Goal: Task Accomplishment & Management: Use online tool/utility

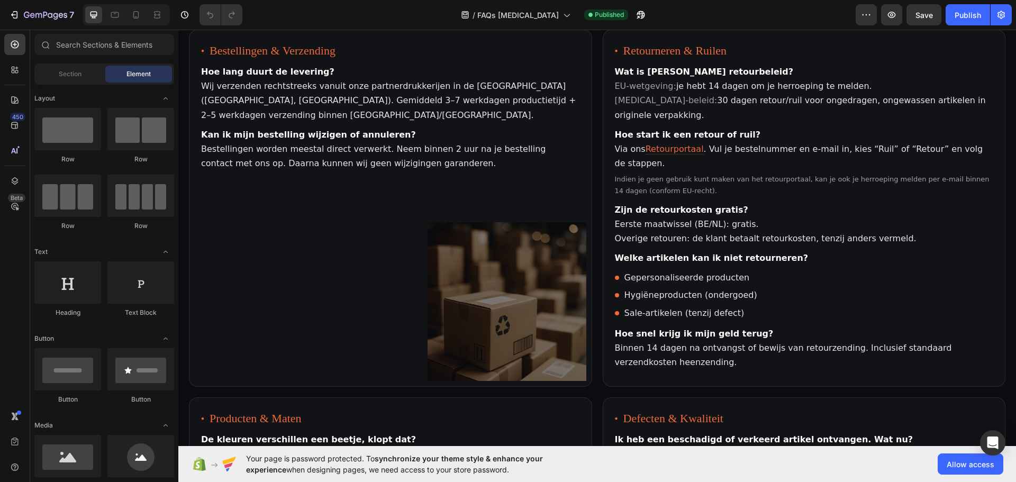
scroll to position [108, 0]
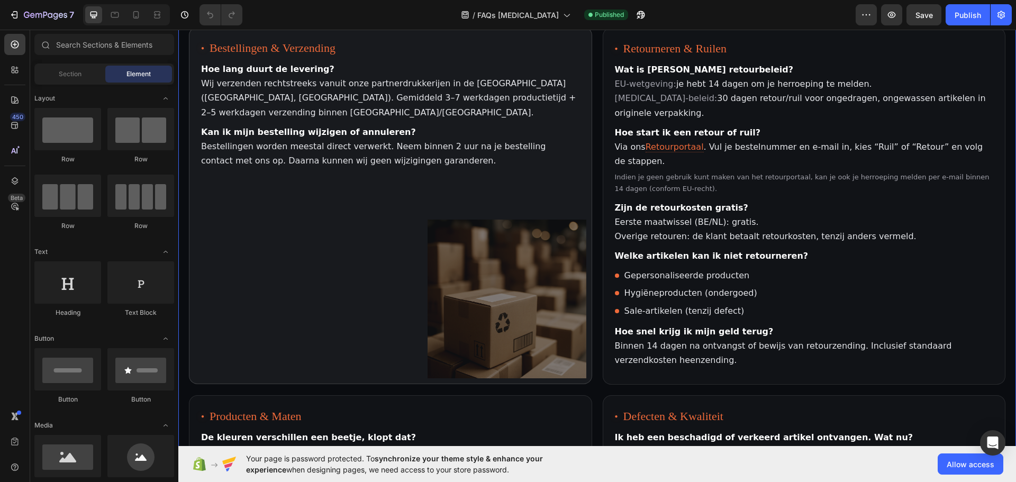
click at [420, 219] on article "Bestellingen & Verzending Hoe lang duurt [PERSON_NAME]? Wij verzenden rechtstre…" at bounding box center [390, 205] width 403 height 357
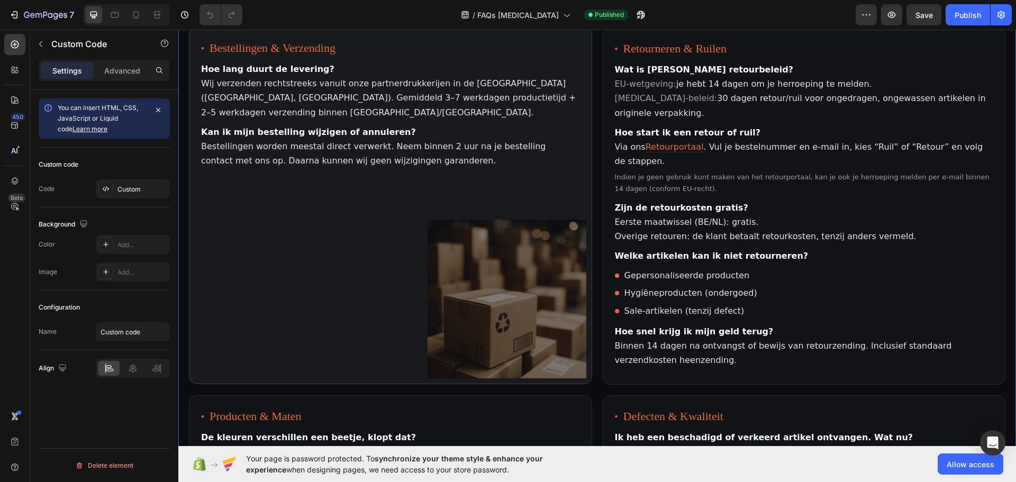
click at [420, 219] on article "Bestellingen & Verzending Hoe lang duurt [PERSON_NAME]? Wij verzenden rechtstre…" at bounding box center [390, 205] width 403 height 357
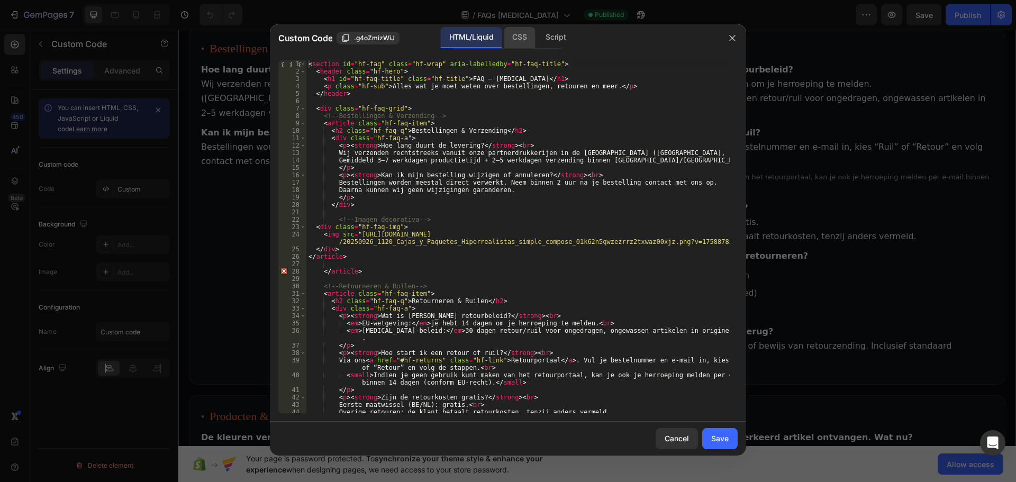
click at [524, 46] on div "CSS" at bounding box center [519, 37] width 31 height 21
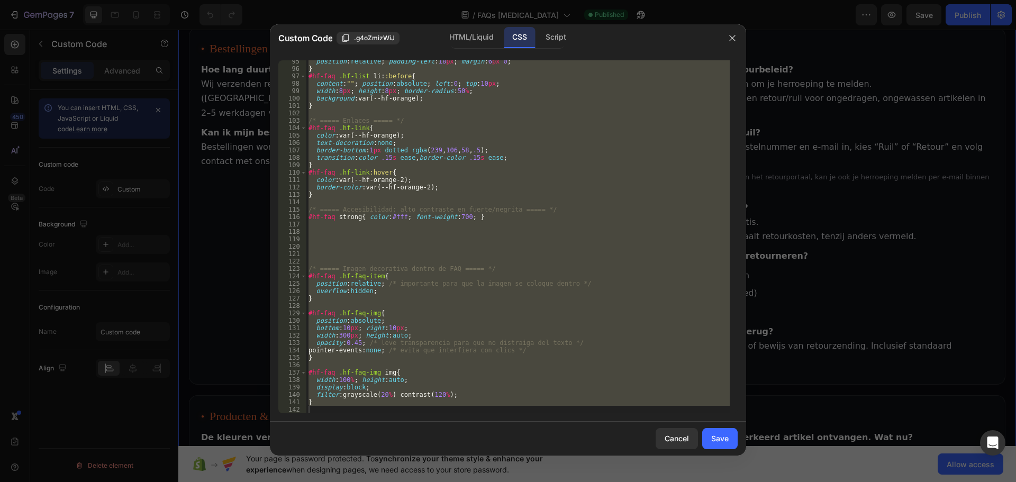
scroll to position [706, 0]
click at [560, 350] on div "position : relative ; padding-left : 18 px ; margin : 6 px 0 ; } #hf-faq .hf-li…" at bounding box center [517, 236] width 423 height 353
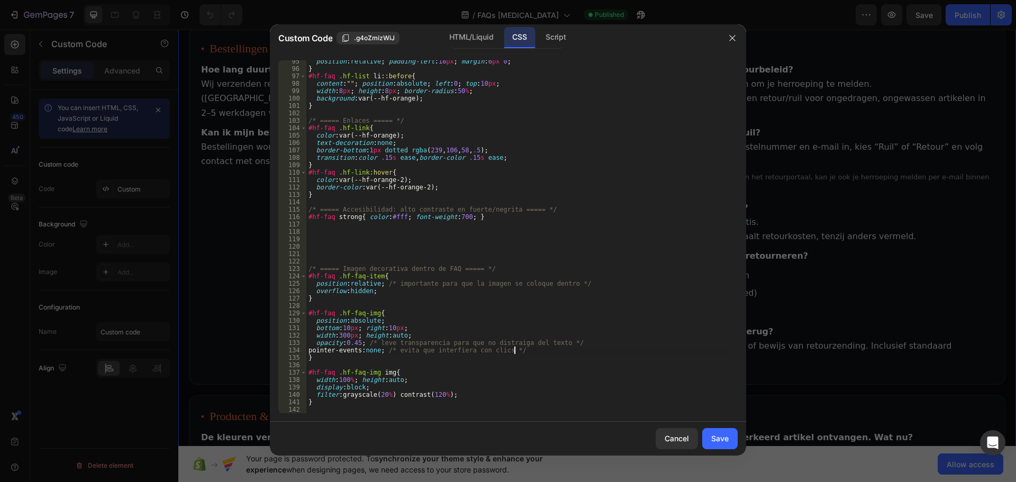
click at [346, 405] on div "position : relative ; padding-left : 18 px ; margin : 6 px 0 ; } #hf-faq .hf-li…" at bounding box center [517, 242] width 423 height 368
type textarea "}"
click at [341, 411] on div "position : relative ; padding-left : 18 px ; margin : 6 px 0 ; } #hf-faq .hf-li…" at bounding box center [517, 242] width 423 height 368
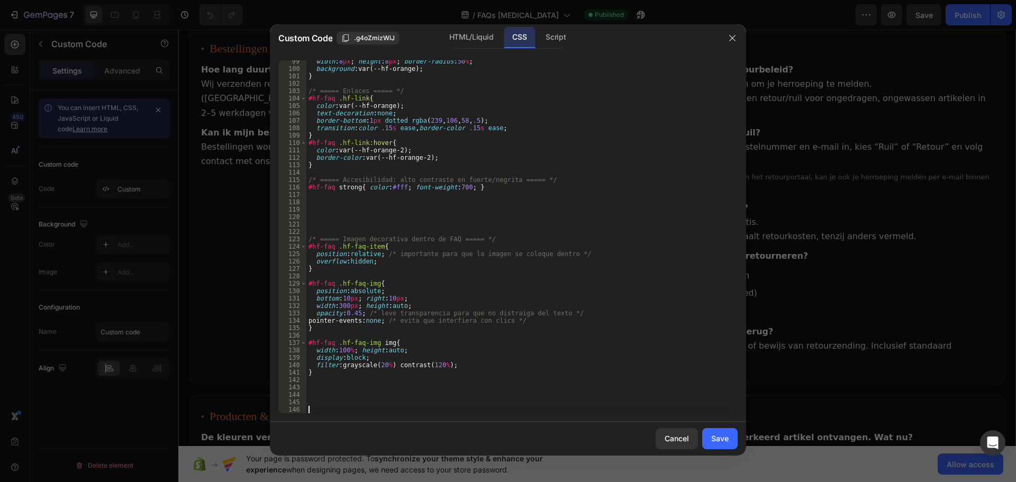
scroll to position [751, 0]
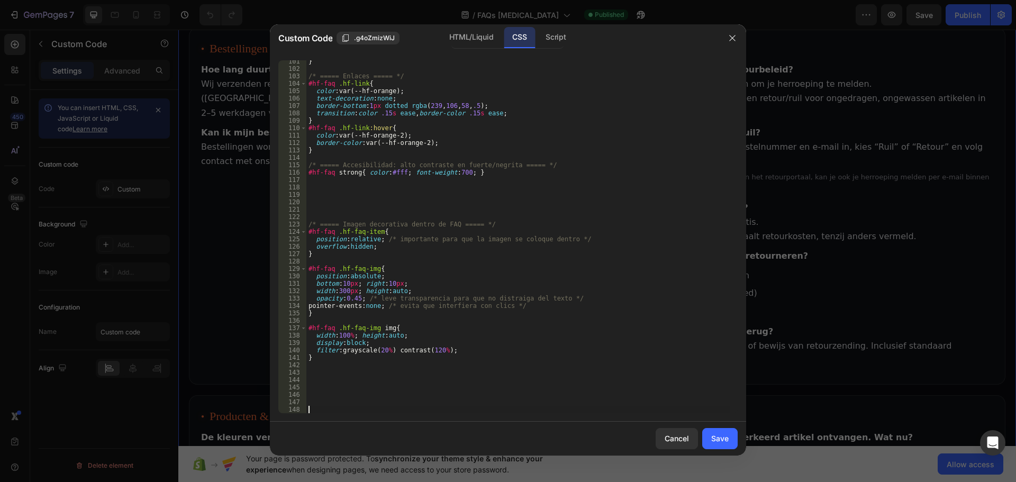
paste textarea "hf-faq .hf-faq-item"
drag, startPoint x: 419, startPoint y: 412, endPoint x: 267, endPoint y: 404, distance: 153.1
click at [267, 404] on div "Custom Code .g4oZmizWiJ HTML/Liquid CSS Script hf-faq .hf-faq-item 101 102 103 …" at bounding box center [508, 241] width 1016 height 482
type textarea "hf-faq .hf-faq-item"
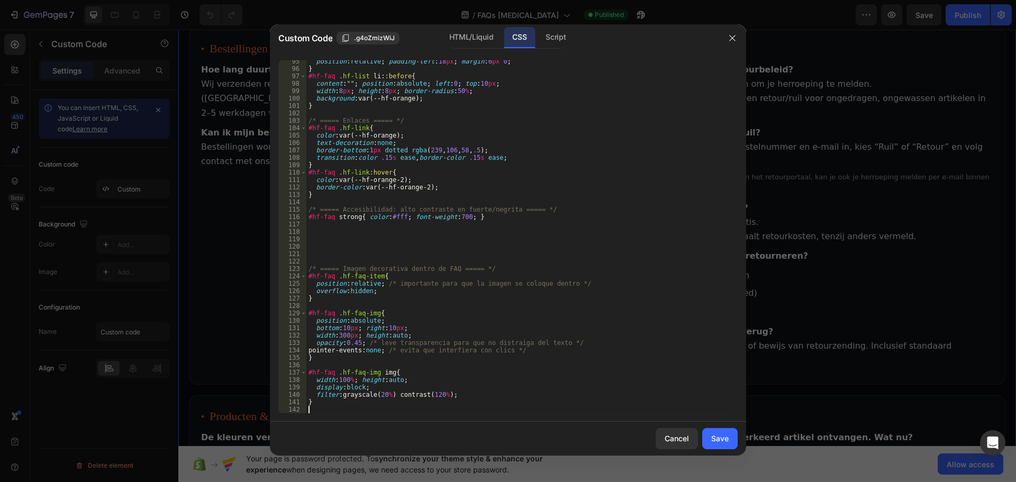
scroll to position [699, 0]
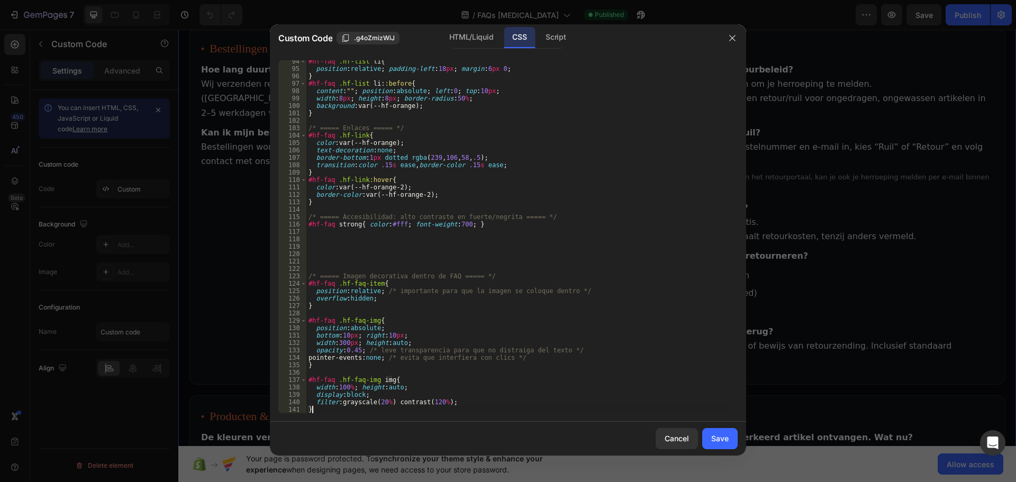
type textarea "}"
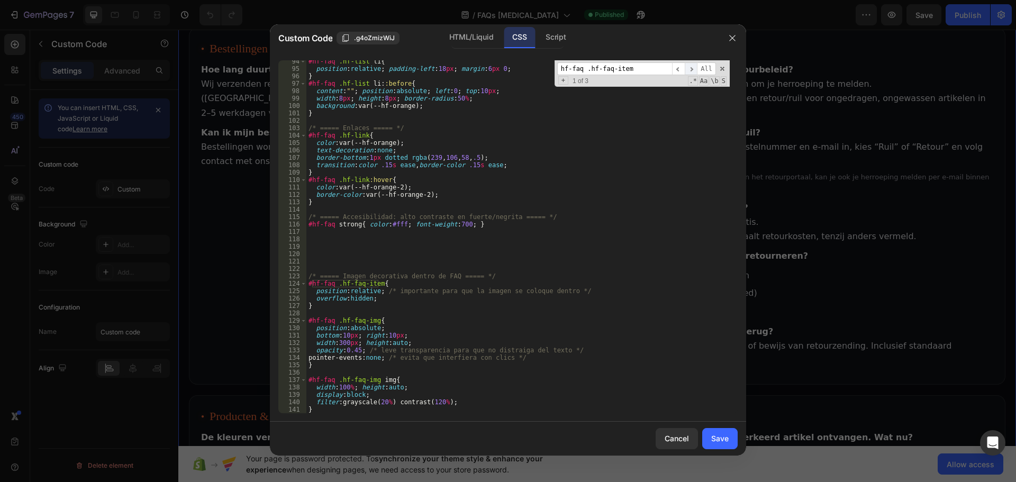
type input "hf-faq .hf-faq-item"
click at [694, 68] on span "​" at bounding box center [691, 68] width 13 height 13
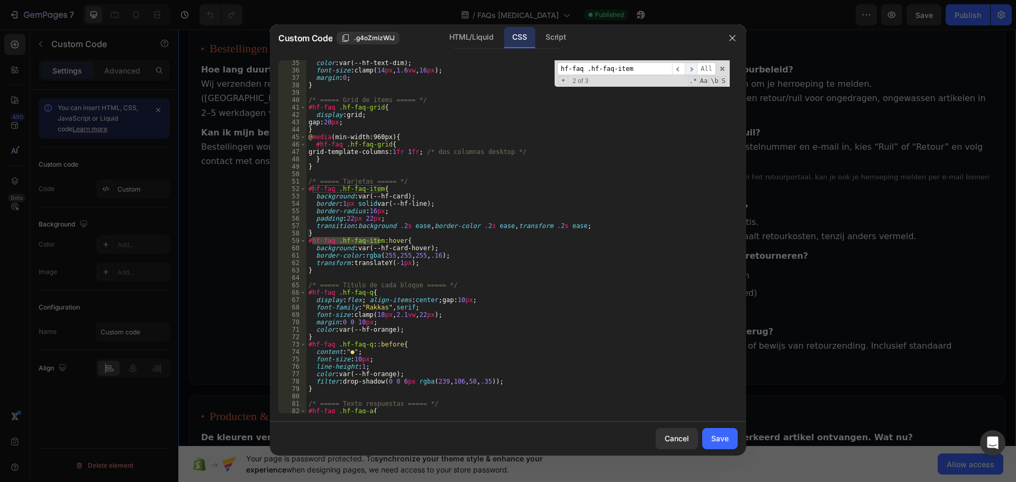
scroll to position [261, 0]
click at [688, 72] on span "​" at bounding box center [691, 68] width 13 height 13
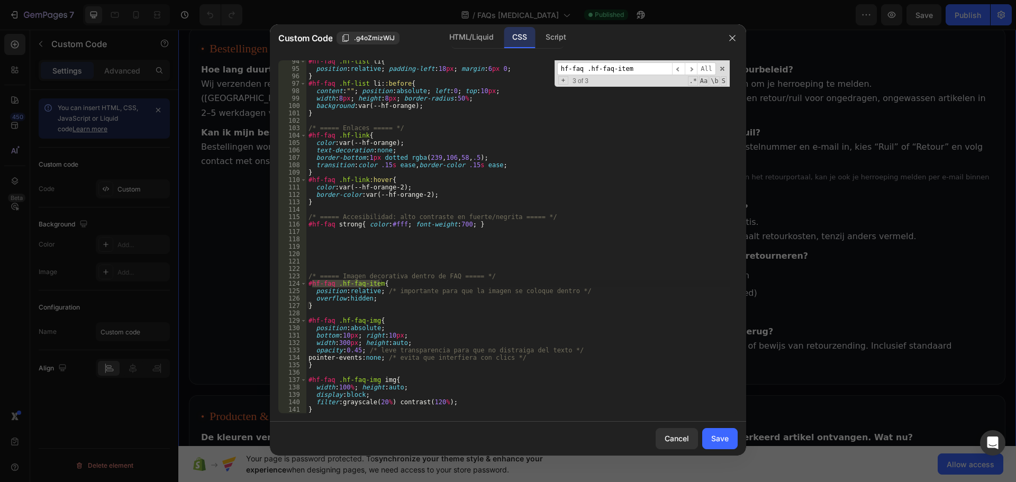
click at [396, 329] on div "#hf-faq .hf-list li { position : relative ; padding-left : 18 px ; margin : 6 p…" at bounding box center [517, 242] width 423 height 368
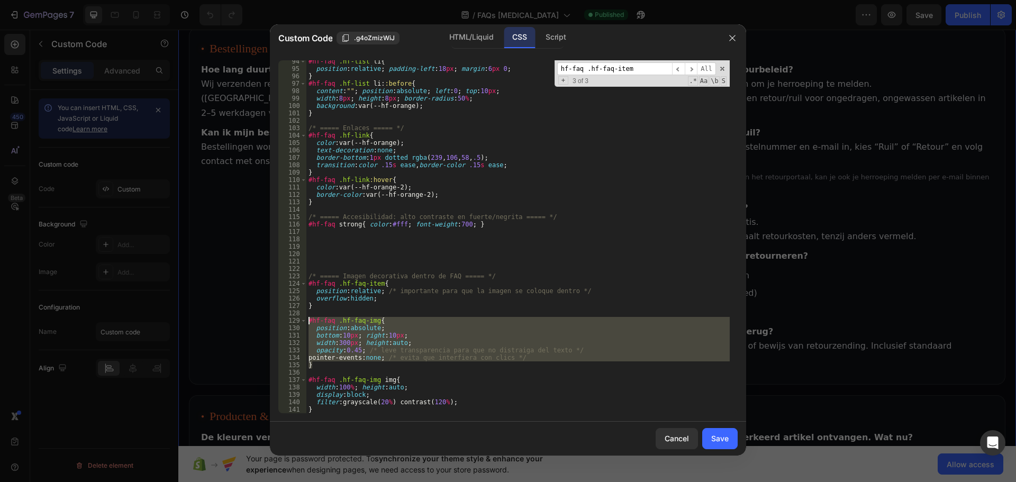
drag, startPoint x: 328, startPoint y: 365, endPoint x: 308, endPoint y: 322, distance: 47.3
click at [308, 322] on div "#hf-faq .hf-list li { position : relative ; padding-left : 18 px ; margin : 6 p…" at bounding box center [517, 242] width 423 height 368
paste textarea "}"
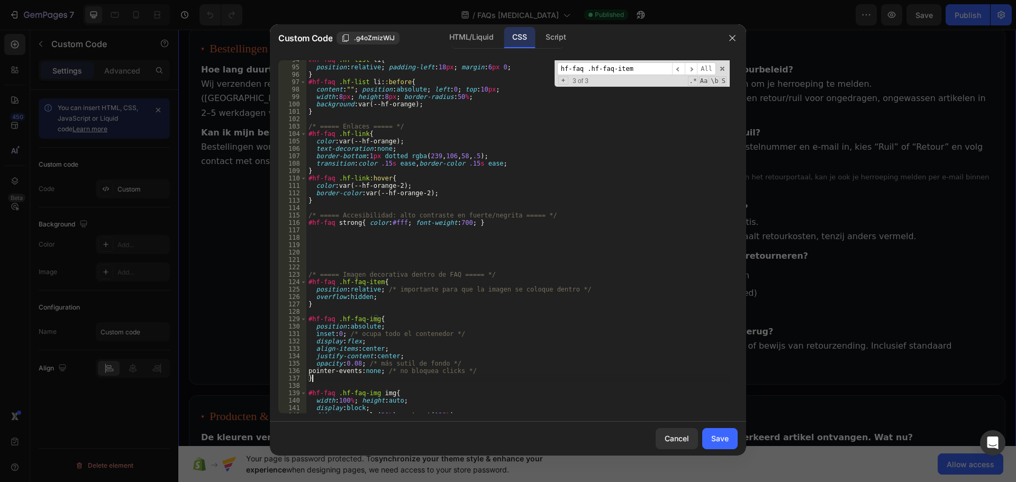
scroll to position [714, 0]
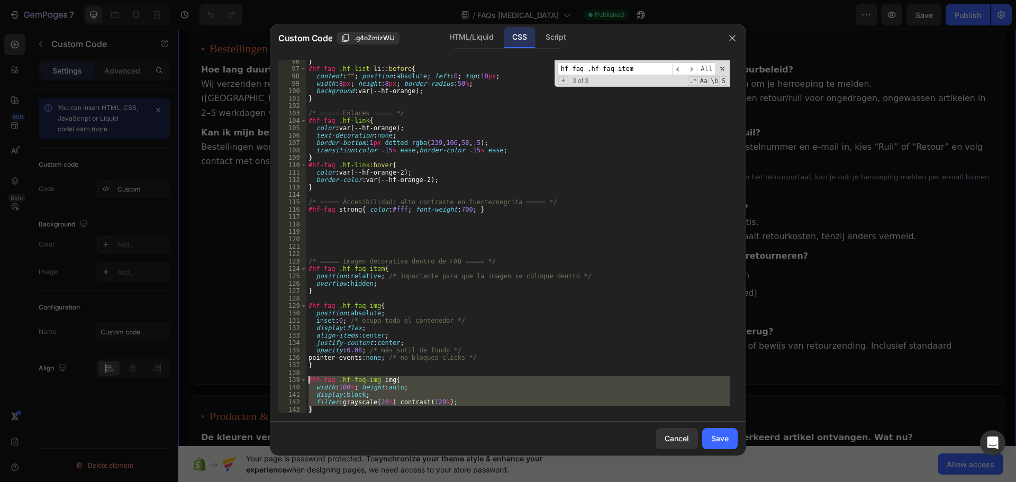
drag, startPoint x: 324, startPoint y: 409, endPoint x: 308, endPoint y: 382, distance: 30.6
click at [308, 382] on div "} #hf-faq .hf-list li : :before { content : " " ; position : absolute ; left : …" at bounding box center [517, 242] width 423 height 368
paste textarea "}"
type textarea "}"
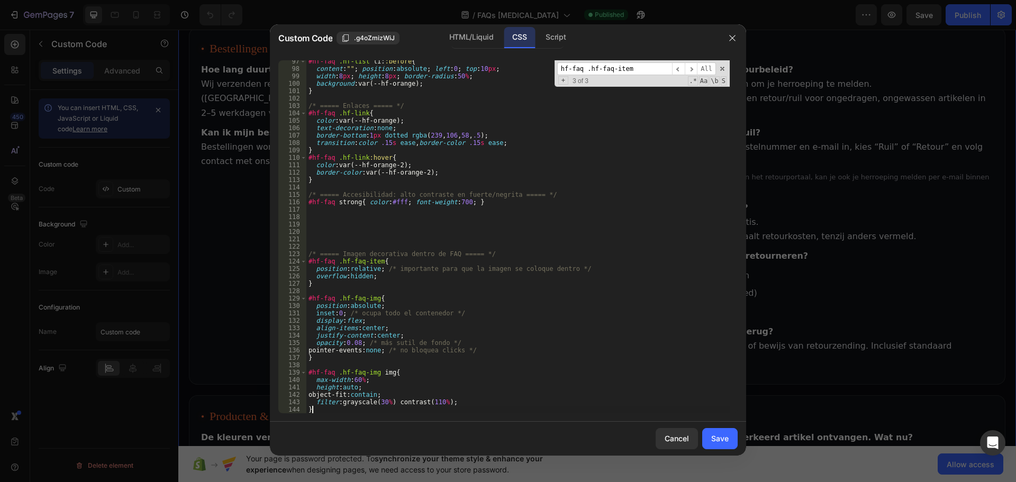
scroll to position [721, 0]
click at [726, 436] on div "Save" at bounding box center [719, 438] width 17 height 11
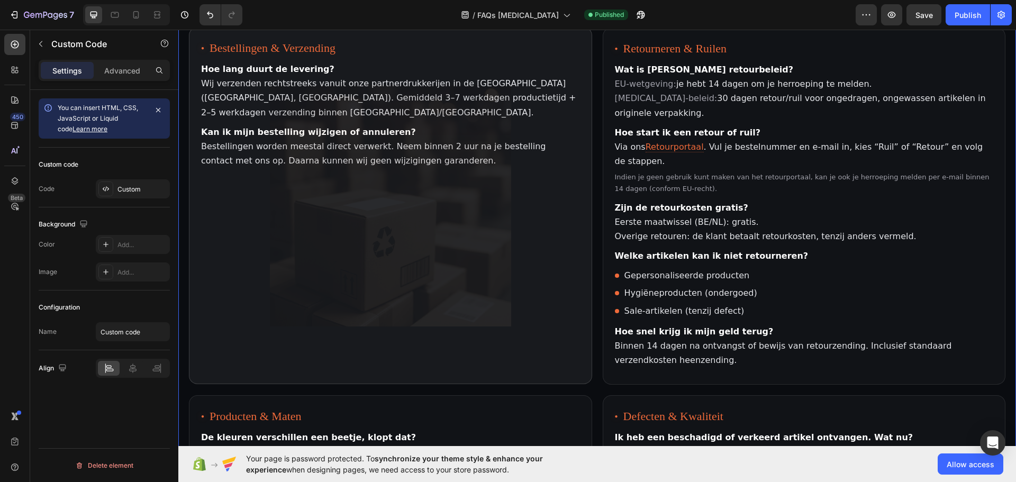
click at [470, 334] on article "Bestellingen & Verzending Hoe lang duurt [PERSON_NAME]? Wij verzenden rechtstre…" at bounding box center [390, 205] width 403 height 357
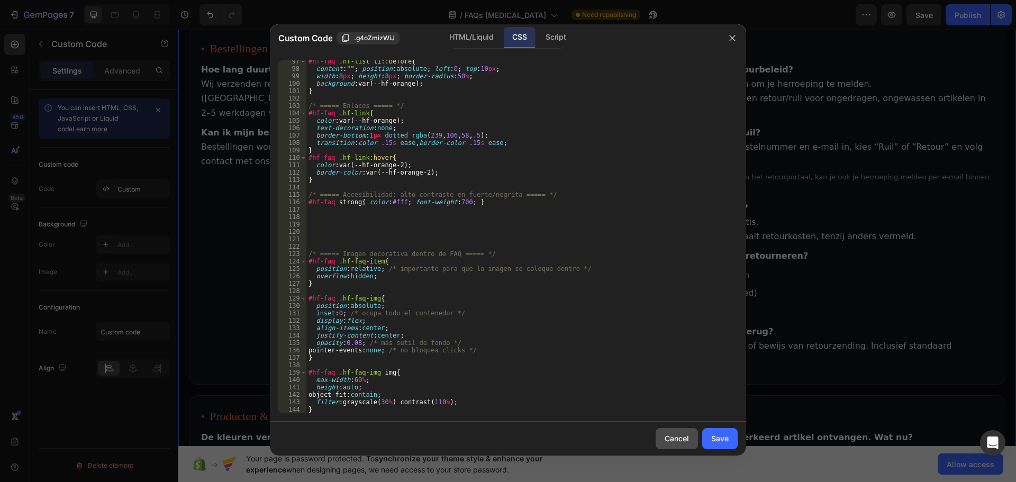
click at [676, 436] on div "Cancel" at bounding box center [676, 438] width 24 height 11
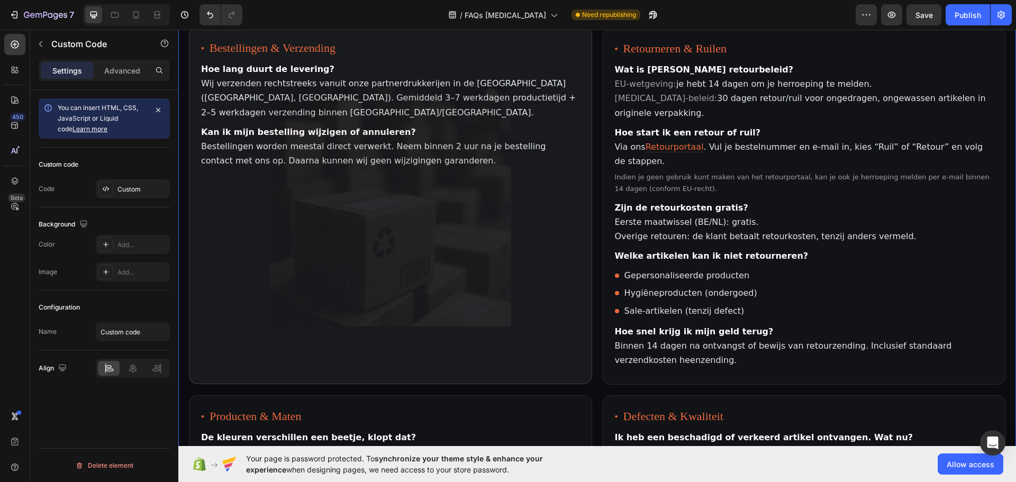
click at [356, 145] on p "Kan ik mijn bestelling wijzigen of annuleren? Bestellingen [PERSON_NAME] meesta…" at bounding box center [390, 146] width 379 height 43
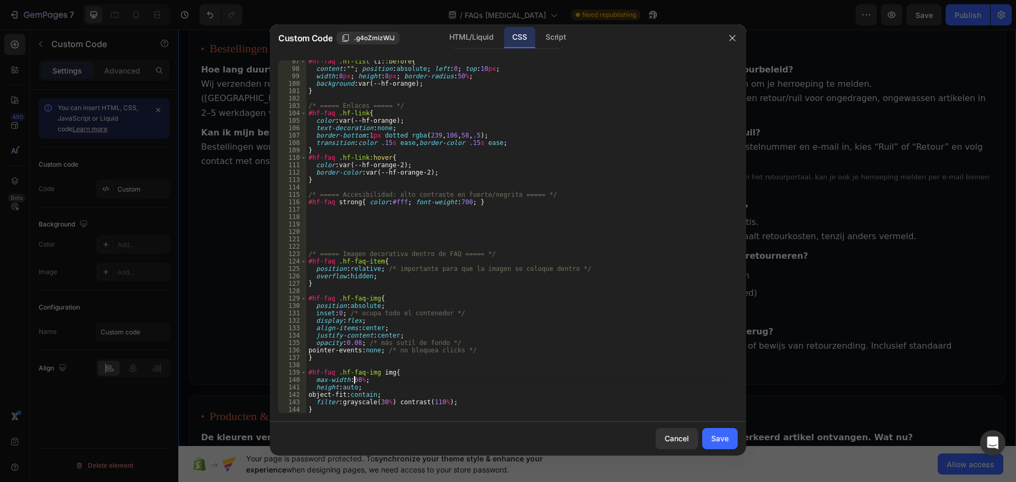
click at [354, 380] on div "#hf-faq .hf-list li : :before { content : " " ; position : absolute ; left : 0 …" at bounding box center [517, 242] width 423 height 368
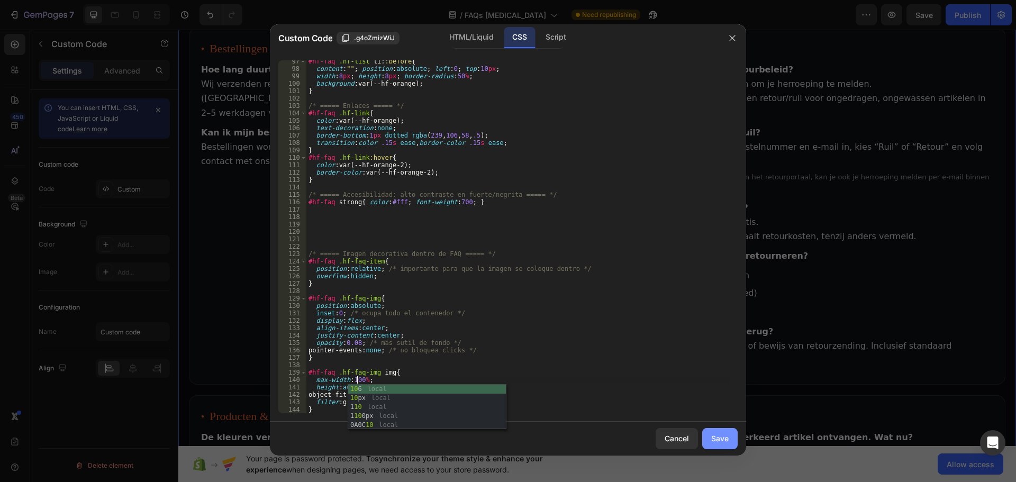
type textarea "max-width:100%;"
click at [715, 443] on div "Save" at bounding box center [719, 438] width 17 height 11
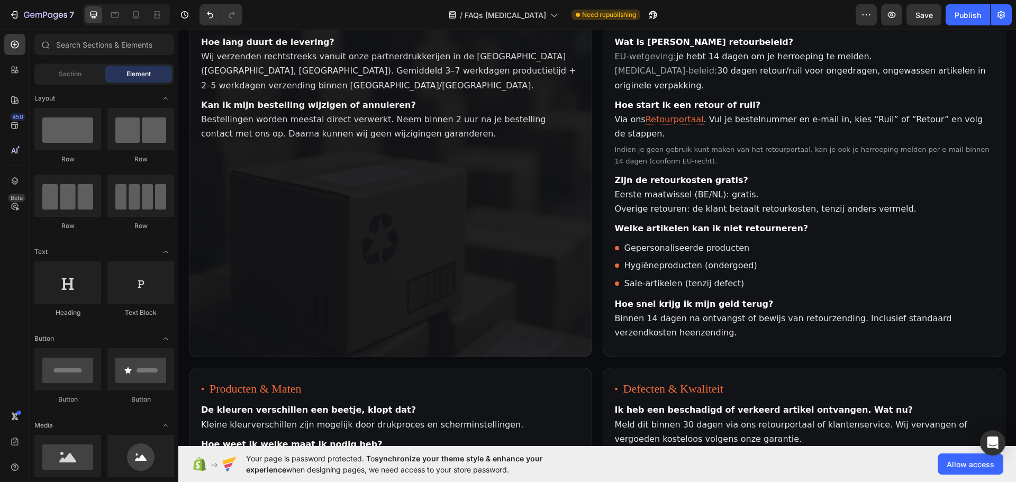
scroll to position [125, 0]
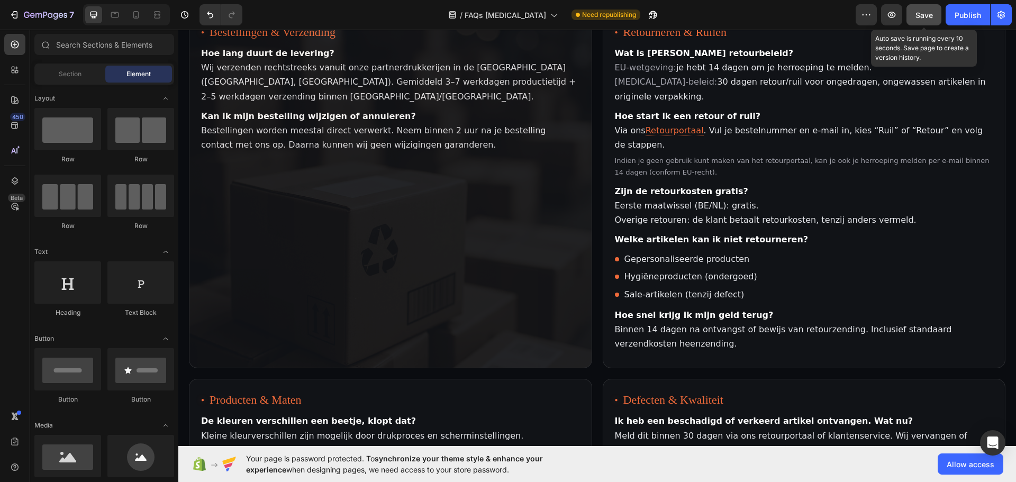
click at [931, 19] on span "Save" at bounding box center [923, 15] width 17 height 9
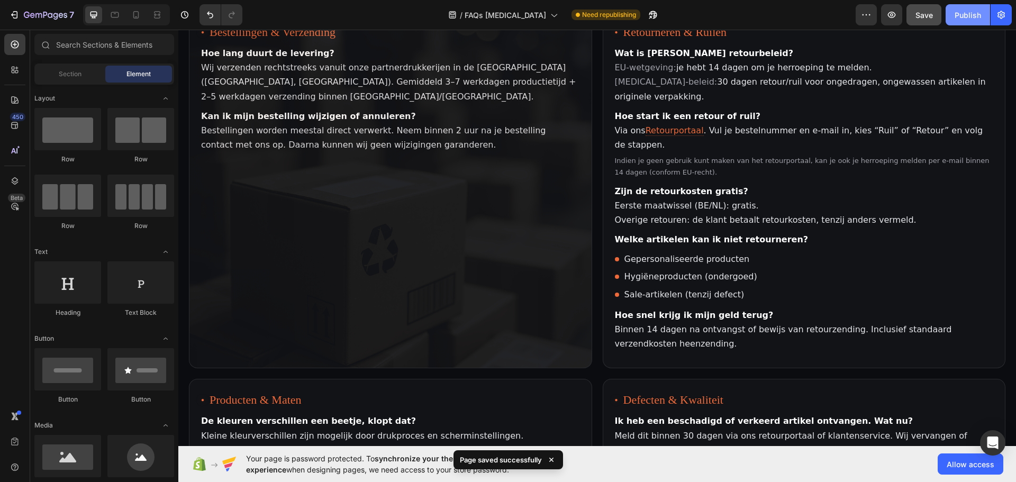
click at [967, 17] on div "Publish" at bounding box center [967, 15] width 26 height 11
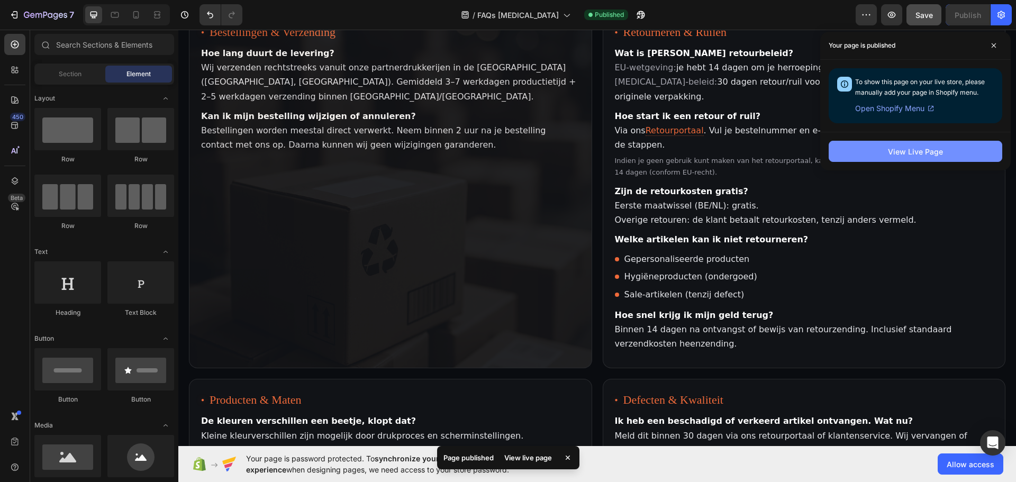
click at [901, 154] on div "View Live Page" at bounding box center [915, 151] width 55 height 11
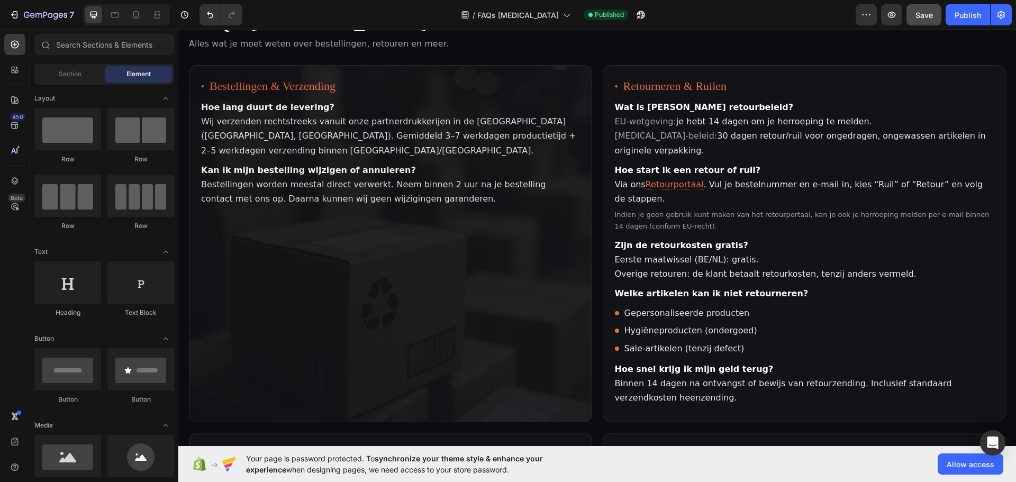
scroll to position [0, 0]
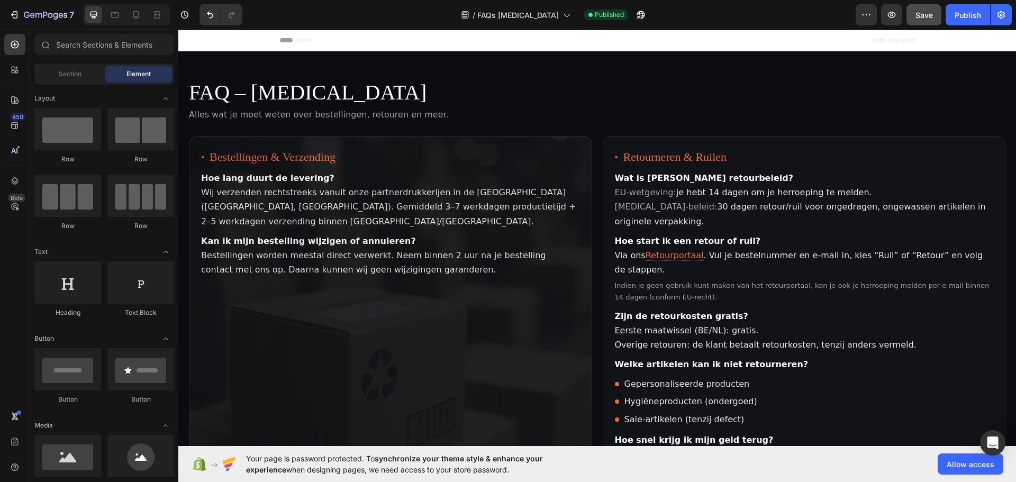
click at [413, 45] on div "Header" at bounding box center [597, 40] width 635 height 21
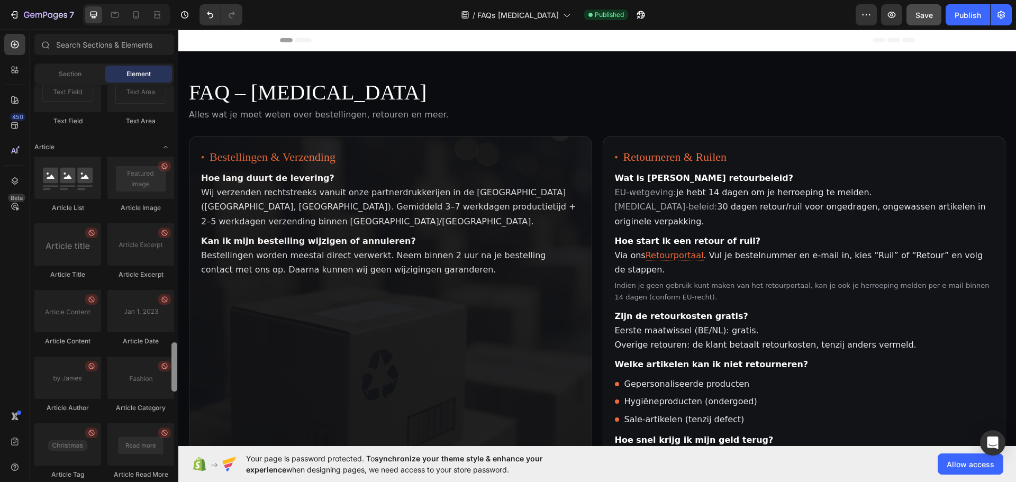
scroll to position [2740, 0]
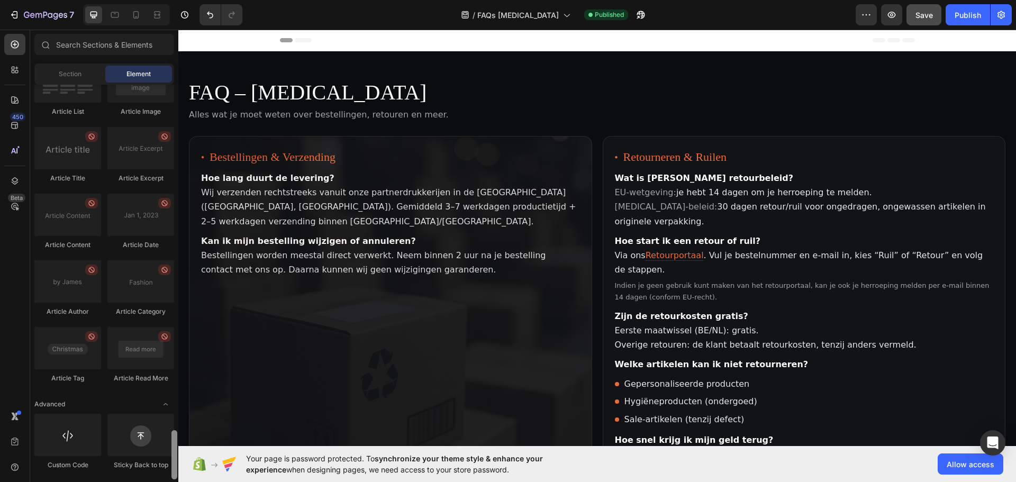
drag, startPoint x: 173, startPoint y: 117, endPoint x: 168, endPoint y: 472, distance: 355.5
click at [168, 475] on div "Layout Row Row Row Row Text Heading Text Block Button Button Button Media Image…" at bounding box center [104, 282] width 148 height 395
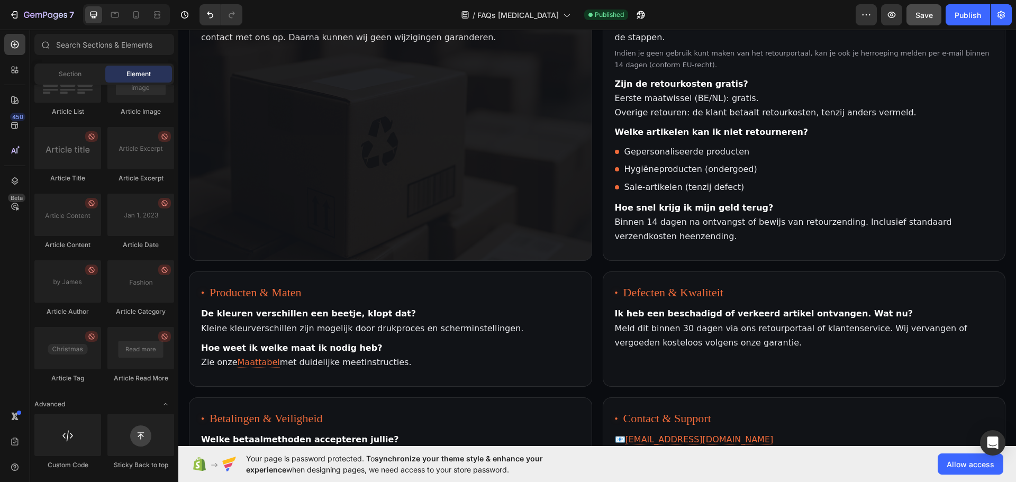
scroll to position [441, 0]
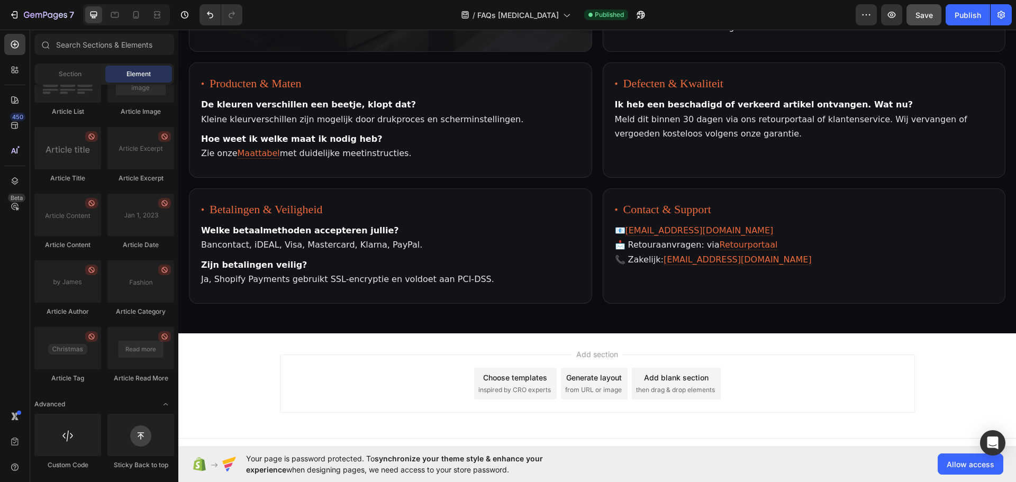
click at [512, 372] on div "Choose templates" at bounding box center [515, 377] width 64 height 11
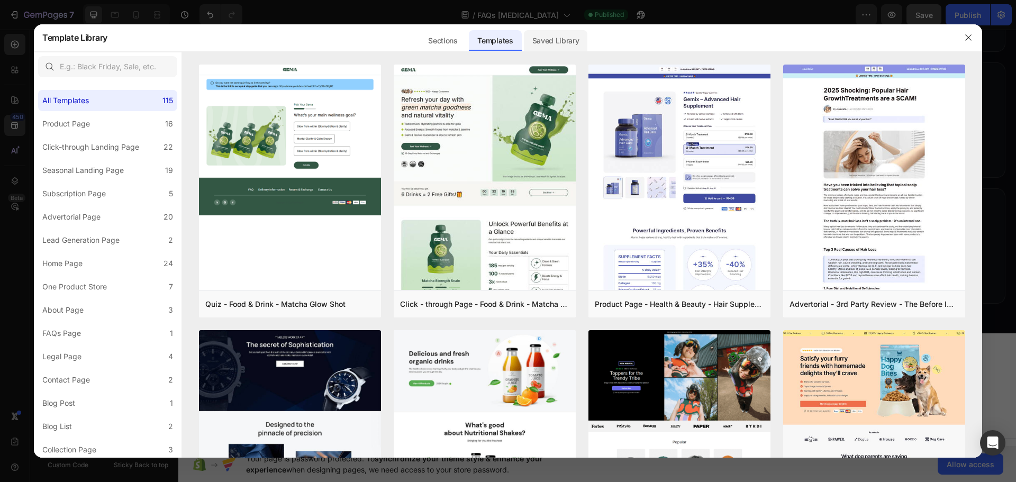
click at [562, 37] on div "Saved Library" at bounding box center [556, 40] width 64 height 21
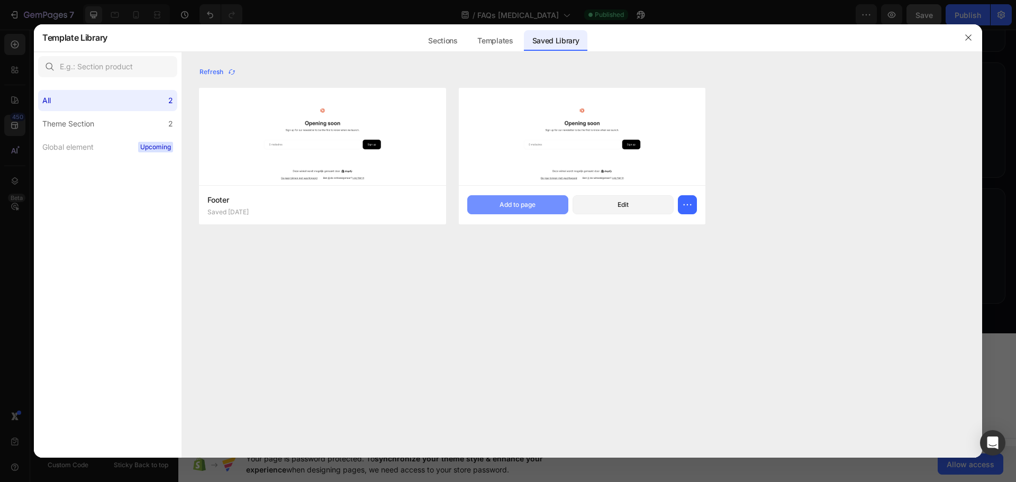
click at [513, 206] on div "Add to page" at bounding box center [517, 205] width 36 height 10
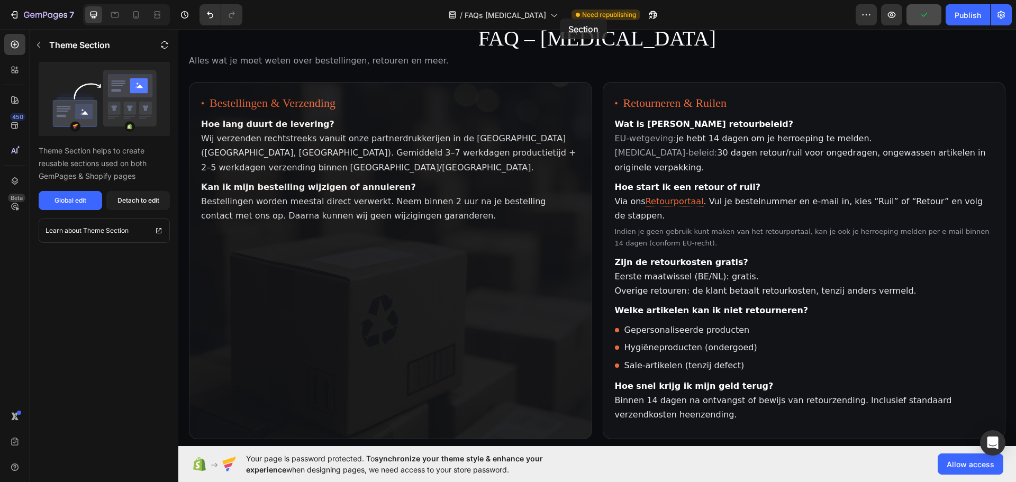
scroll to position [0, 0]
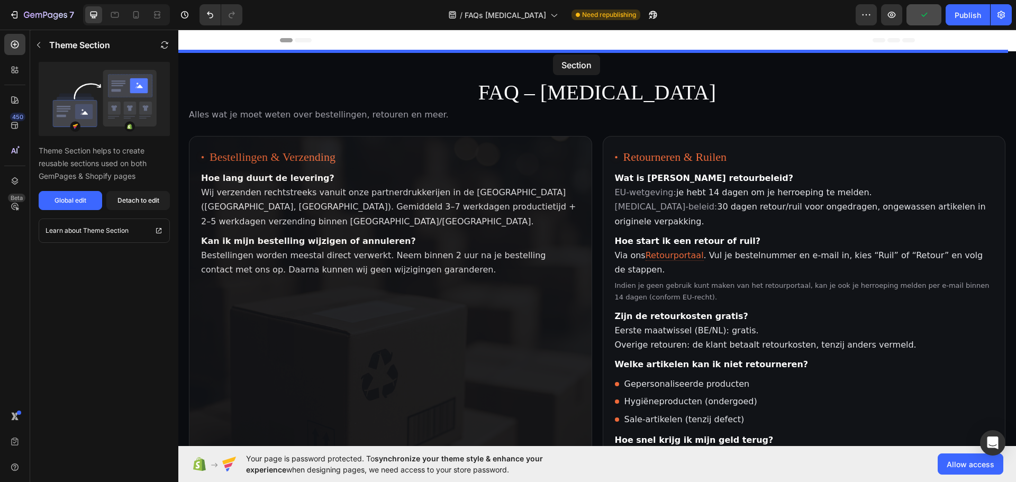
drag, startPoint x: 528, startPoint y: 311, endPoint x: 553, endPoint y: 54, distance: 257.2
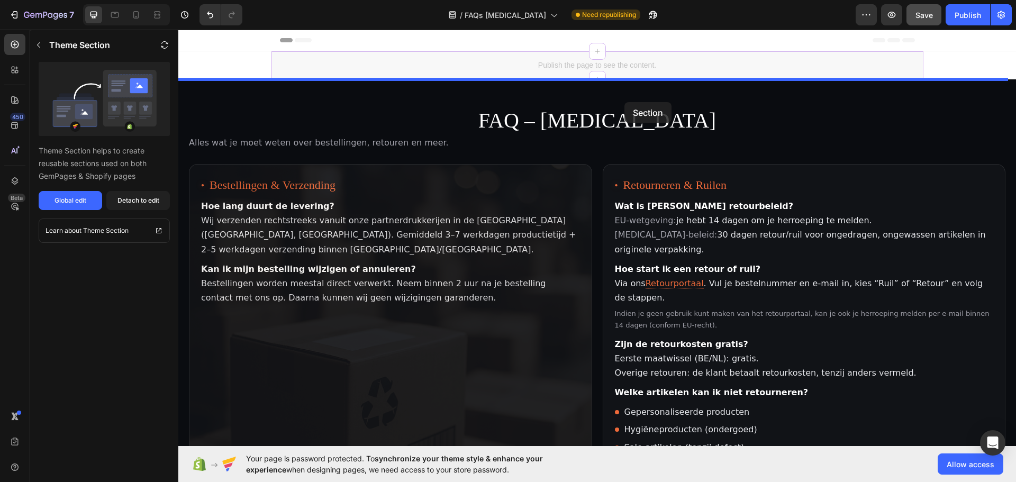
drag, startPoint x: 626, startPoint y: 61, endPoint x: 624, endPoint y: 102, distance: 41.3
click at [624, 102] on div "Header Publish the page to see the content. Custom Code Menu Top Publish the pa…" at bounding box center [596, 480] width 837 height 900
drag, startPoint x: 635, startPoint y: 60, endPoint x: 606, endPoint y: 94, distance: 44.3
click at [606, 94] on div "Header Publish the page to see the content. Custom Code Menu Top Publish the pa…" at bounding box center [596, 480] width 837 height 900
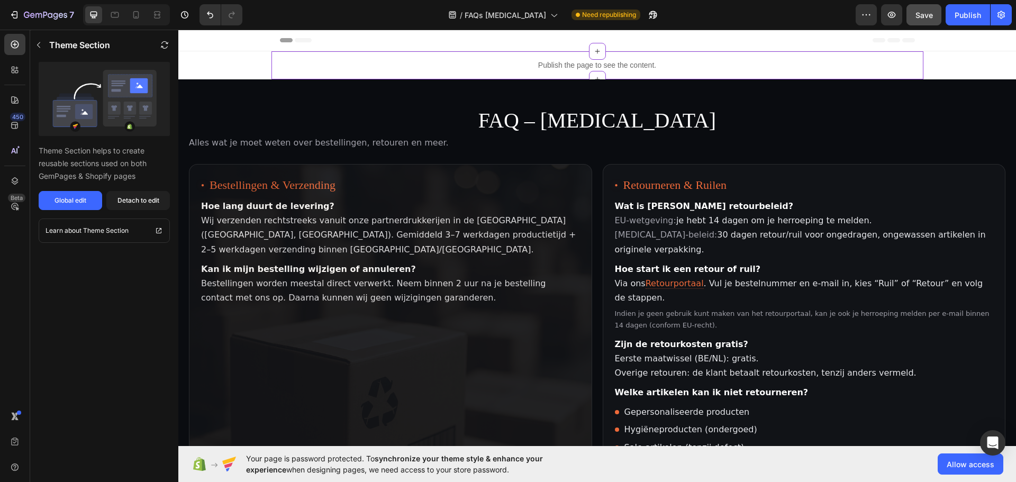
click at [942, 61] on div "Publish the page to see the content. Custom Code Menu Top FAQ – [MEDICAL_DATA] …" at bounding box center [596, 426] width 837 height 751
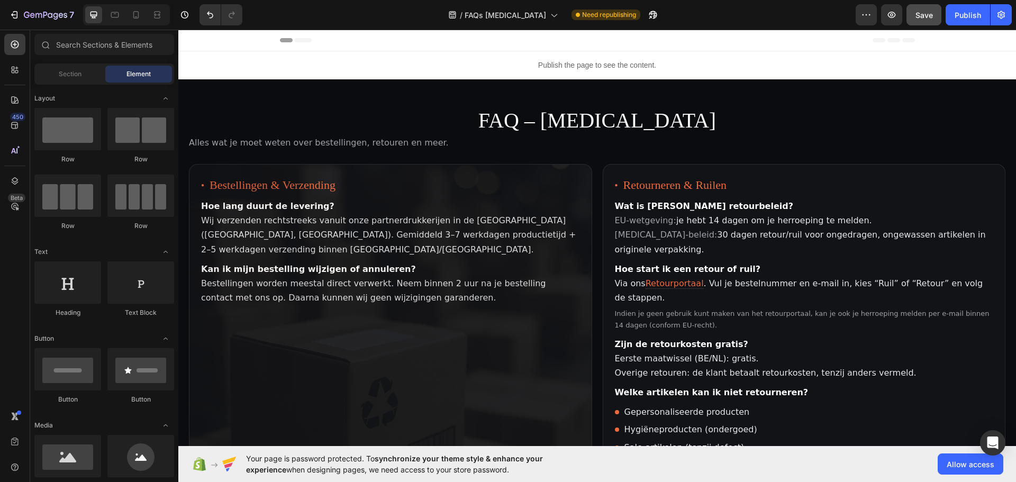
scroll to position [2740, 0]
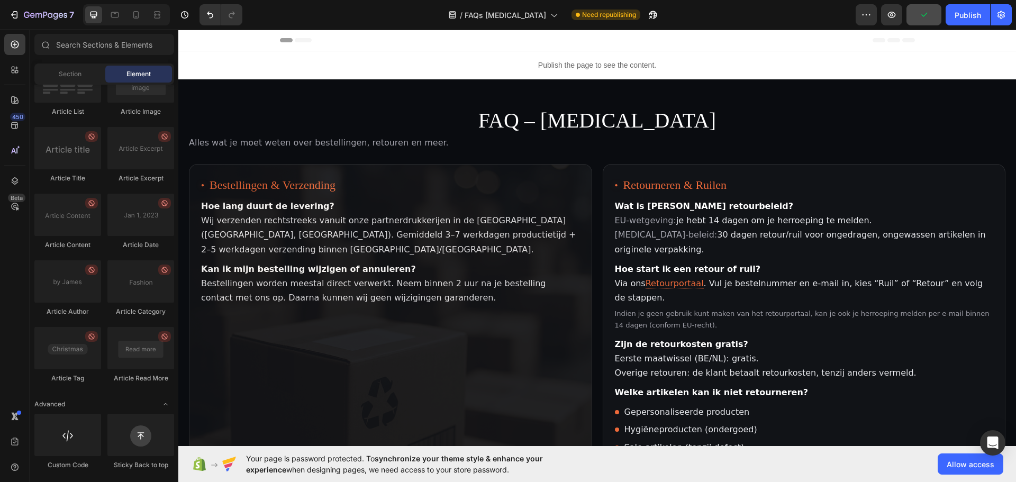
click at [261, 69] on div "Publish the page to see the content. Custom Code Menu Top FAQ – [MEDICAL_DATA] …" at bounding box center [596, 426] width 837 height 751
click at [273, 71] on div "Publish the page to see the content." at bounding box center [597, 65] width 652 height 28
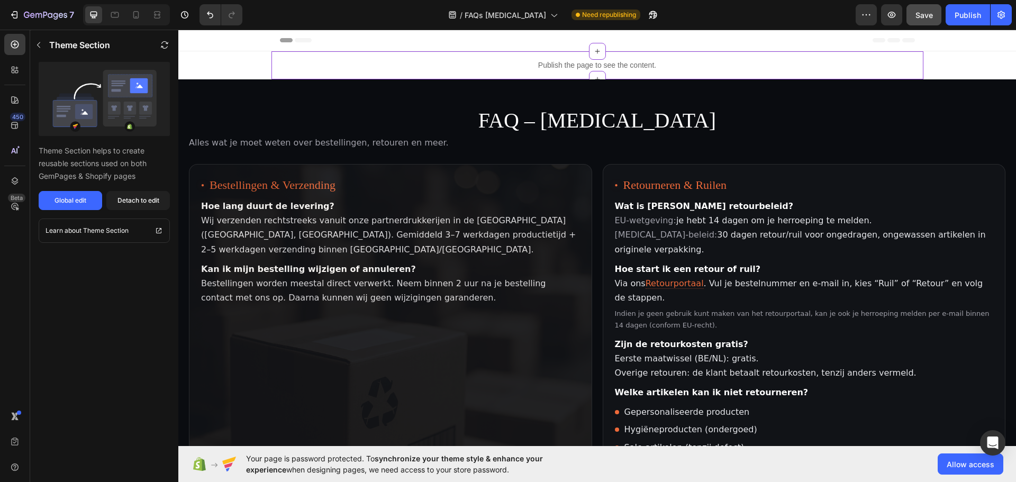
click at [233, 68] on div "Publish the page to see the content. Custom Code Menu Top FAQ – [MEDICAL_DATA] …" at bounding box center [596, 426] width 837 height 751
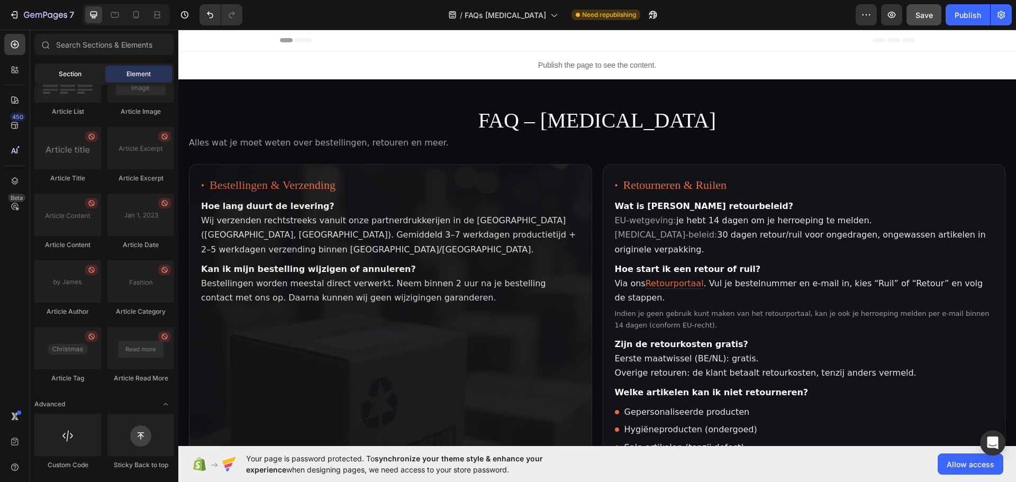
click at [94, 71] on div "Section" at bounding box center [70, 74] width 67 height 17
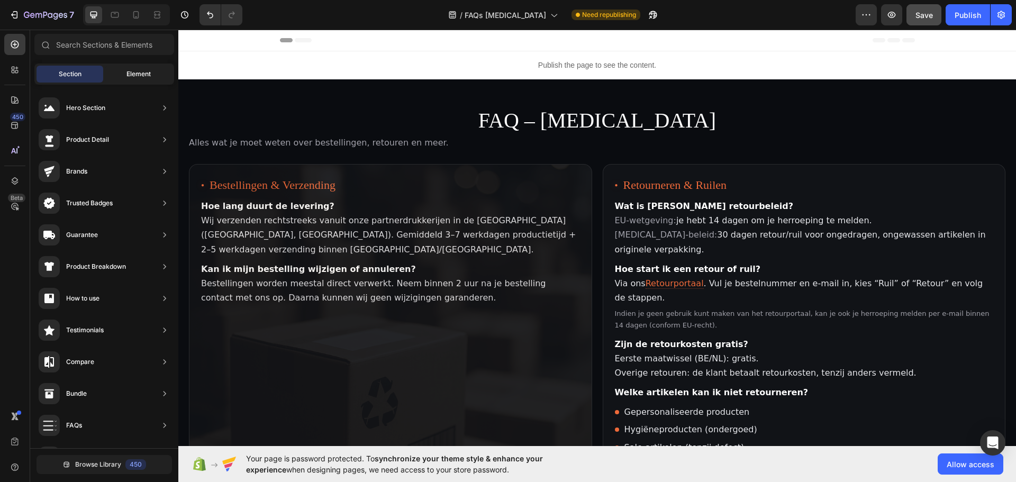
click at [151, 74] on div "Element" at bounding box center [138, 74] width 67 height 17
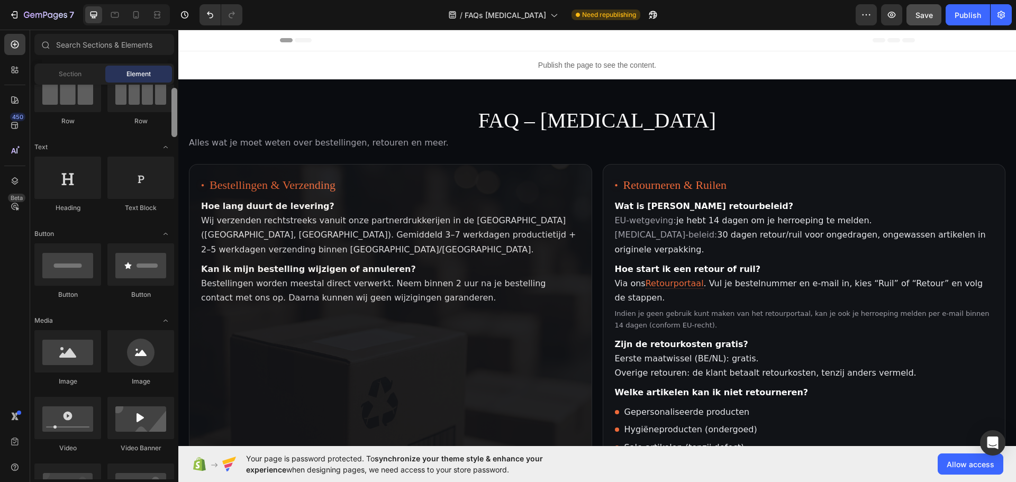
scroll to position [0, 0]
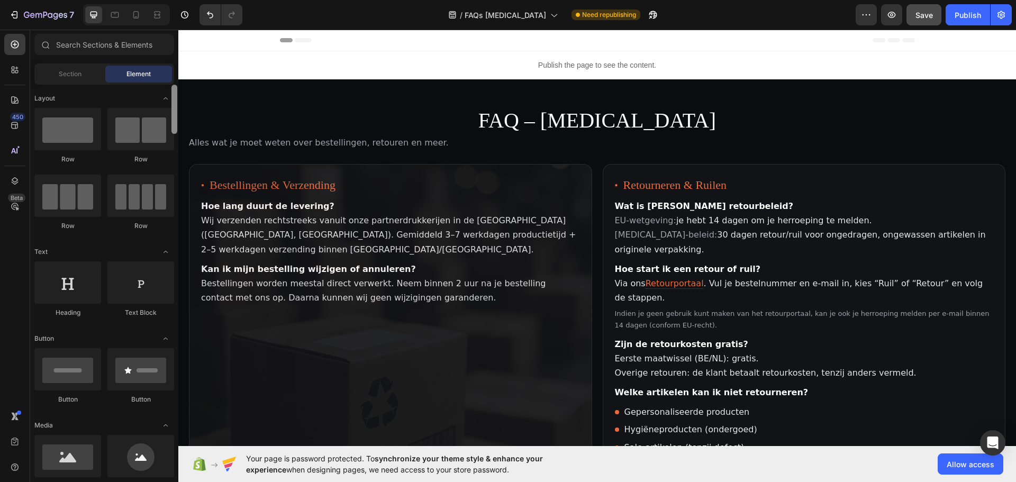
drag, startPoint x: 172, startPoint y: 443, endPoint x: 176, endPoint y: 72, distance: 370.3
click at [176, 72] on div "Sections(18) Elements(83) Section Element Hero Section Product Detail Brands Tr…" at bounding box center [104, 256] width 148 height 445
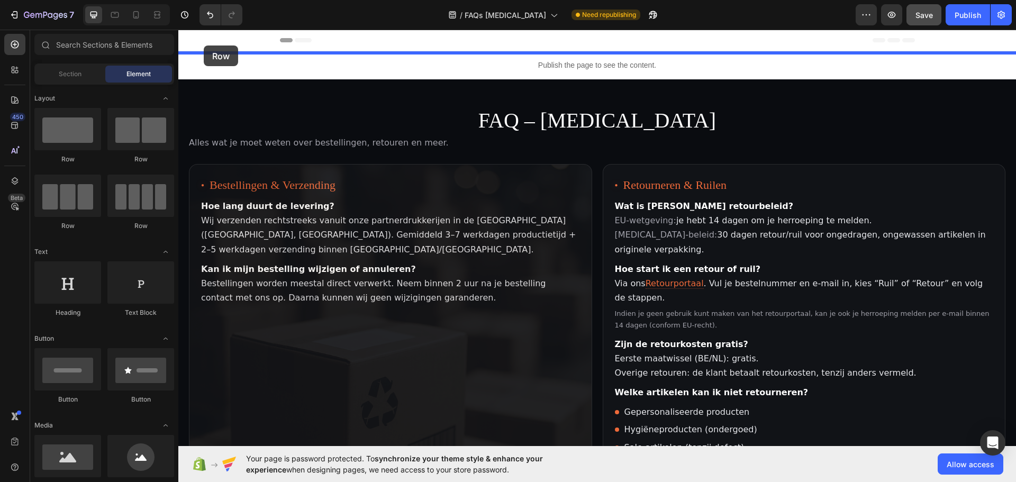
drag, startPoint x: 249, startPoint y: 163, endPoint x: 204, endPoint y: 45, distance: 126.2
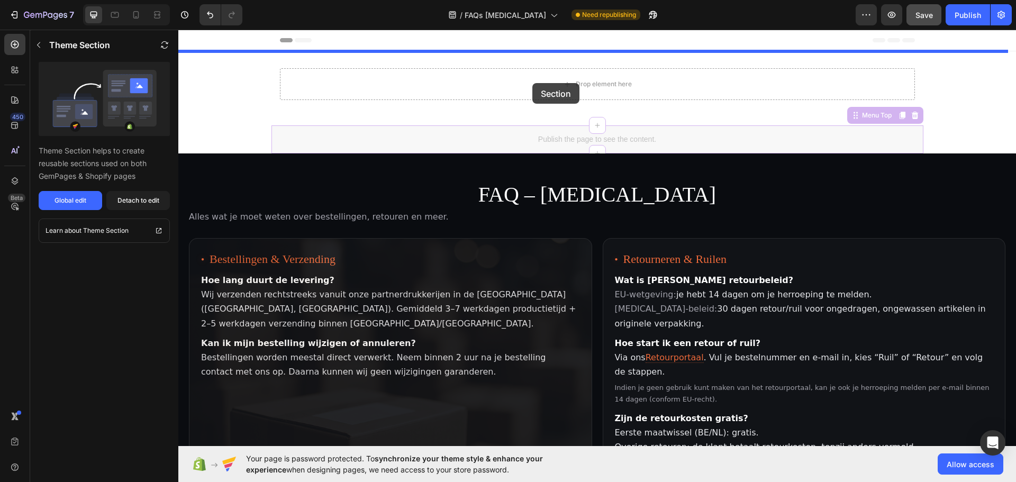
drag, startPoint x: 605, startPoint y: 141, endPoint x: 532, endPoint y: 83, distance: 92.6
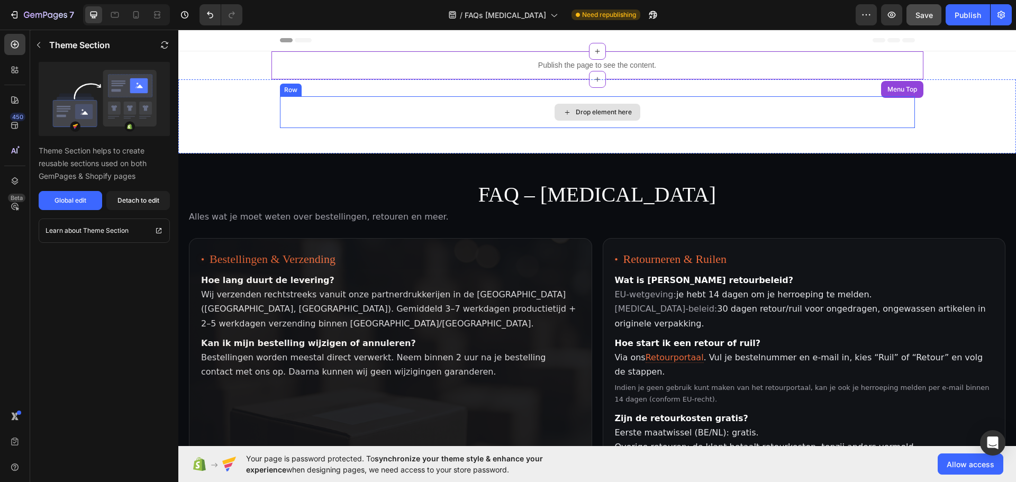
click at [545, 114] on div "Drop element here" at bounding box center [597, 112] width 635 height 32
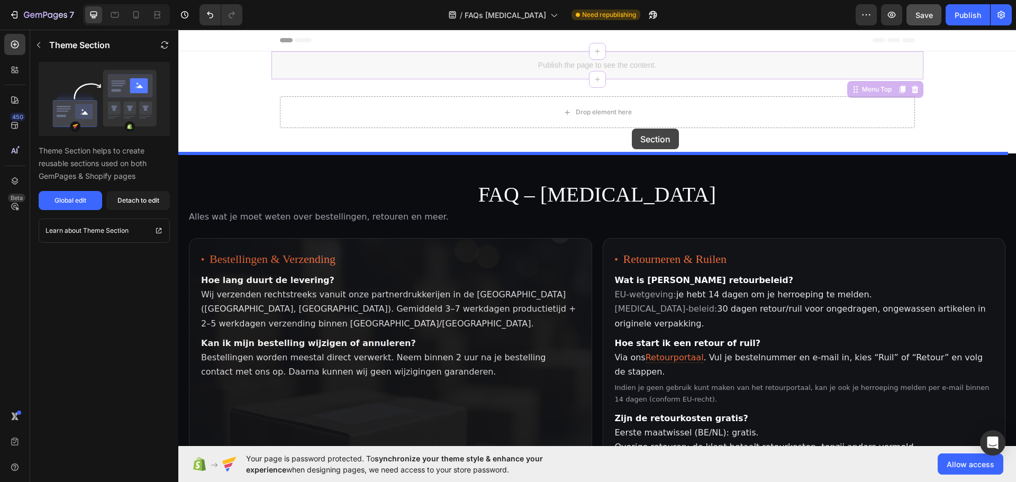
drag, startPoint x: 570, startPoint y: 71, endPoint x: 632, endPoint y: 129, distance: 84.2
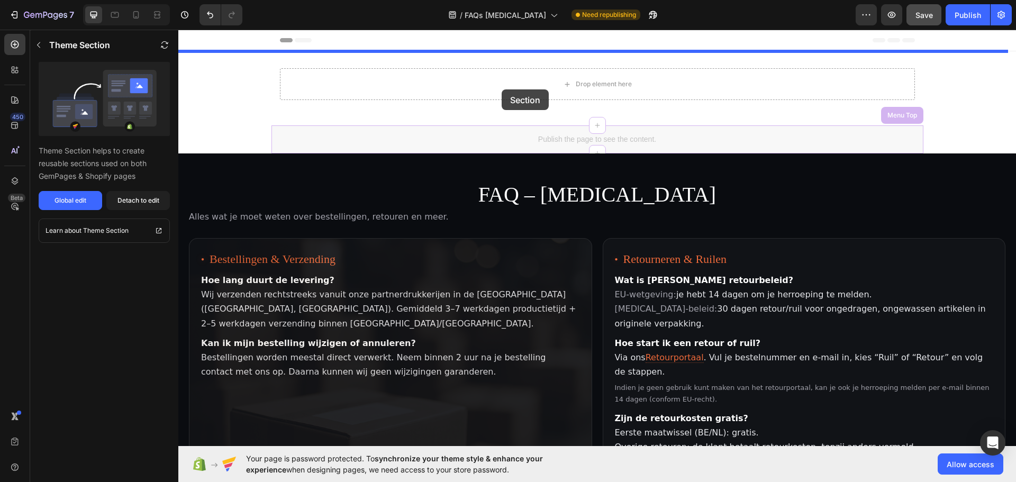
drag, startPoint x: 458, startPoint y: 136, endPoint x: 504, endPoint y: 86, distance: 67.8
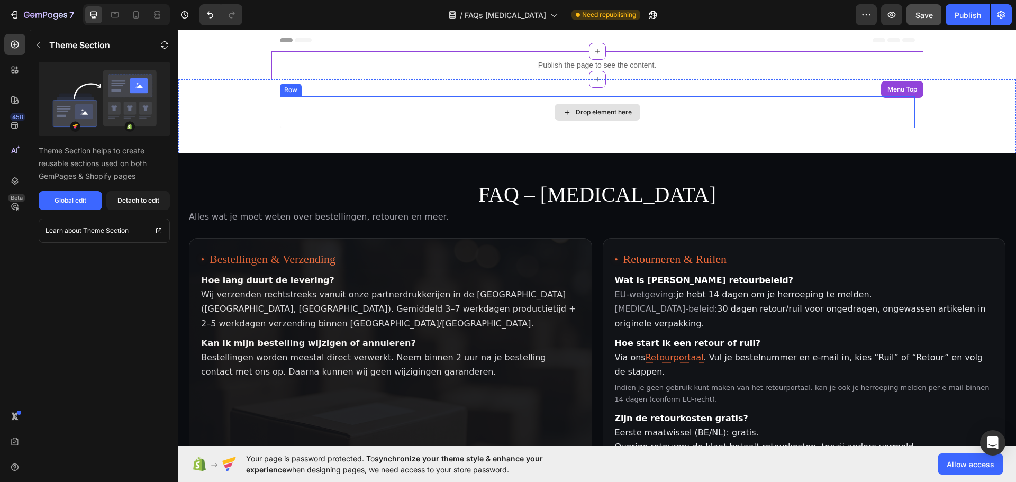
click at [581, 114] on div "Drop element here" at bounding box center [604, 112] width 56 height 8
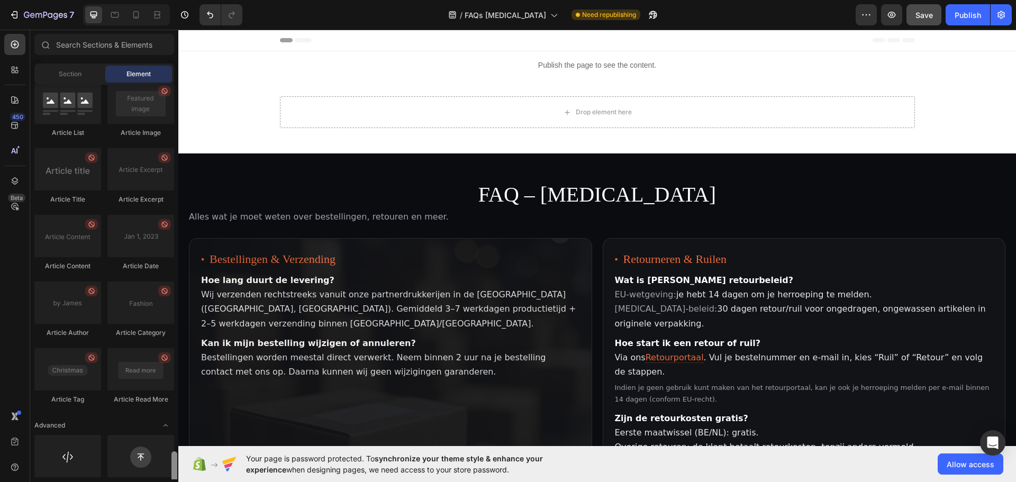
scroll to position [2740, 0]
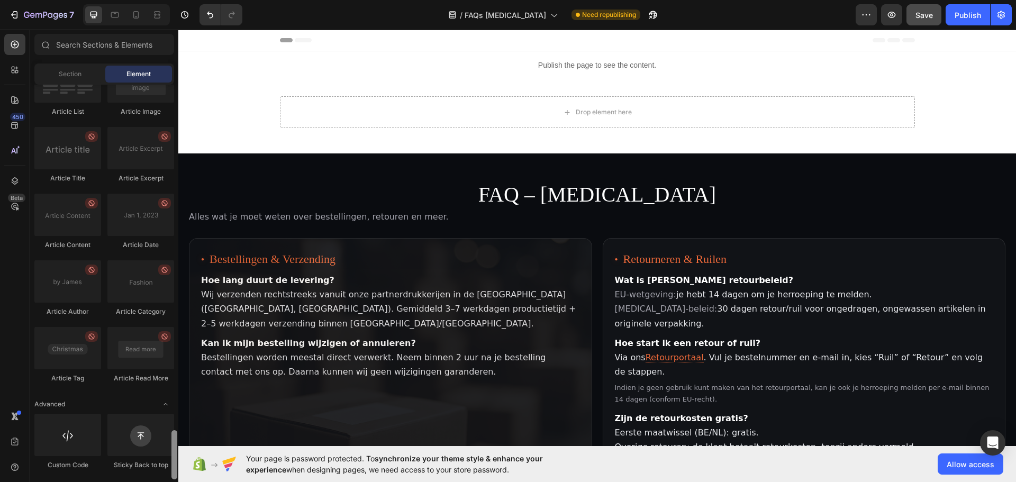
drag, startPoint x: 175, startPoint y: 110, endPoint x: 169, endPoint y: 476, distance: 365.6
click at [169, 476] on div "Layout Row Row Row Row Text Heading Text Block Button Button Button Media Image…" at bounding box center [104, 282] width 148 height 395
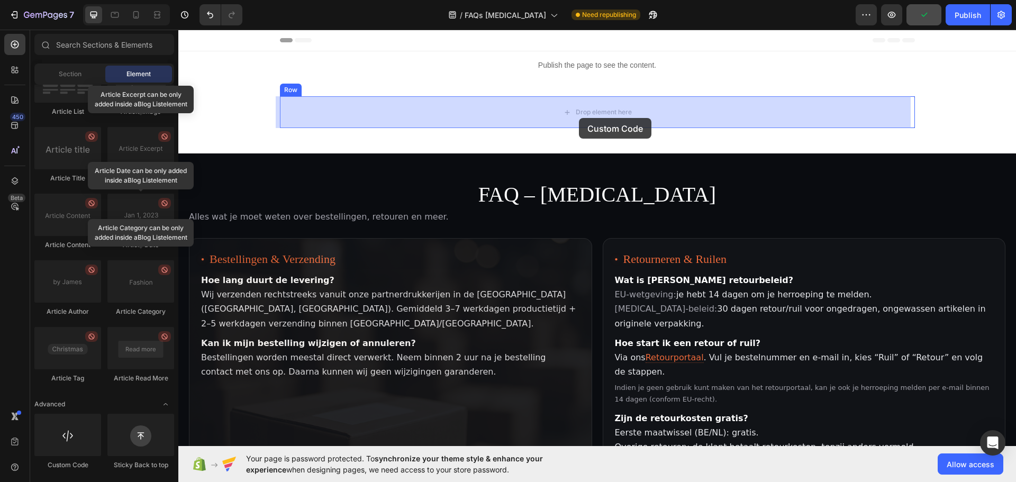
drag, startPoint x: 245, startPoint y: 479, endPoint x: 579, endPoint y: 118, distance: 491.5
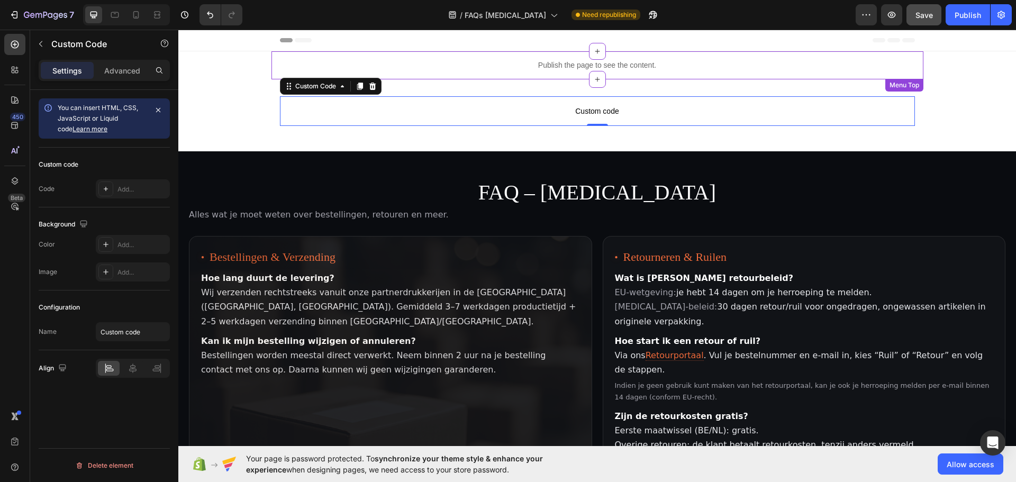
click at [560, 63] on p "Publish the page to see the content." at bounding box center [597, 65] width 652 height 11
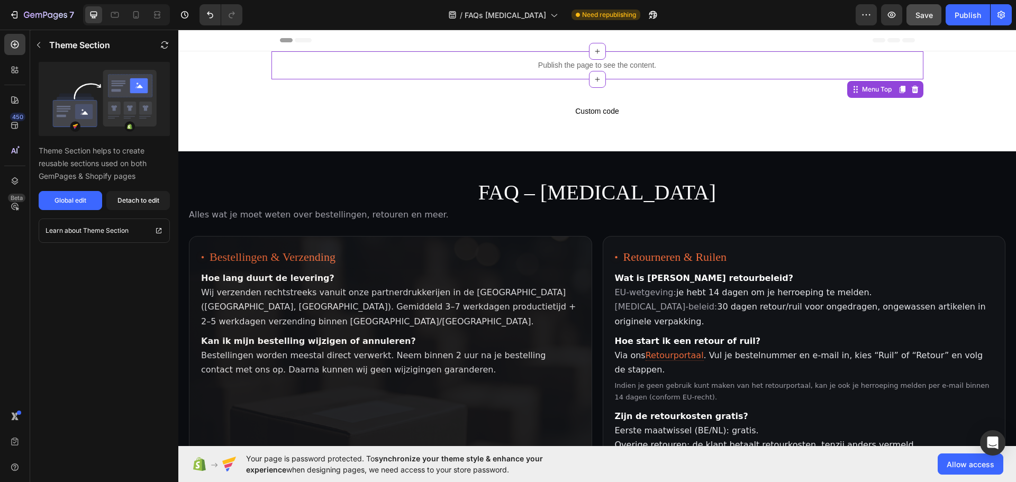
click at [560, 63] on p "Publish the page to see the content." at bounding box center [597, 65] width 652 height 11
click at [137, 199] on div "Detach to edit" at bounding box center [138, 201] width 42 height 10
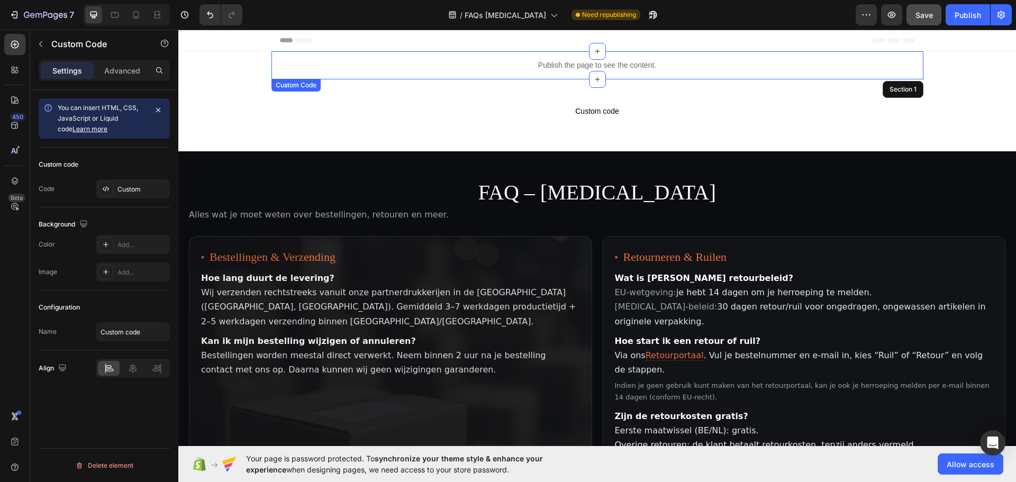
click at [521, 66] on p "Publish the page to see the content." at bounding box center [597, 65] width 652 height 11
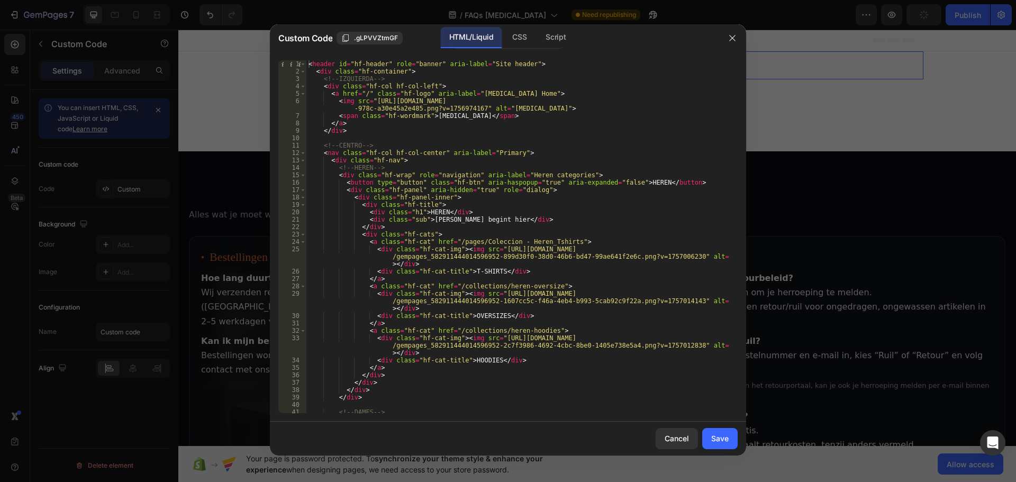
click at [409, 109] on div "< header id = "hf-header" role = "banner" aria-label = "Site header" > < div cl…" at bounding box center [517, 244] width 423 height 368
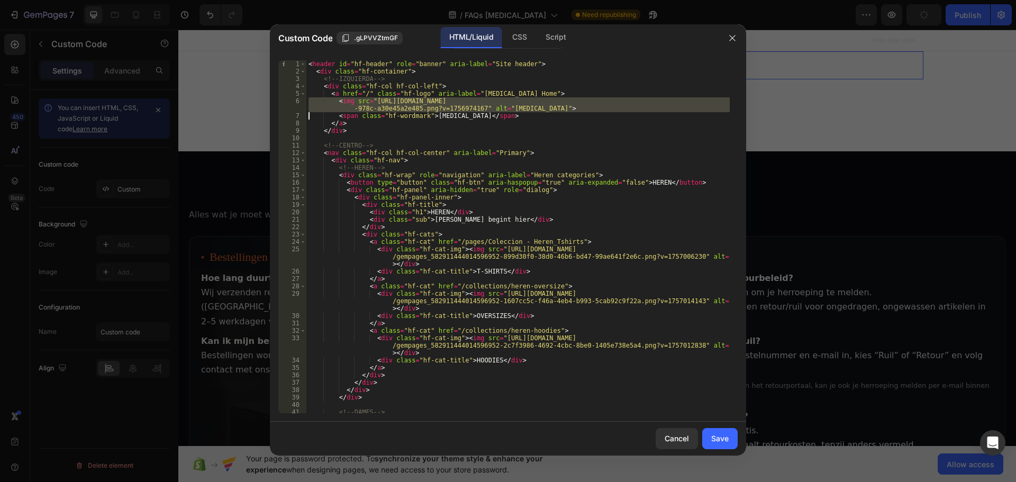
click at [409, 109] on div "< header id = "hf-header" role = "banner" aria-label = "Site header" > < div cl…" at bounding box center [517, 244] width 423 height 368
click at [411, 109] on div "< header id = "hf-header" role = "banner" aria-label = "Site header" > < div cl…" at bounding box center [517, 236] width 423 height 353
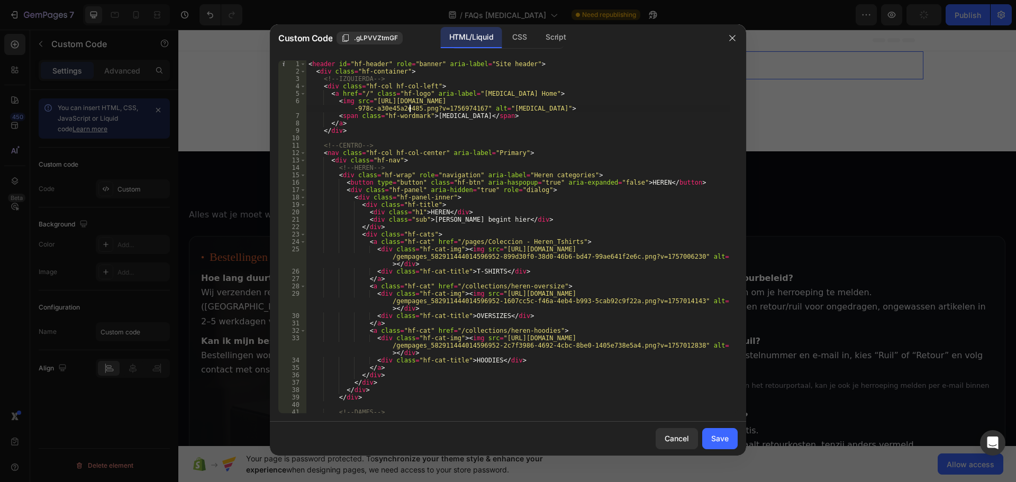
click at [411, 109] on div "< header id = "hf-header" role = "banner" aria-label = "Site header" > < div cl…" at bounding box center [517, 244] width 423 height 368
click at [413, 112] on div "< header id = "hf-header" role = "banner" aria-label = "Site header" > < div cl…" at bounding box center [517, 244] width 423 height 368
click at [413, 112] on div "< header id = "hf-header" role = "banner" aria-label = "Site header" > < div cl…" at bounding box center [517, 236] width 423 height 353
click at [409, 142] on div "< header id = "hf-header" role = "banner" aria-label = "Site header" > < div cl…" at bounding box center [517, 244] width 423 height 368
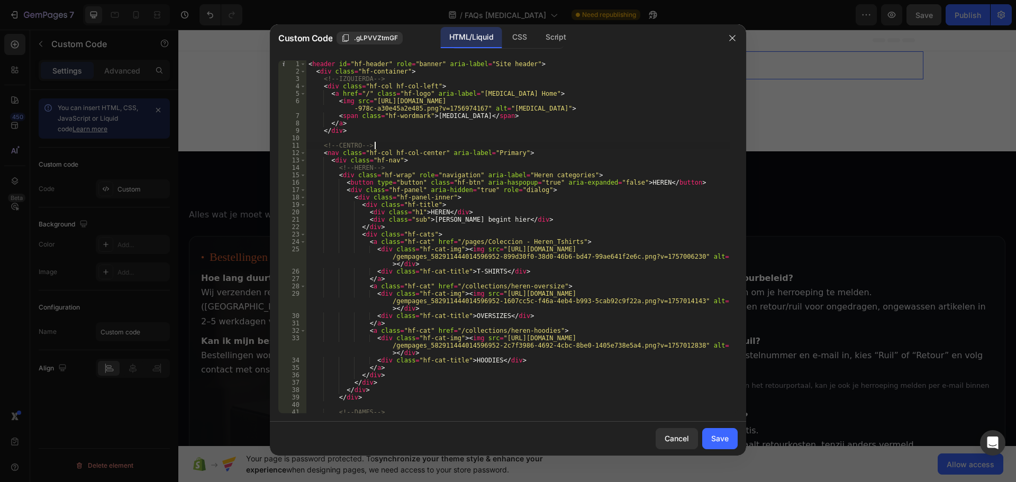
click at [409, 142] on div "< header id = "hf-header" role = "banner" aria-label = "Site header" > < div cl…" at bounding box center [517, 244] width 423 height 368
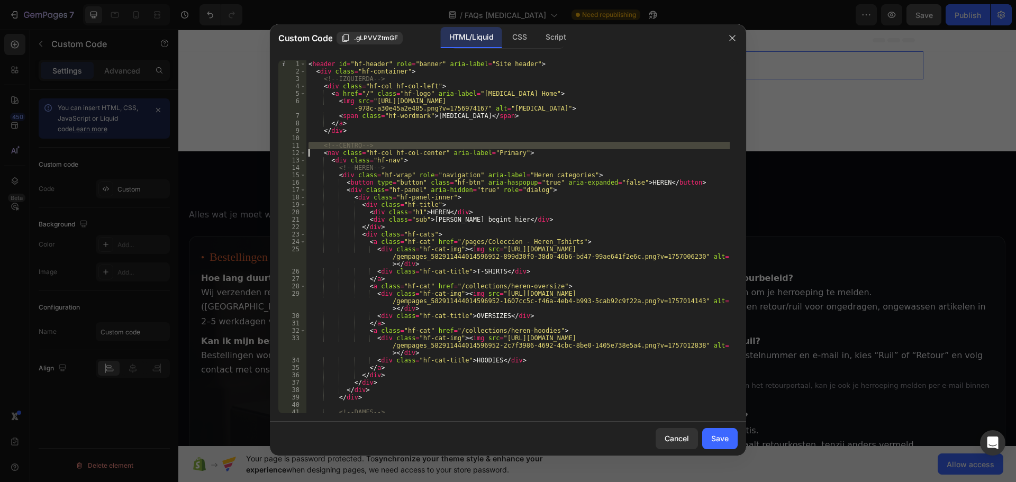
click at [409, 143] on div "< header id = "hf-header" role = "banner" aria-label = "Site header" > < div cl…" at bounding box center [517, 244] width 423 height 368
type textarea "</header>"
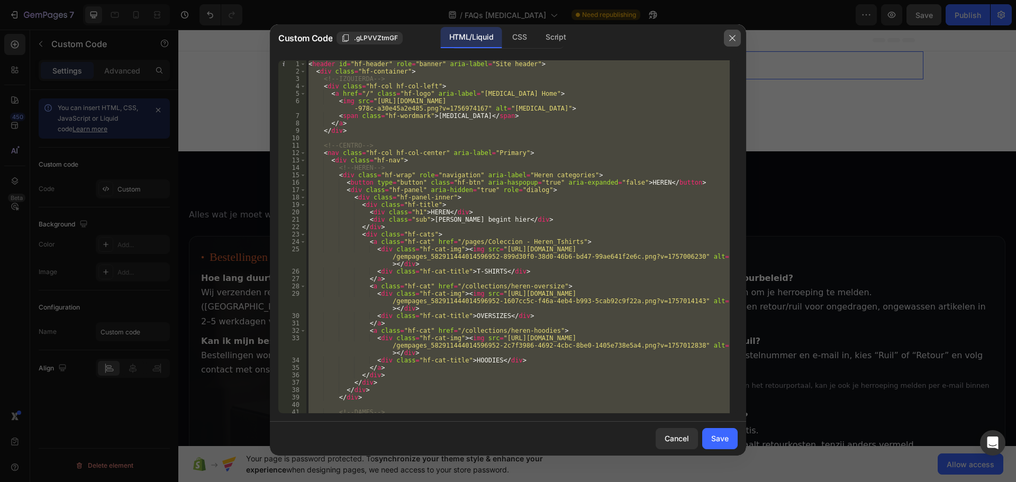
click at [733, 41] on icon "button" at bounding box center [732, 38] width 8 height 8
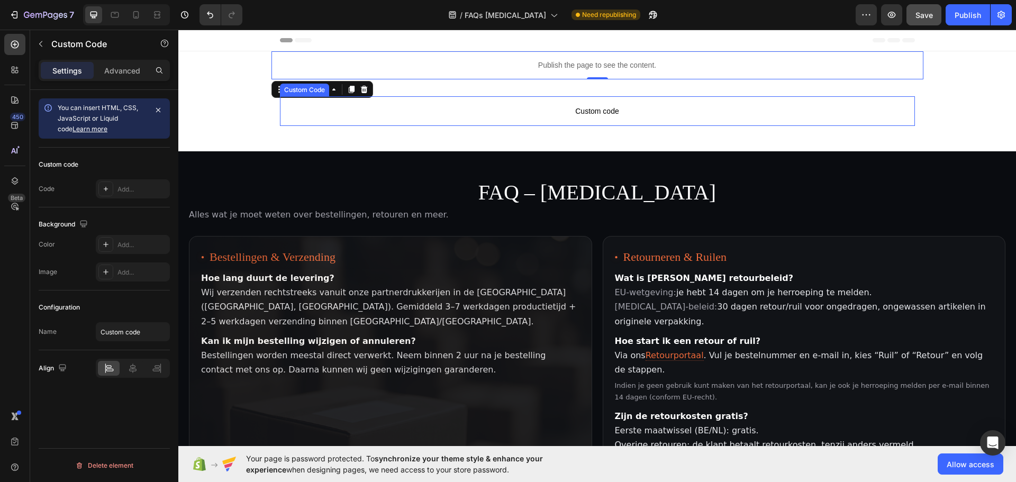
click at [607, 107] on span "Custom code" at bounding box center [597, 111] width 635 height 13
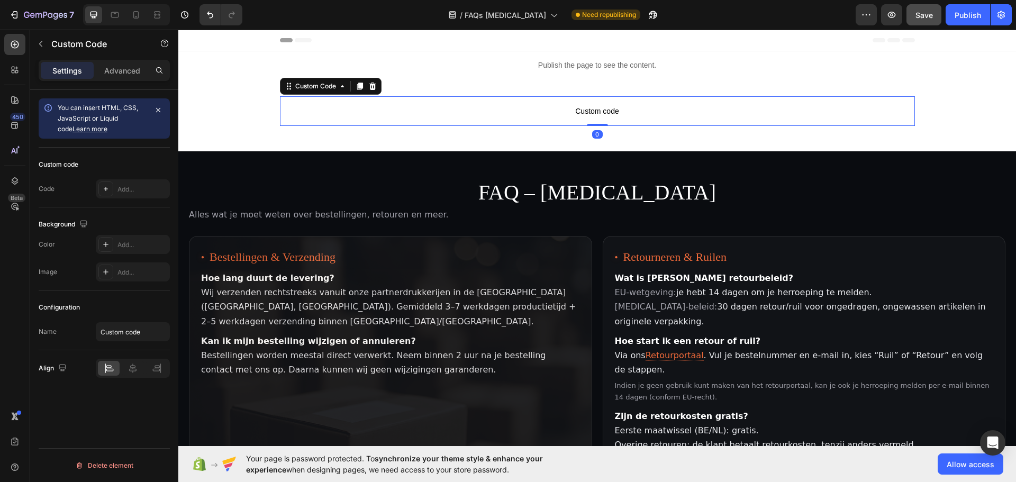
click at [607, 107] on span "Custom code" at bounding box center [597, 111] width 635 height 13
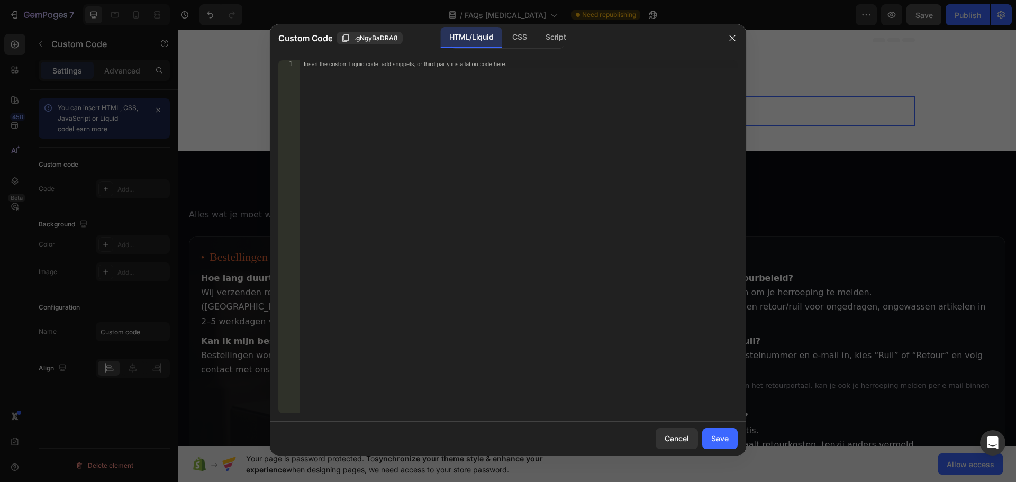
click at [529, 111] on div "Insert the custom Liquid code, add snippets, or third-party installation code h…" at bounding box center [518, 244] width 438 height 368
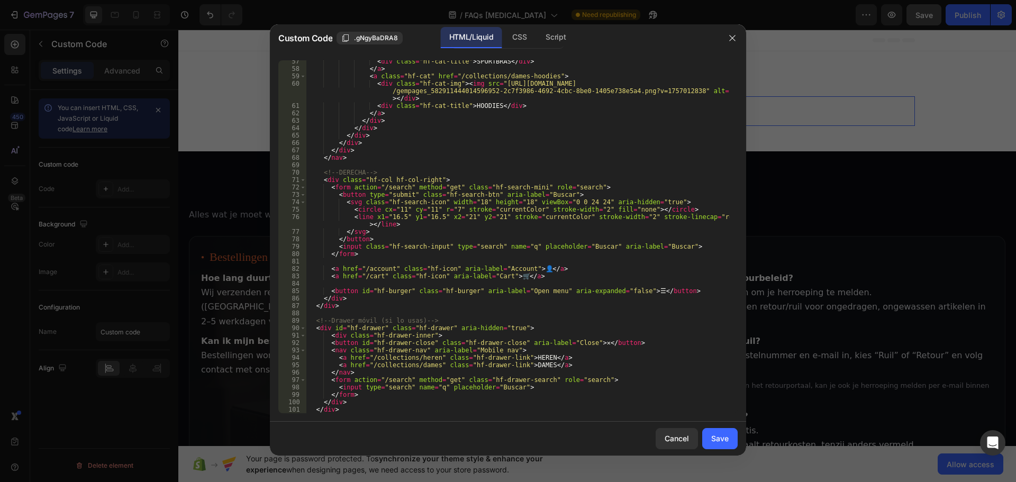
scroll to position [499, 0]
click at [518, 40] on div "CSS" at bounding box center [519, 37] width 31 height 21
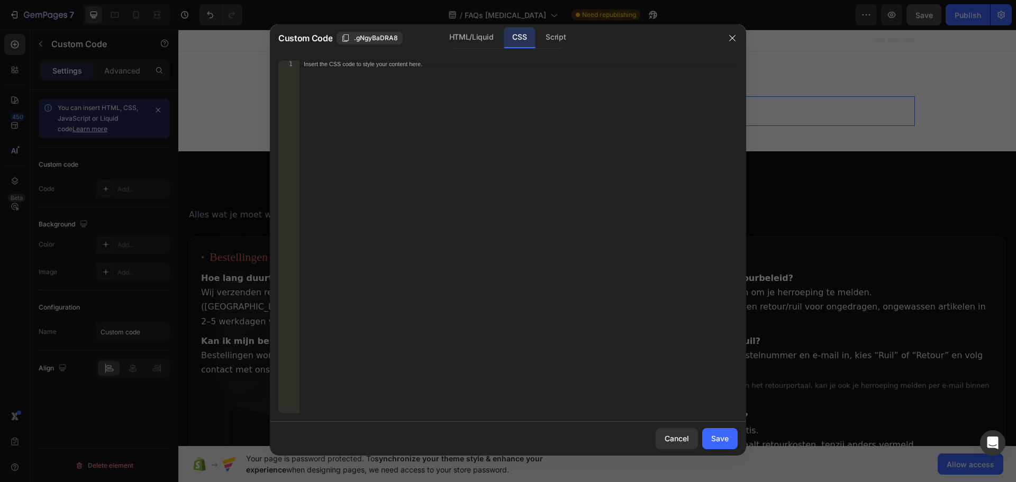
drag, startPoint x: 725, startPoint y: 437, endPoint x: 724, endPoint y: 427, distance: 10.6
click at [727, 437] on div "Save" at bounding box center [719, 438] width 17 height 11
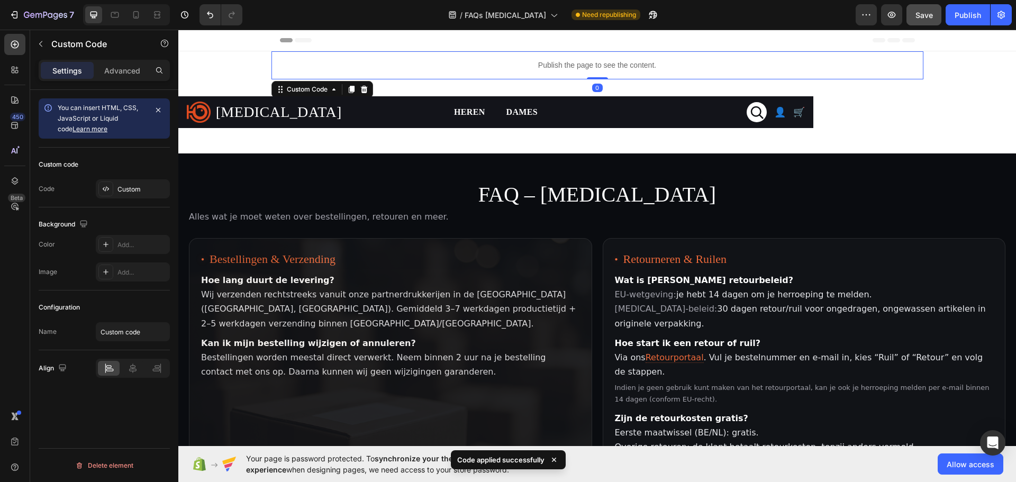
click at [587, 66] on p "Publish the page to see the content." at bounding box center [597, 65] width 652 height 11
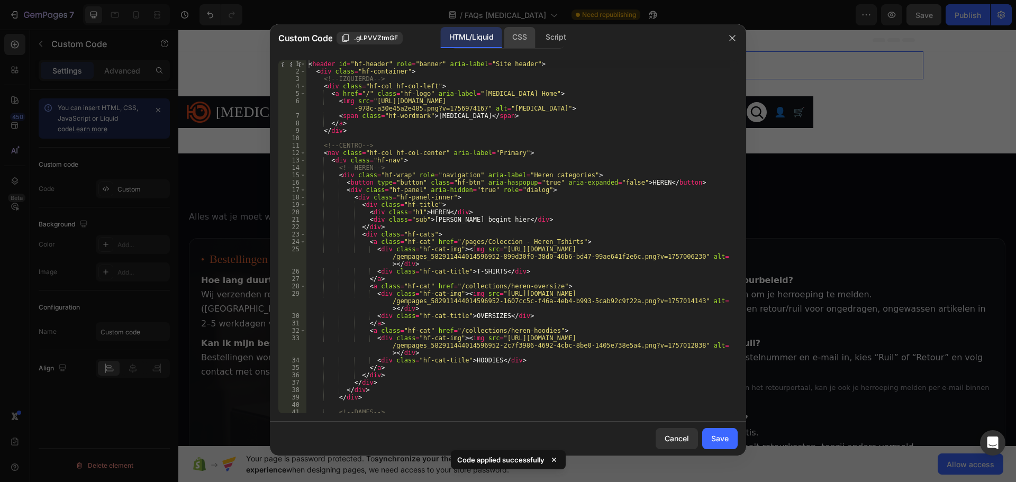
click at [521, 44] on div "CSS" at bounding box center [519, 37] width 31 height 21
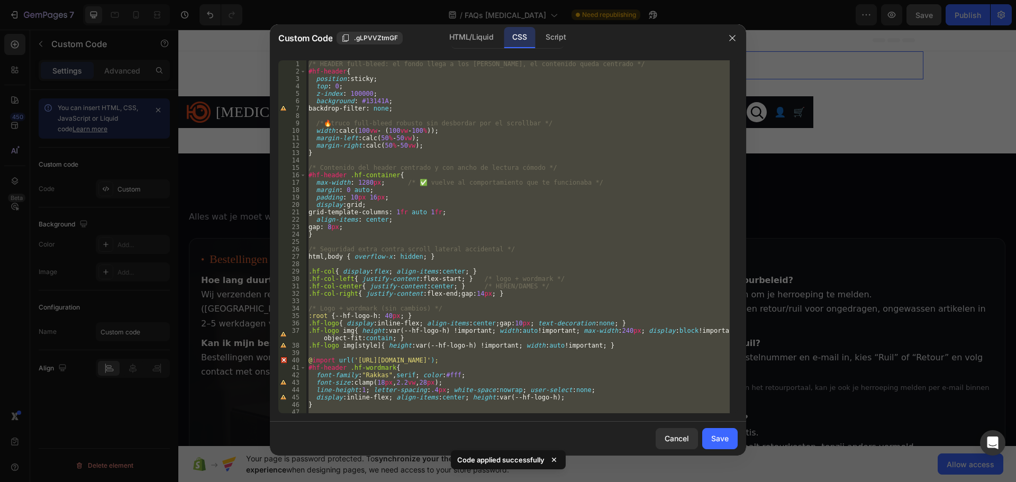
type textarea ".hf-burger { display: none !important; }"
click at [498, 117] on div "/* HEADER full-bleed: el fondo llega a los [PERSON_NAME], el contenido queda ce…" at bounding box center [517, 236] width 423 height 353
click at [498, 117] on div "/* HEADER full-bleed: el fondo llega a los [PERSON_NAME], el contenido queda ce…" at bounding box center [517, 244] width 423 height 368
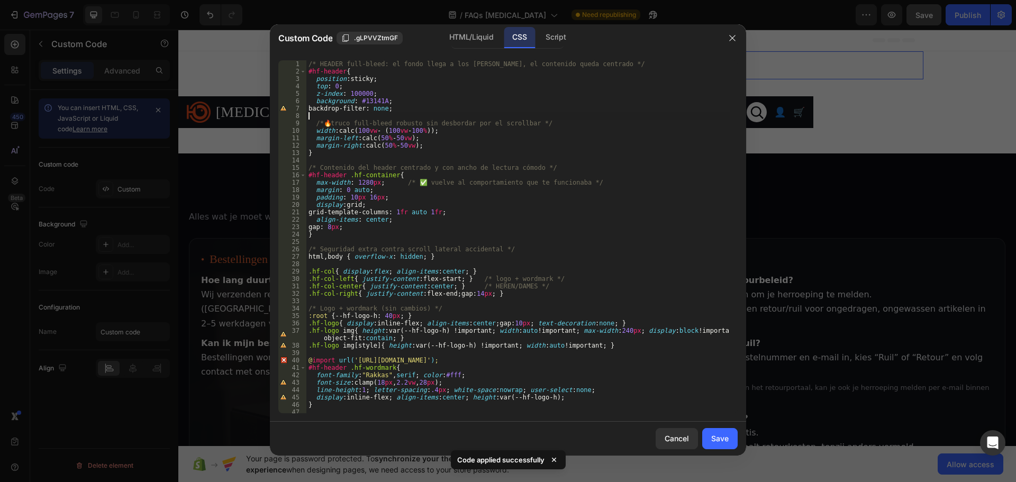
click at [498, 117] on div "/* HEADER full-bleed: el fondo llega a los [PERSON_NAME], el contenido queda ce…" at bounding box center [517, 244] width 423 height 368
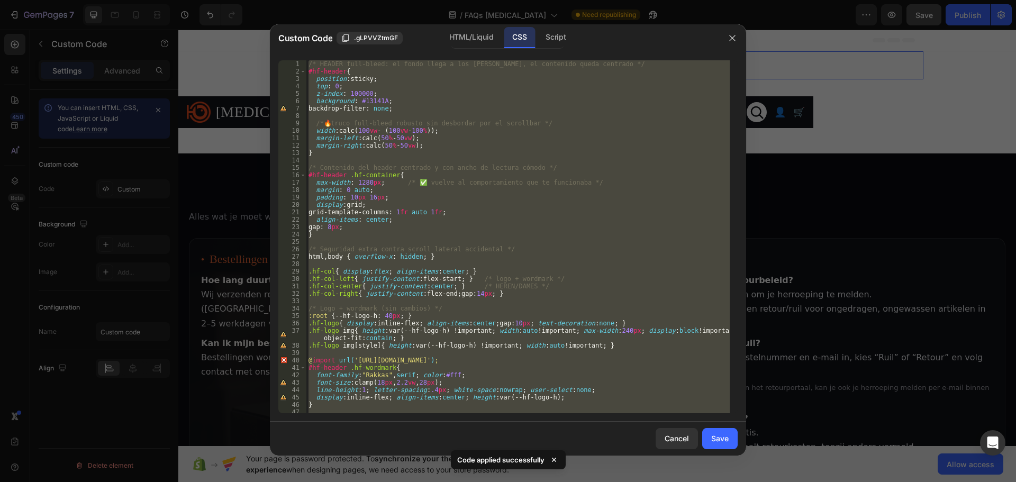
click at [498, 117] on div "/* HEADER full-bleed: el fondo llega a los [PERSON_NAME], el contenido queda ce…" at bounding box center [517, 244] width 423 height 368
type textarea ".hf-burger { display: none !important; }"
click at [731, 40] on icon "button" at bounding box center [732, 38] width 8 height 8
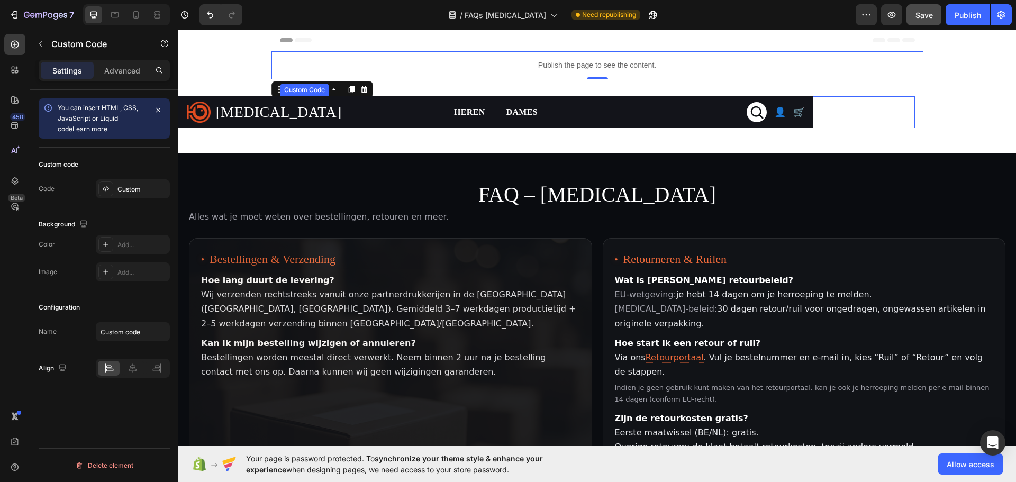
click at [668, 118] on div "👤 🛒 ☰" at bounding box center [675, 112] width 260 height 20
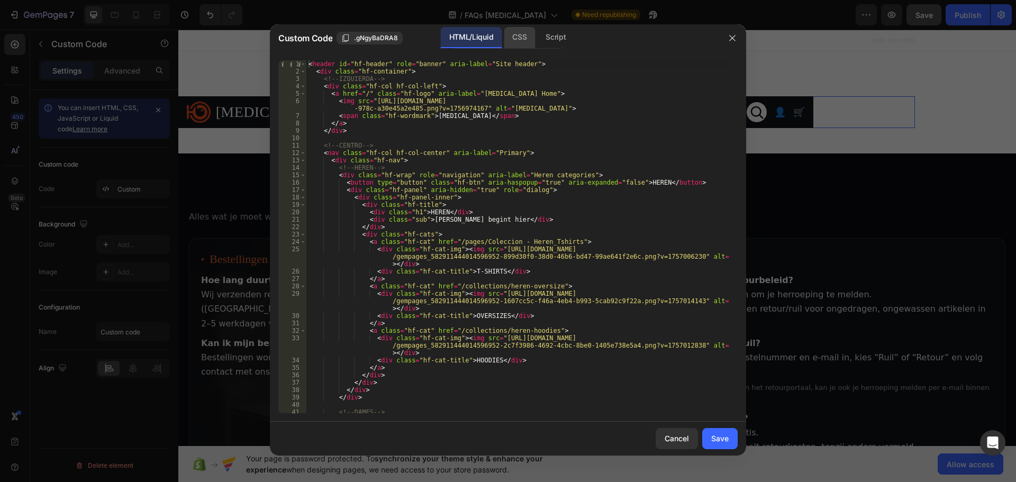
click at [518, 39] on div "CSS" at bounding box center [519, 37] width 31 height 21
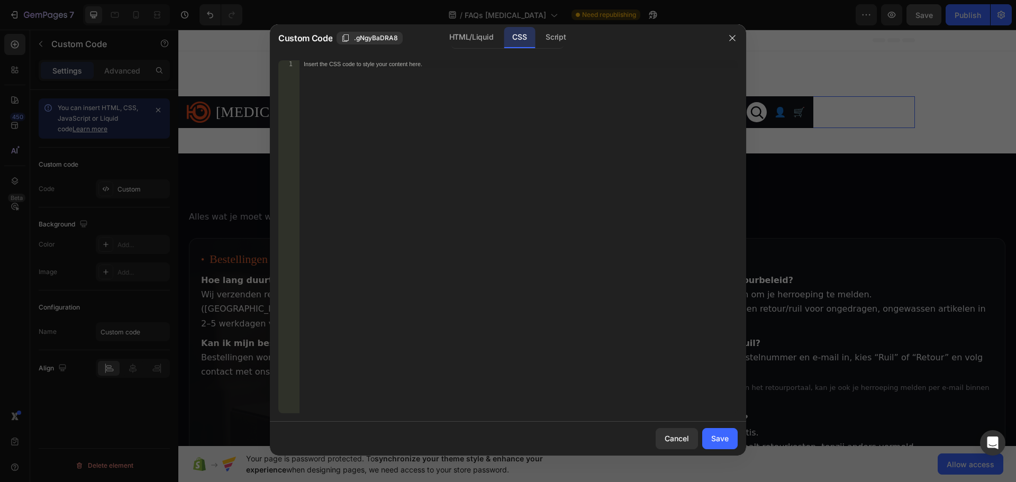
click at [530, 138] on div "Insert the CSS code to style your content here." at bounding box center [518, 244] width 438 height 368
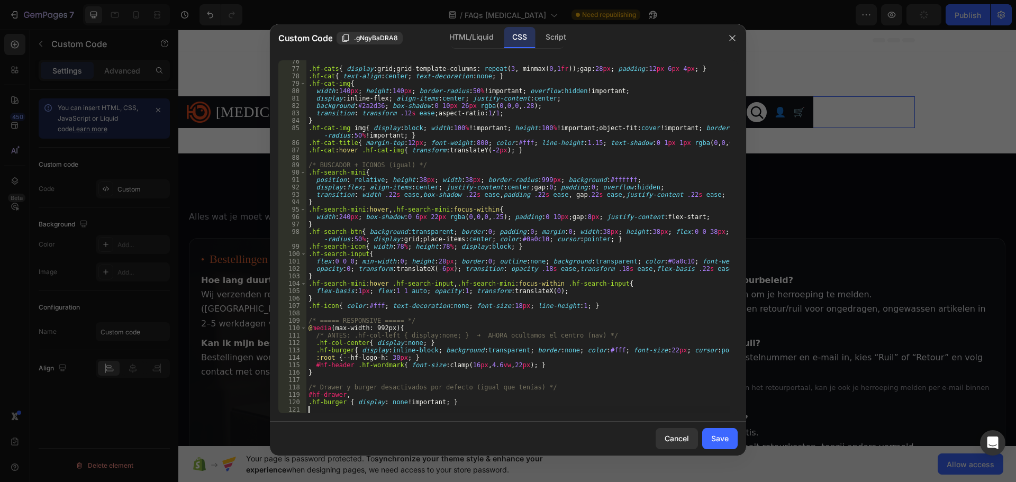
scroll to position [566, 0]
click at [717, 436] on div "Save" at bounding box center [719, 438] width 17 height 11
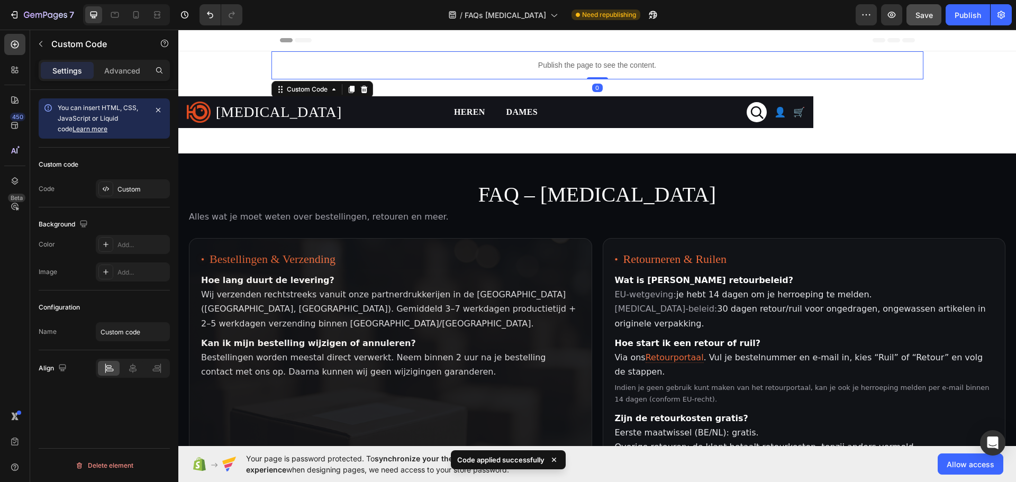
click at [632, 65] on p "Publish the page to see the content." at bounding box center [597, 65] width 652 height 11
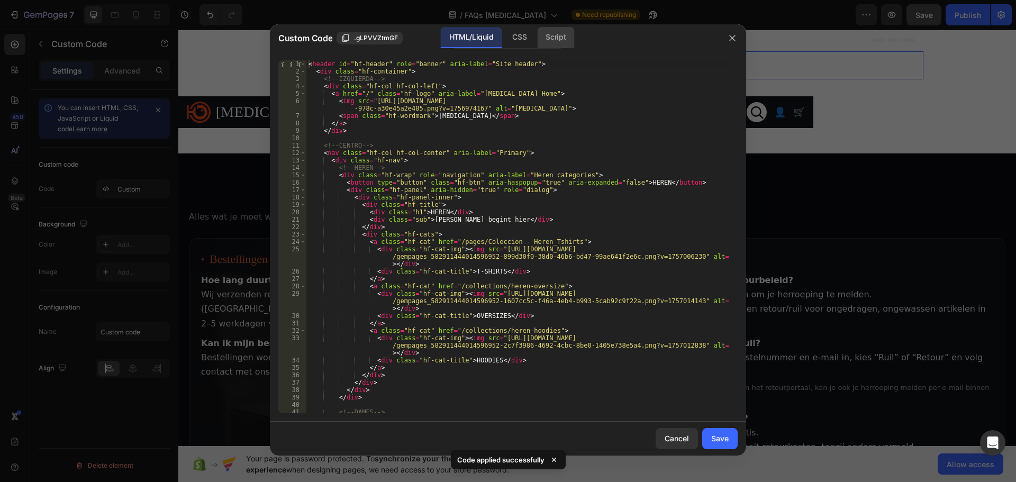
click at [561, 38] on div "Script" at bounding box center [555, 37] width 37 height 21
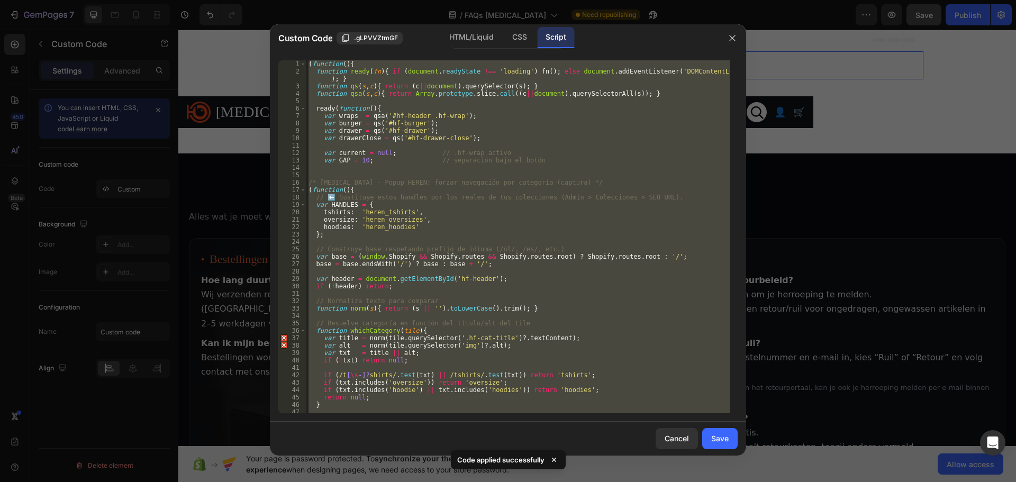
click at [509, 141] on div "( function ( ) { function ready ( fn ) { if ( document . readyState !== 'loadin…" at bounding box center [517, 236] width 423 height 353
click at [509, 141] on div "( function ( ) { function ready ( fn ) { if ( document . readyState !== 'loadin…" at bounding box center [517, 244] width 423 height 368
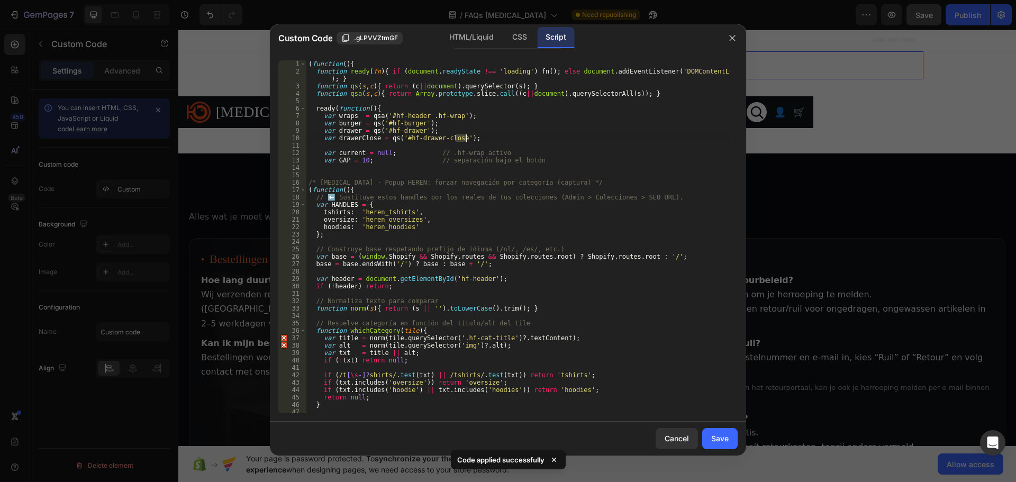
click at [509, 141] on div "( function ( ) { function ready ( fn ) { if ( document . readyState !== 'loadin…" at bounding box center [517, 244] width 423 height 368
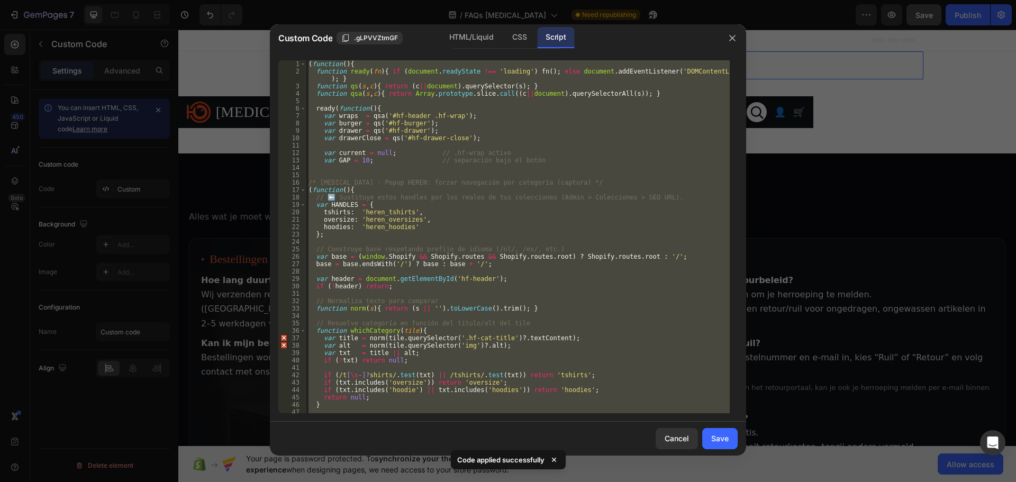
click at [509, 141] on div "( function ( ) { function ready ( fn ) { if ( document . readyState !== 'loadin…" at bounding box center [517, 244] width 423 height 368
type textarea "})();"
click at [726, 39] on button "button" at bounding box center [732, 38] width 17 height 17
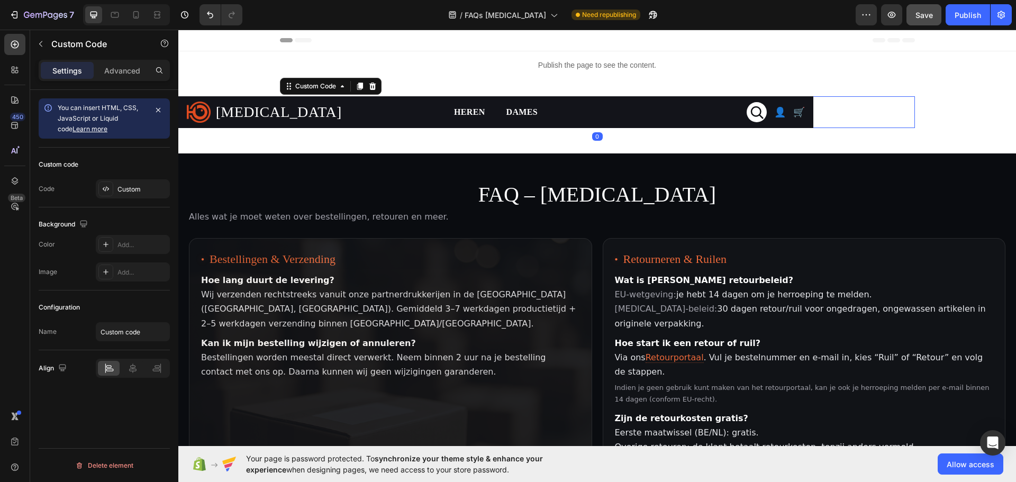
click at [663, 110] on div "👤 🛒 ☰" at bounding box center [675, 112] width 260 height 20
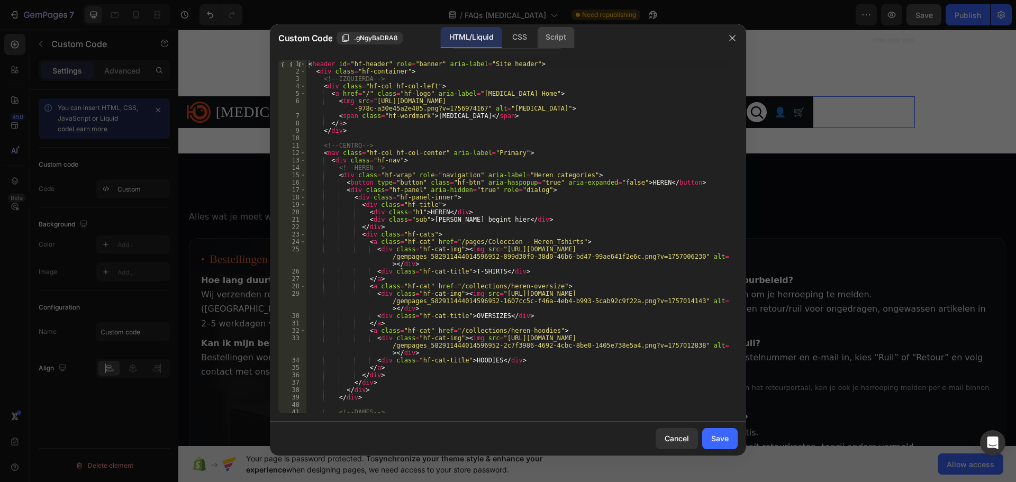
click at [563, 40] on div "Script" at bounding box center [555, 37] width 37 height 21
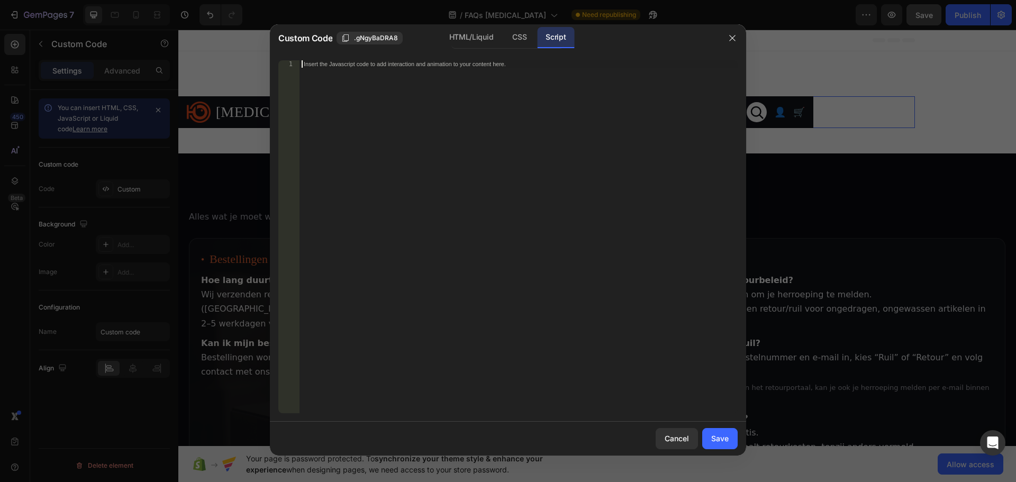
click at [577, 159] on div "Insert the Javascript code to add interaction and animation to your content her…" at bounding box center [518, 244] width 438 height 368
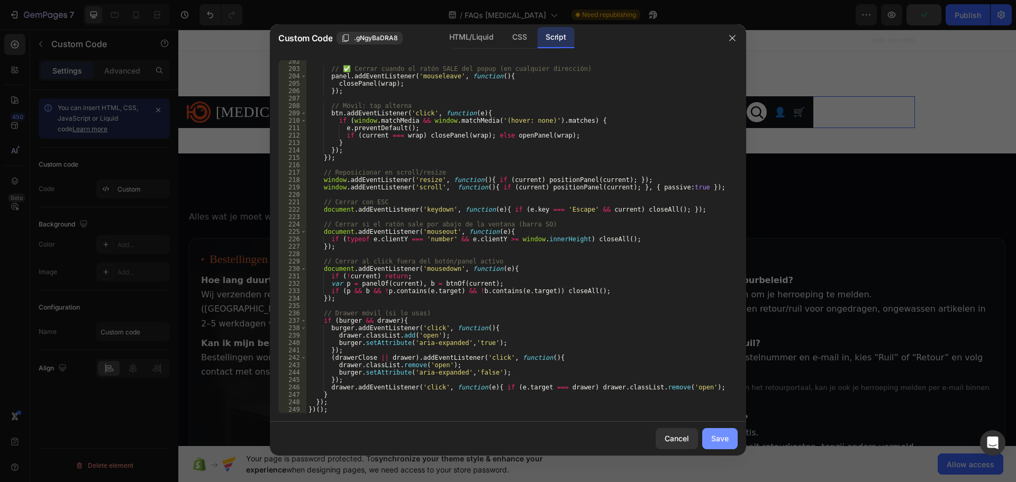
click at [720, 437] on div "Save" at bounding box center [719, 438] width 17 height 11
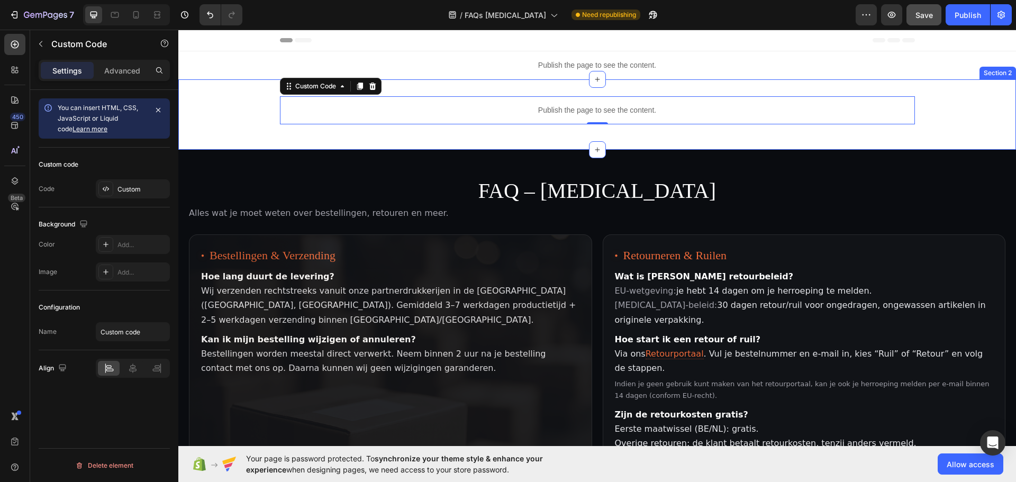
click at [252, 110] on div "Publish the page to see the content. Custom Code 0 Row" at bounding box center [596, 114] width 837 height 37
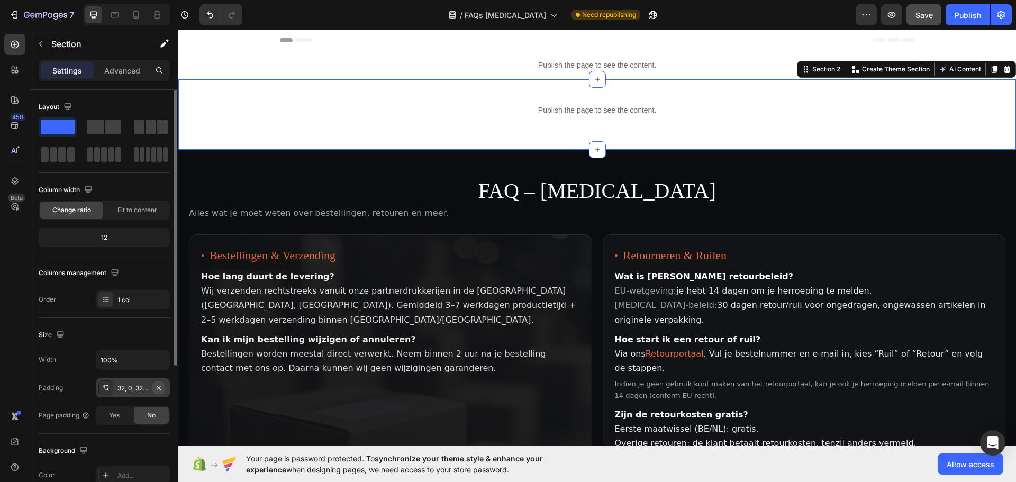
click at [157, 387] on icon "button" at bounding box center [158, 388] width 8 height 8
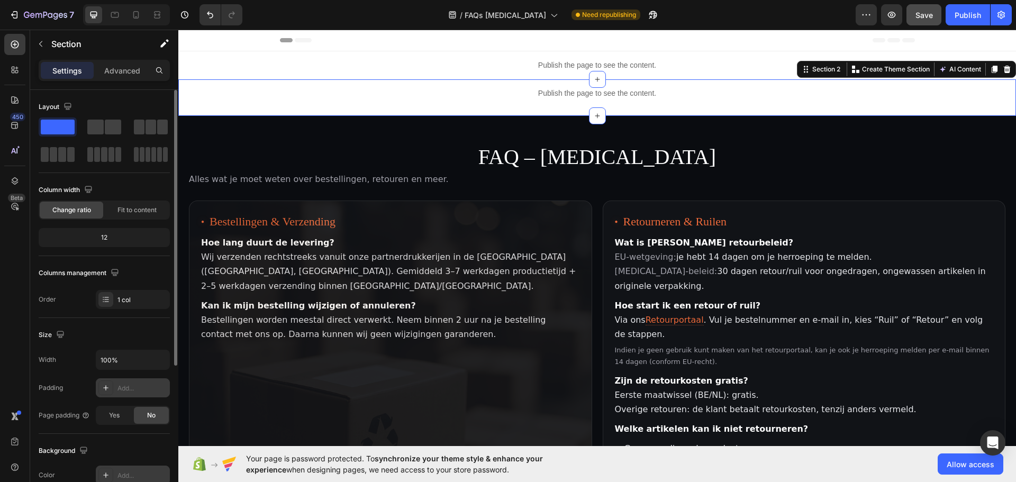
click at [109, 474] on icon at bounding box center [106, 475] width 8 height 8
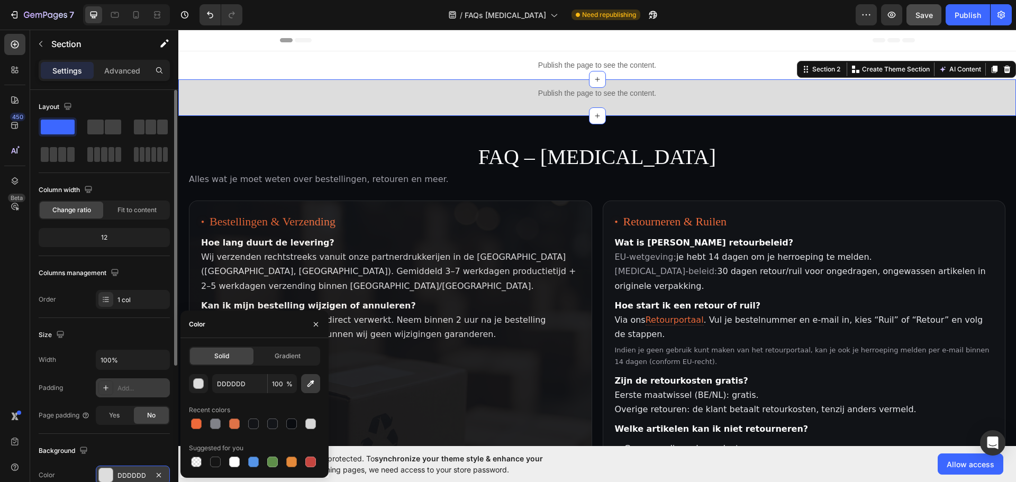
click at [311, 385] on icon "button" at bounding box center [310, 383] width 7 height 7
type input "0A0C10"
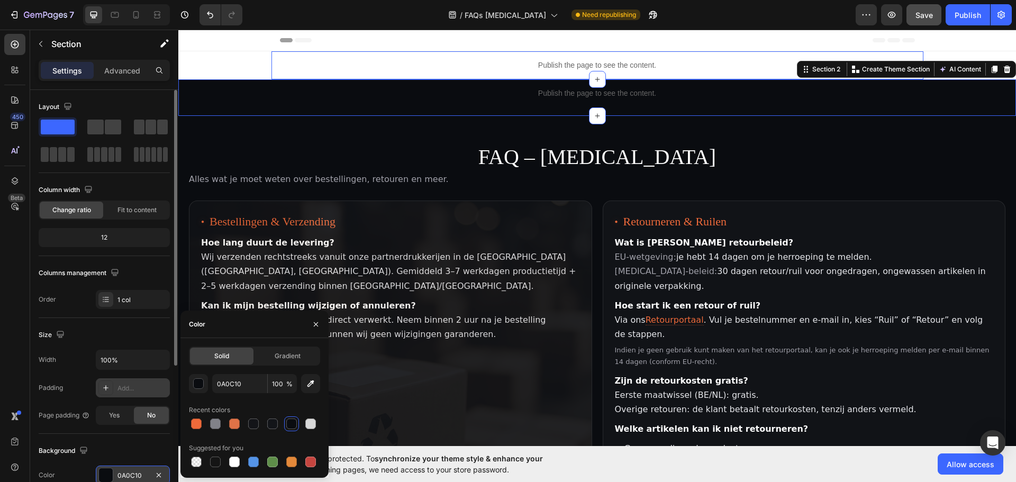
click at [679, 66] on p "Publish the page to see the content." at bounding box center [597, 65] width 652 height 11
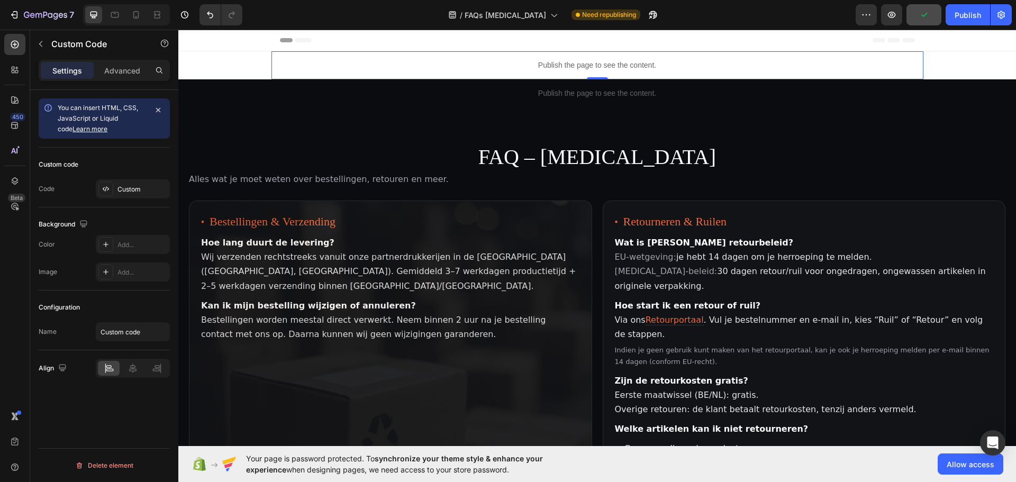
click at [678, 59] on div "Publish the page to see the content." at bounding box center [597, 65] width 652 height 28
click at [929, 61] on div "Publish the page to see the content. Custom Code 0 Section 1 Publish the page t…" at bounding box center [596, 445] width 837 height 788
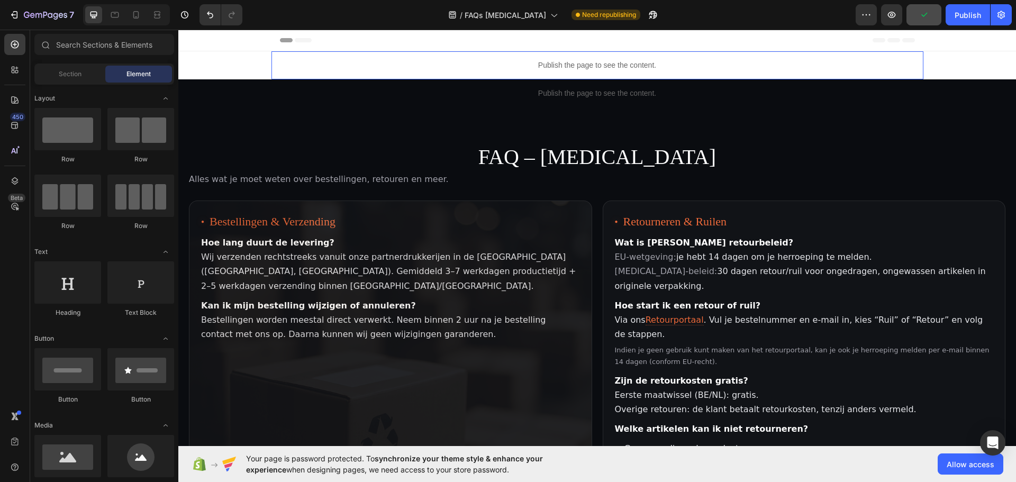
click at [892, 67] on p "Publish the page to see the content." at bounding box center [597, 65] width 652 height 11
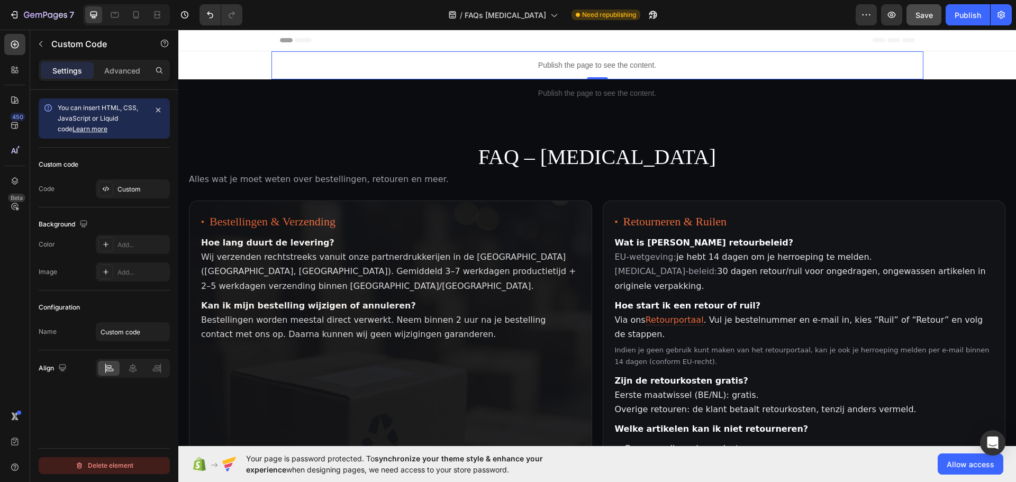
click at [117, 469] on div "Delete element" at bounding box center [104, 465] width 58 height 13
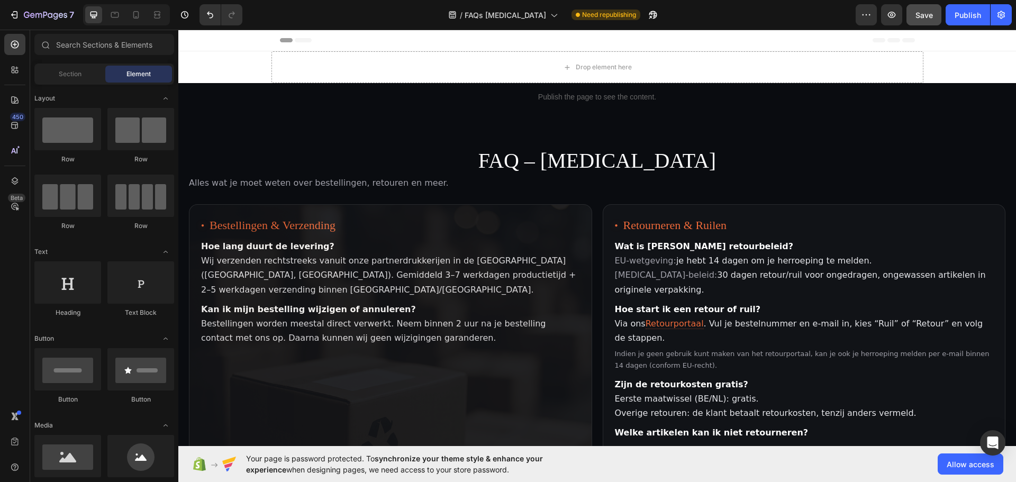
click at [929, 61] on div "Drop element here Section 1 Publish the page to see the content. Custom Code Ro…" at bounding box center [596, 446] width 837 height 791
click at [892, 65] on div "Drop element here" at bounding box center [597, 67] width 652 height 32
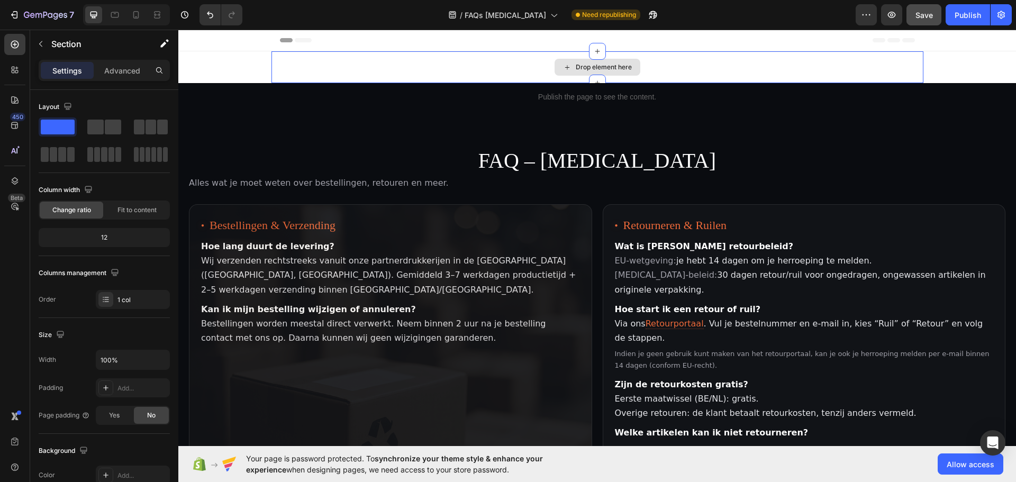
click at [689, 65] on div "Drop element here" at bounding box center [597, 67] width 652 height 32
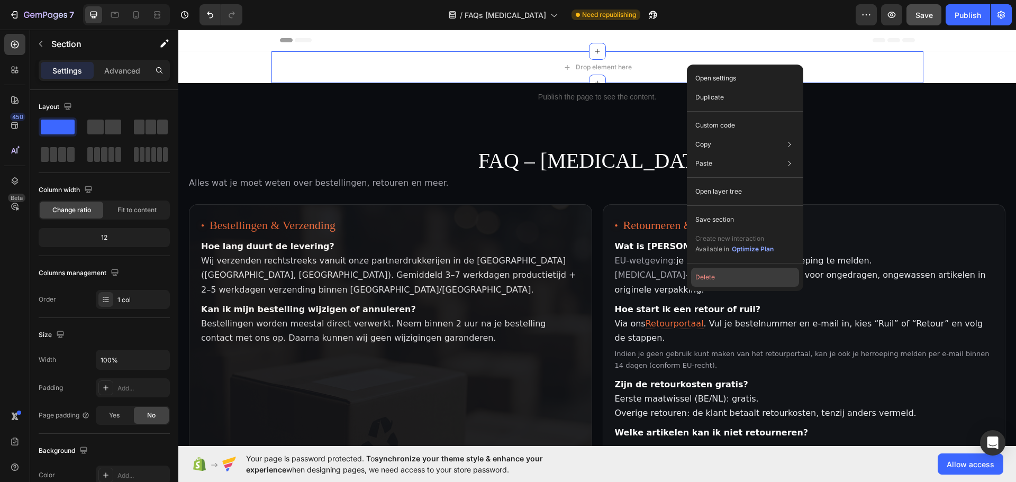
click at [718, 277] on button "Delete" at bounding box center [745, 277] width 108 height 19
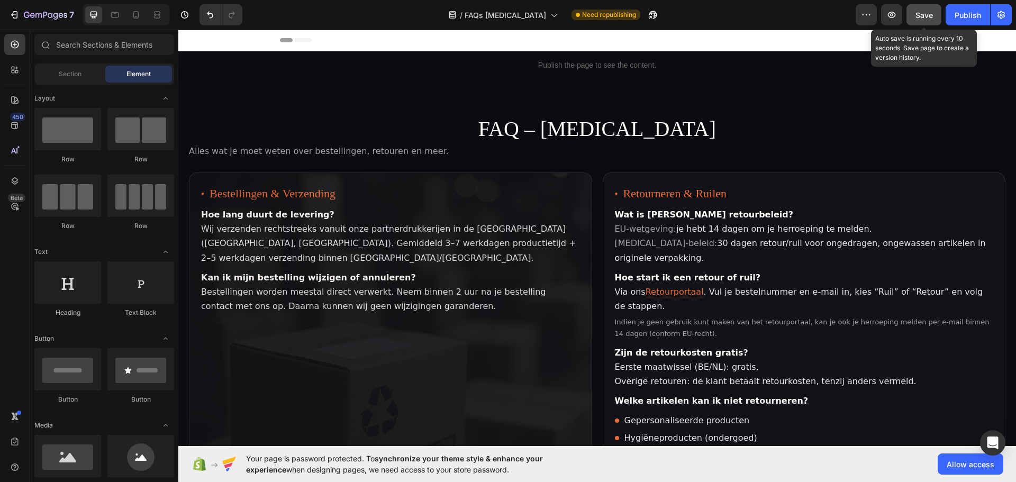
click at [927, 13] on span "Save" at bounding box center [923, 15] width 17 height 9
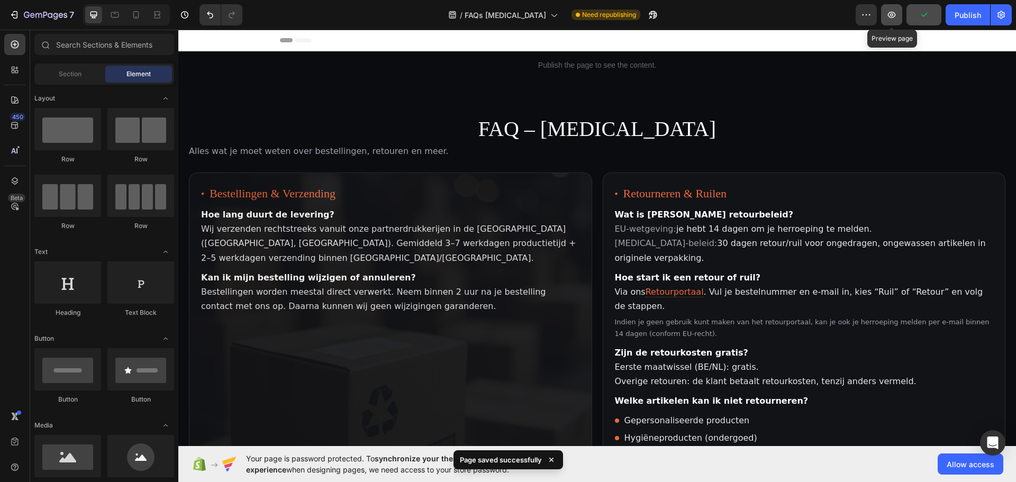
click at [895, 13] on icon "button" at bounding box center [891, 15] width 11 height 11
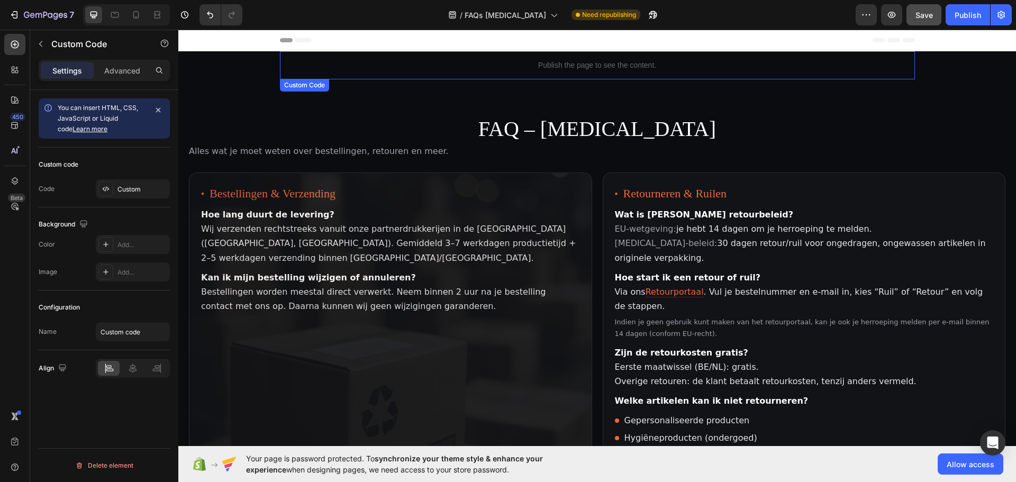
click at [614, 69] on p "Publish the page to see the content." at bounding box center [597, 65] width 635 height 11
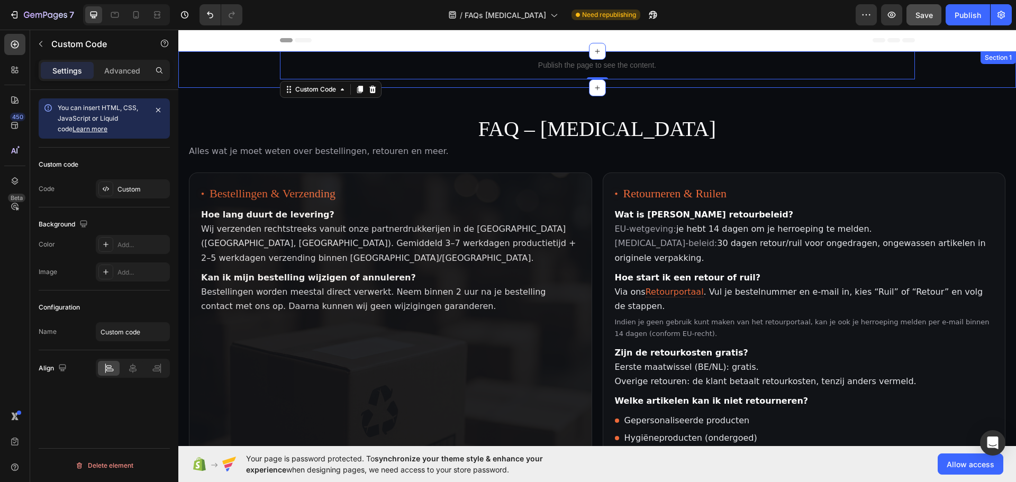
click at [241, 54] on div "Publish the page to see the content. Custom Code 0 Row" at bounding box center [596, 69] width 837 height 37
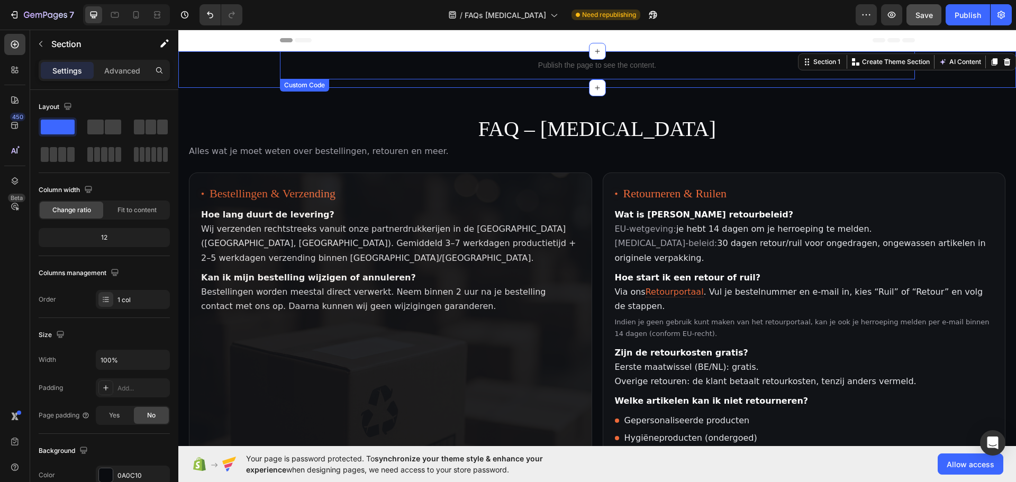
click at [507, 63] on p "Publish the page to see the content." at bounding box center [597, 65] width 635 height 11
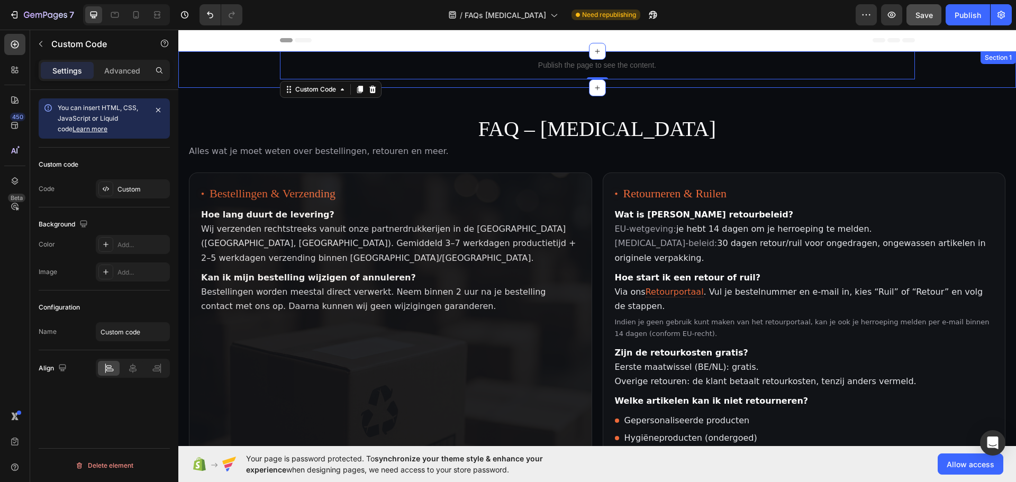
click at [256, 67] on div "Publish the page to see the content. Custom Code 0 Row" at bounding box center [596, 69] width 837 height 37
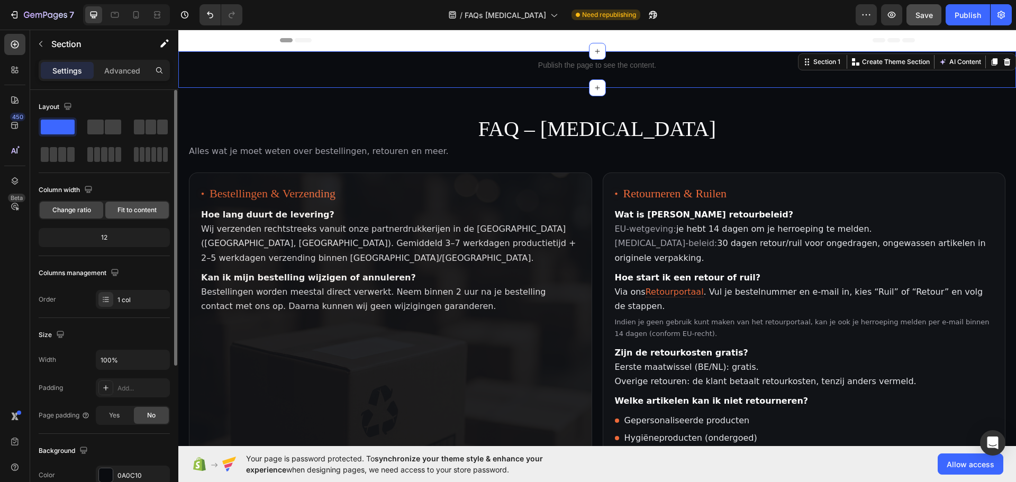
click at [142, 215] on div "Fit to content" at bounding box center [136, 210] width 63 height 17
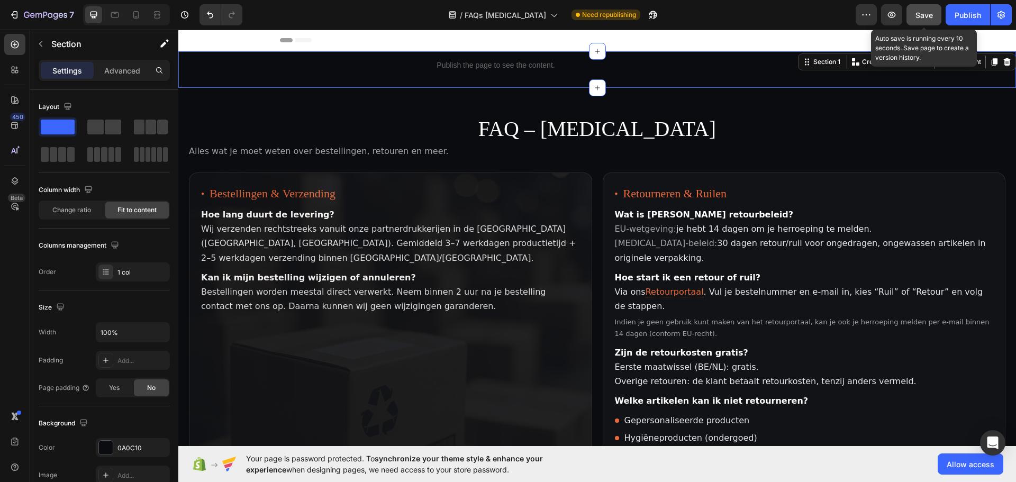
click at [922, 15] on span "Save" at bounding box center [923, 15] width 17 height 9
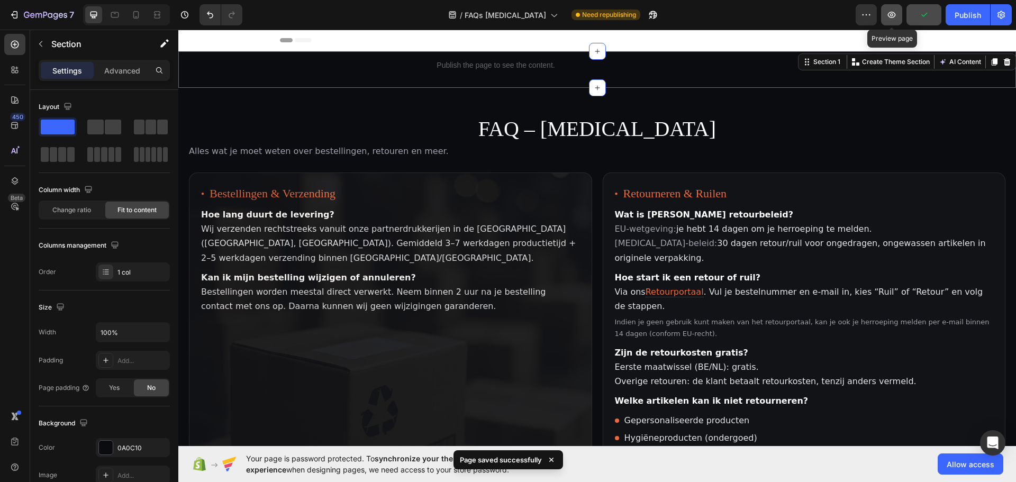
click at [896, 16] on icon "button" at bounding box center [891, 15] width 11 height 11
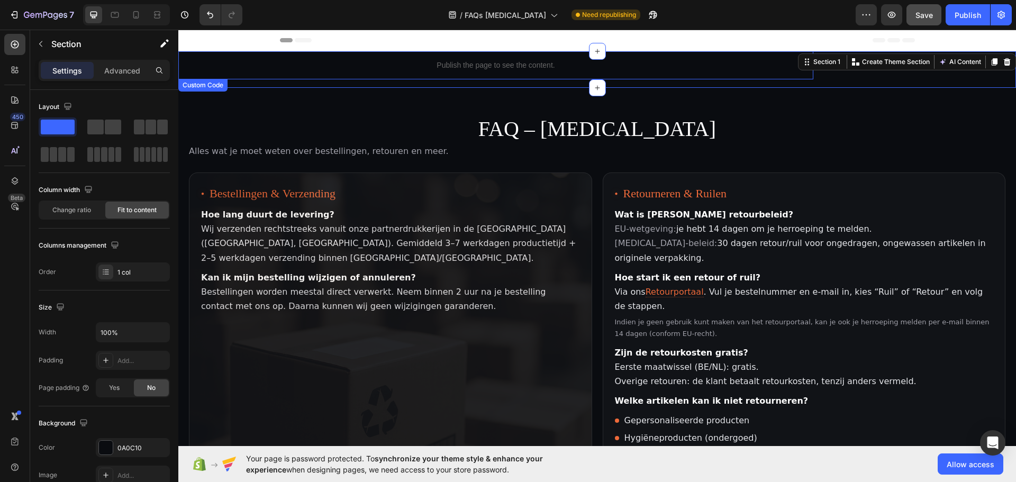
click at [706, 68] on p "Publish the page to see the content." at bounding box center [495, 65] width 635 height 11
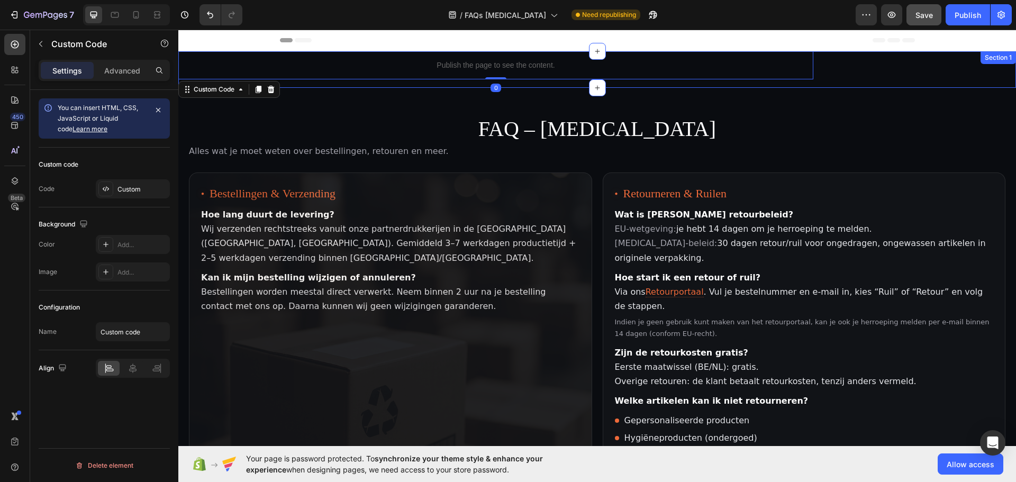
click at [872, 72] on div "Publish the page to see the content. Custom Code 0 Row Section 1" at bounding box center [596, 69] width 837 height 37
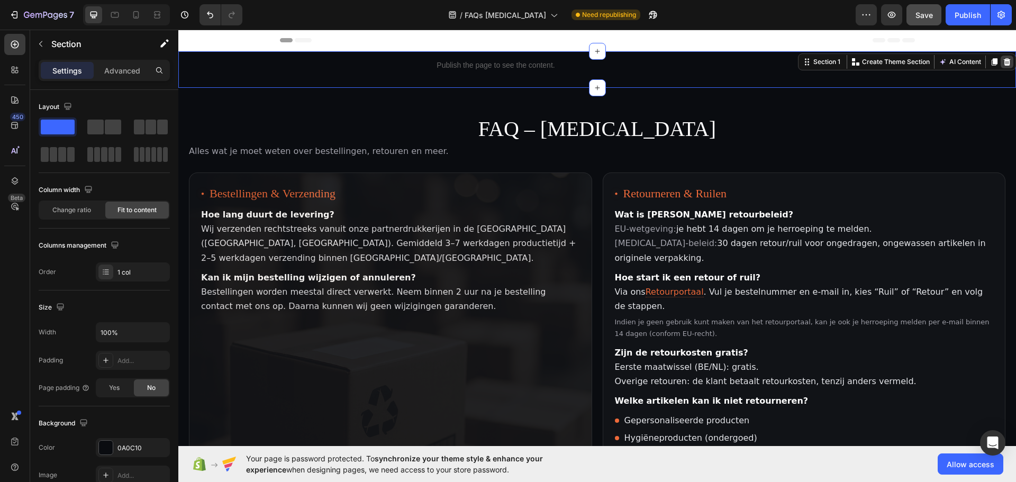
click at [1002, 62] on icon at bounding box center [1006, 62] width 8 height 8
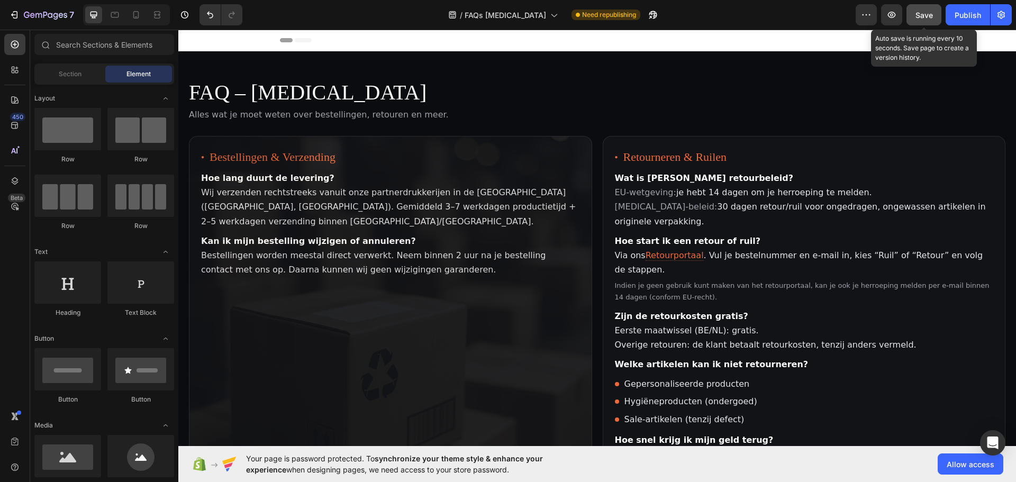
click at [915, 16] on button "Save" at bounding box center [923, 14] width 35 height 21
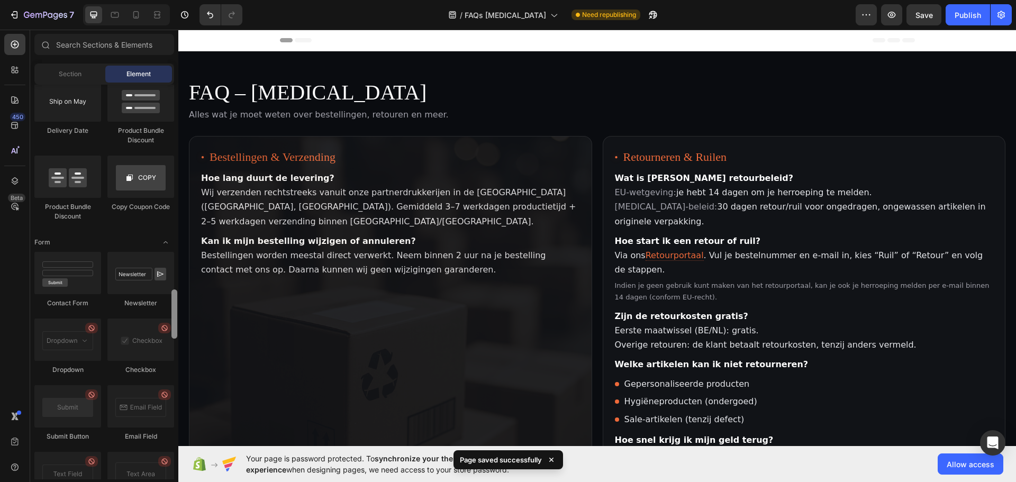
scroll to position [2740, 0]
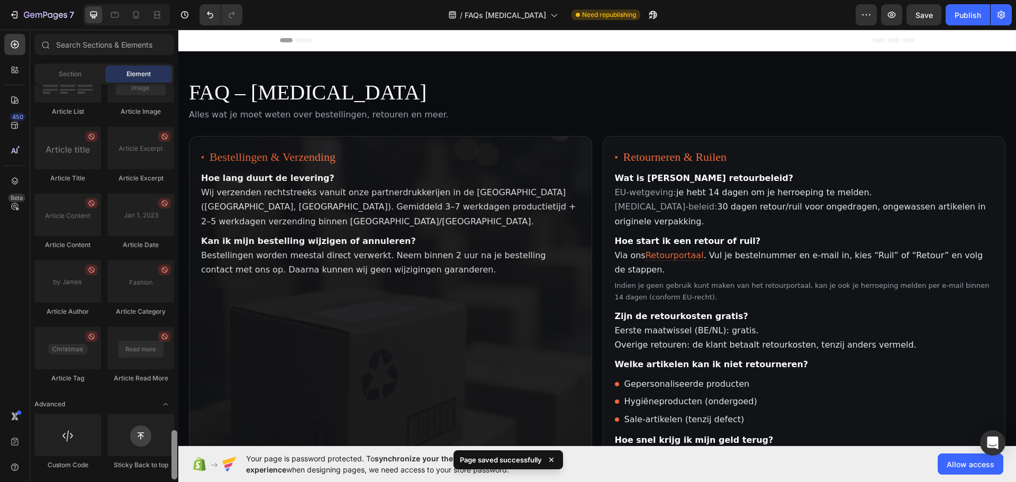
drag, startPoint x: 174, startPoint y: 122, endPoint x: 150, endPoint y: 498, distance: 376.4
click at [150, 0] on html "7 Version history / FAQs [MEDICAL_DATA] Need republishing Preview Save Publish …" at bounding box center [508, 0] width 1016 height 0
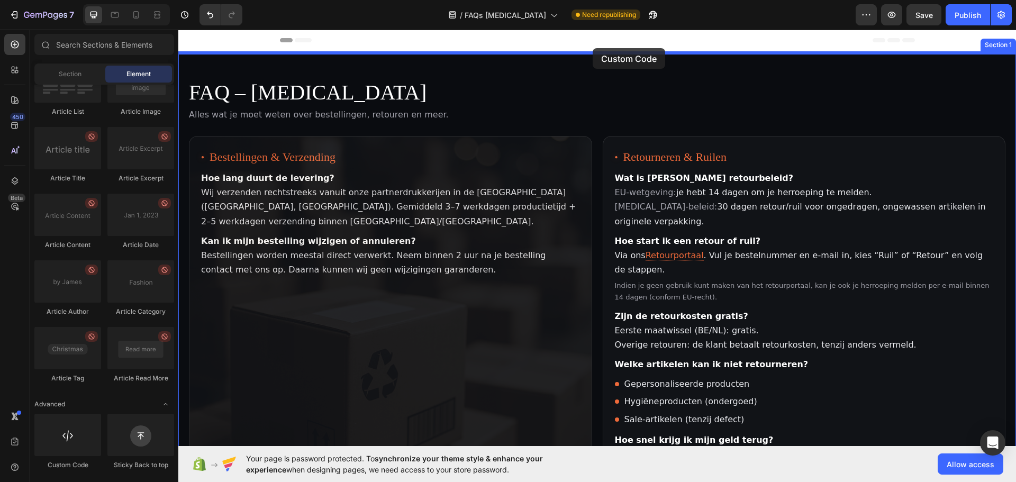
drag, startPoint x: 243, startPoint y: 471, endPoint x: 592, endPoint y: 48, distance: 549.0
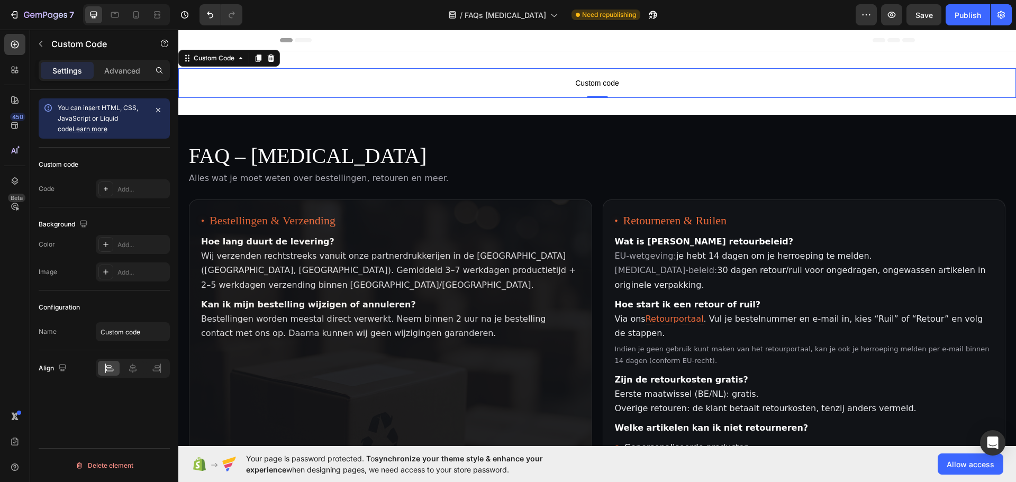
click at [514, 89] on p "Custom code" at bounding box center [596, 83] width 837 height 30
click at [301, 106] on div "Custom code Custom Code 0 Section 1" at bounding box center [596, 82] width 837 height 63
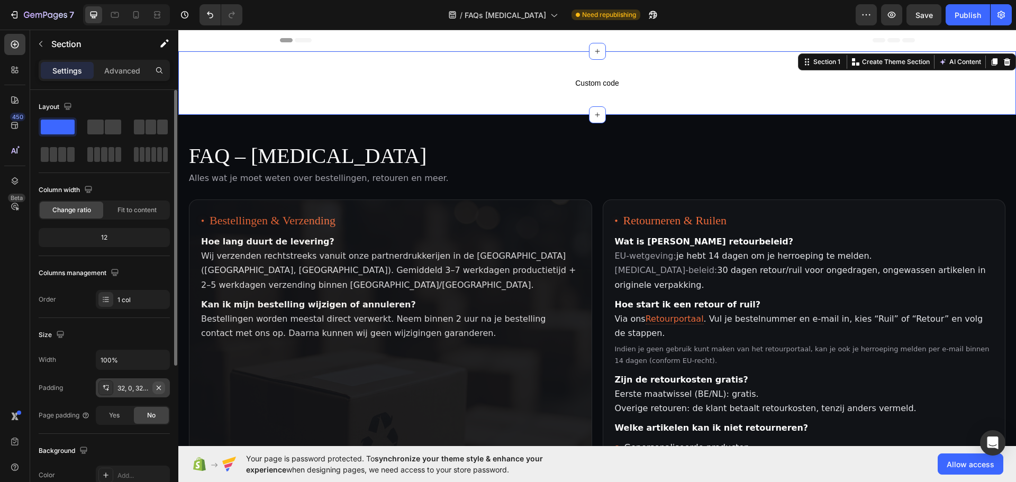
click at [157, 391] on icon "button" at bounding box center [158, 388] width 8 height 8
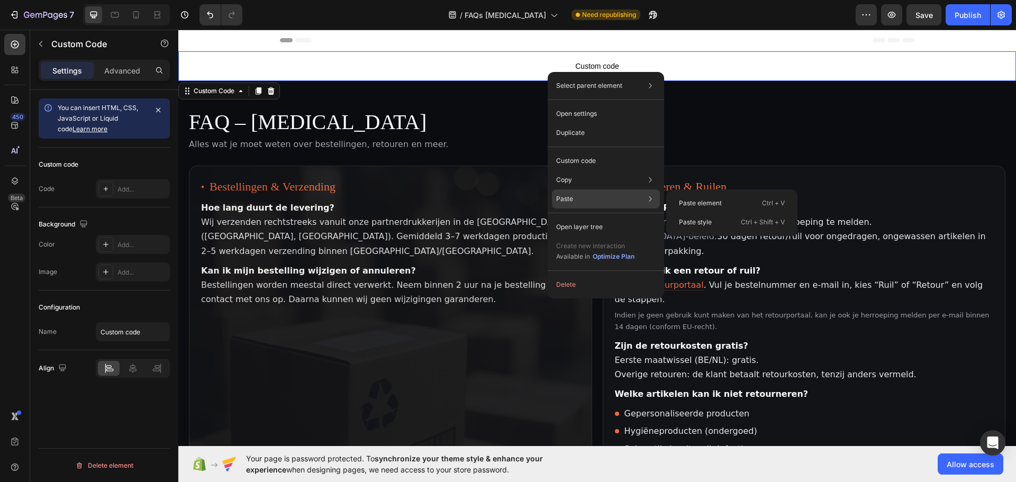
click at [576, 198] on div "Paste Paste element Ctrl + V Paste style Ctrl + Shift + V" at bounding box center [606, 198] width 108 height 19
click at [690, 202] on p "Paste element" at bounding box center [700, 203] width 43 height 10
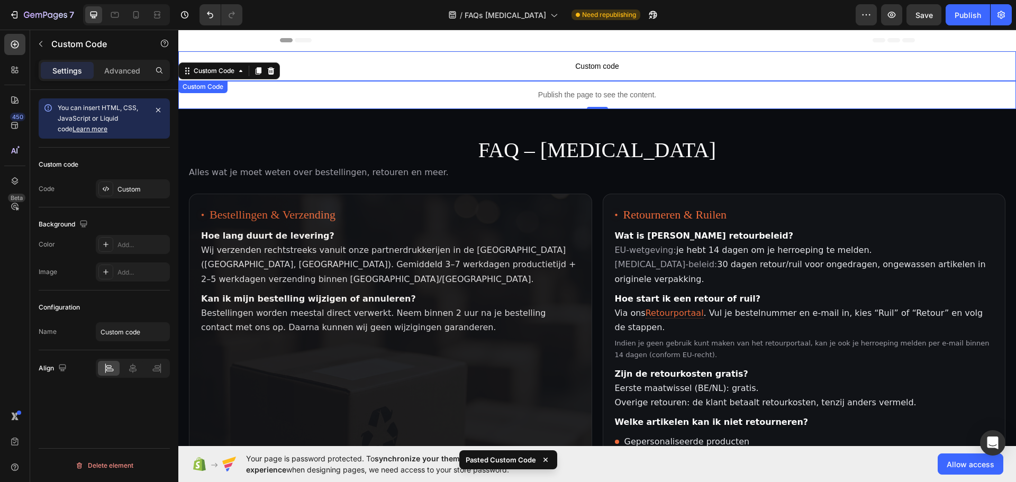
click at [602, 62] on span "Custom code" at bounding box center [596, 66] width 837 height 13
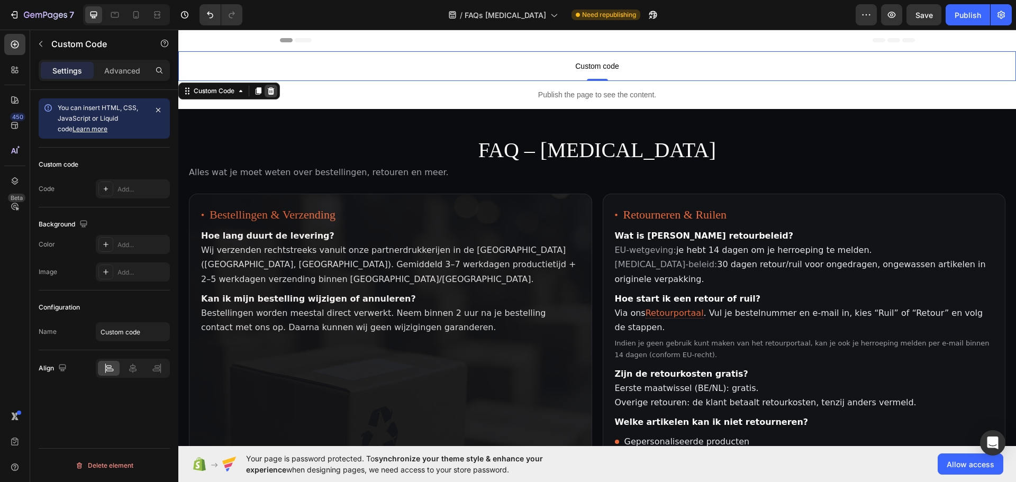
click at [272, 88] on icon at bounding box center [271, 90] width 7 height 7
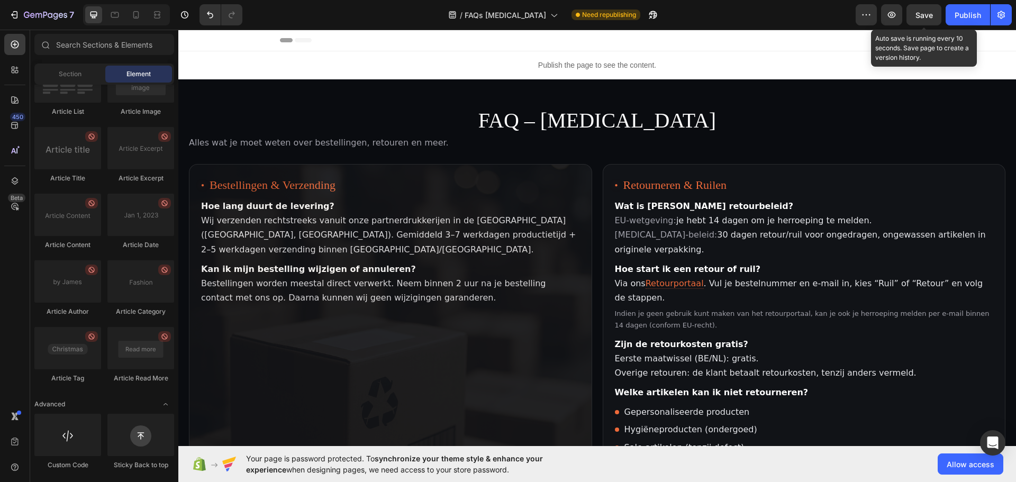
click at [922, 15] on span "Save" at bounding box center [923, 15] width 17 height 9
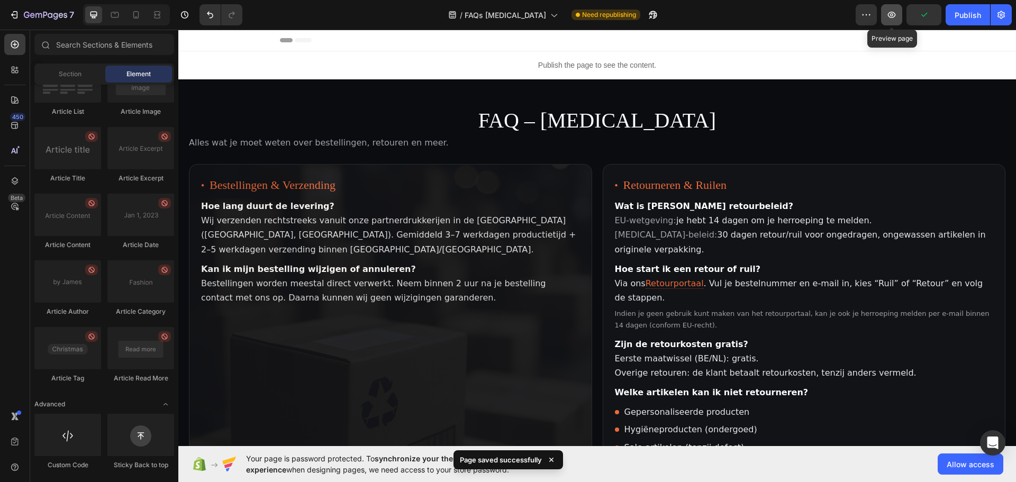
click at [890, 13] on icon "button" at bounding box center [892, 15] width 8 height 6
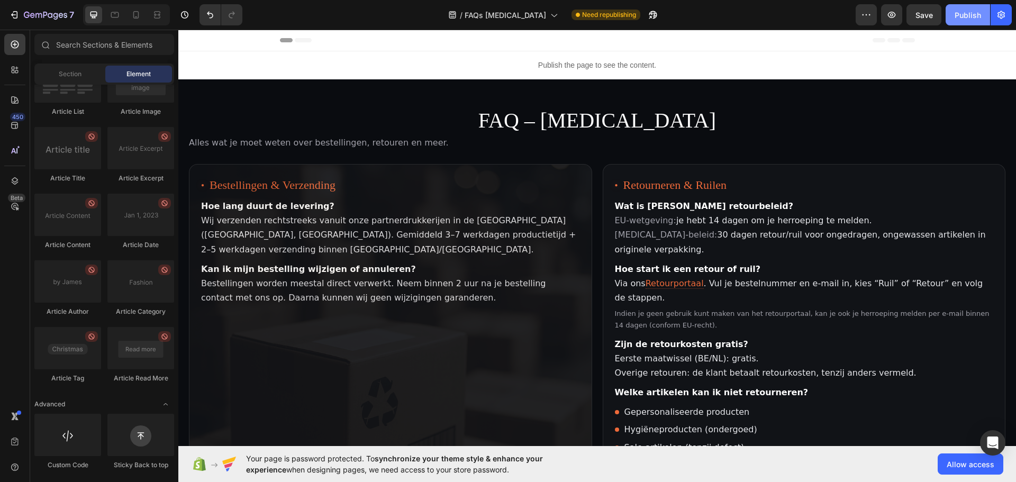
click at [962, 14] on div "Publish" at bounding box center [967, 15] width 26 height 11
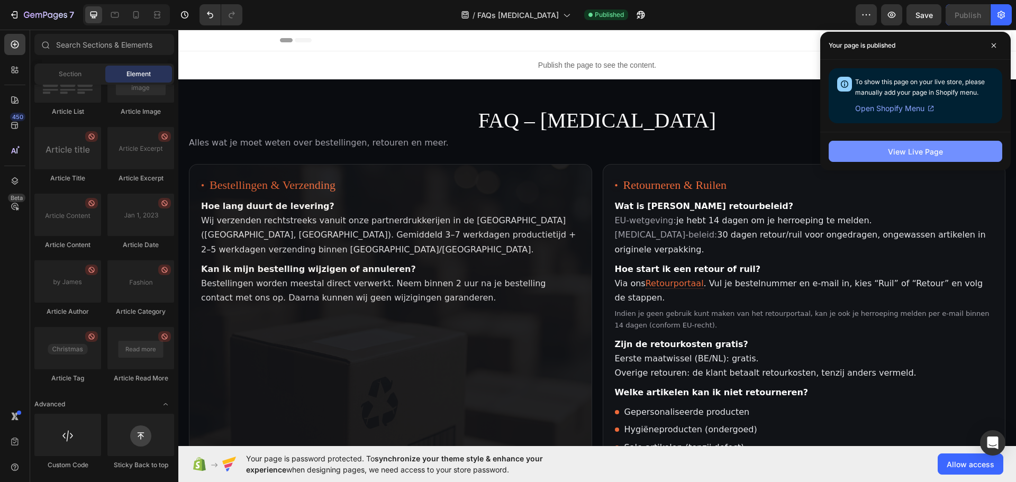
click at [917, 146] on div "View Live Page" at bounding box center [915, 151] width 55 height 11
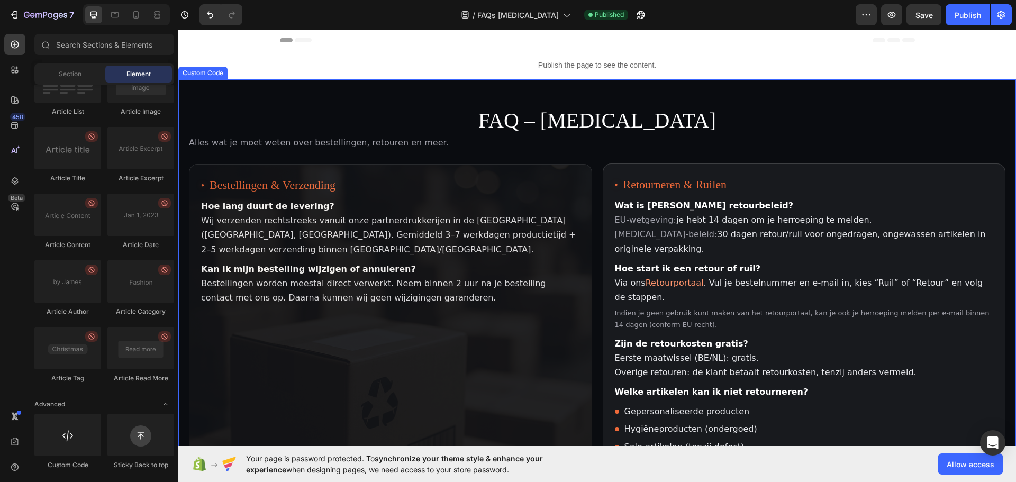
click at [673, 281] on link "Retourportaal" at bounding box center [674, 283] width 58 height 11
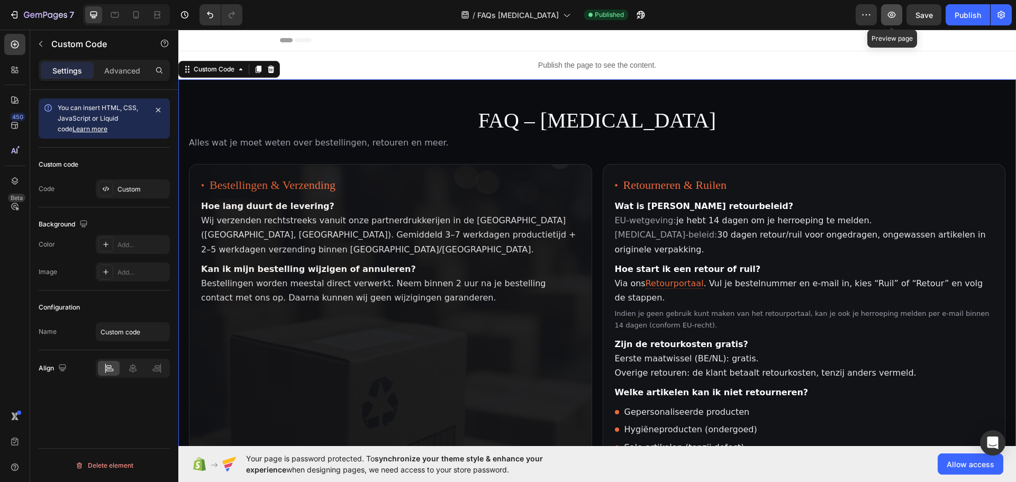
click at [890, 16] on icon "button" at bounding box center [891, 15] width 11 height 11
click at [463, 108] on section "FAQ – [MEDICAL_DATA] Alles wat je moet weten over bestellingen, retouren en mee…" at bounding box center [596, 440] width 837 height 723
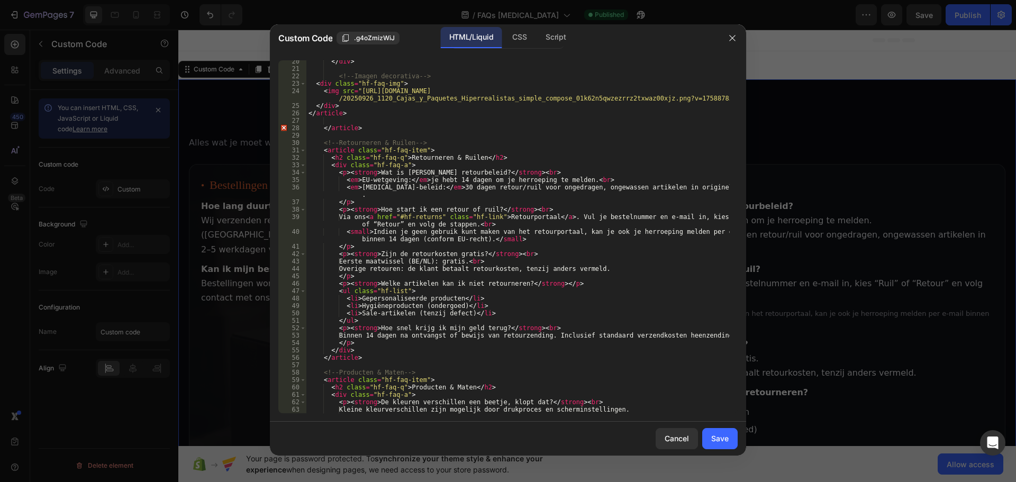
scroll to position [147, 0]
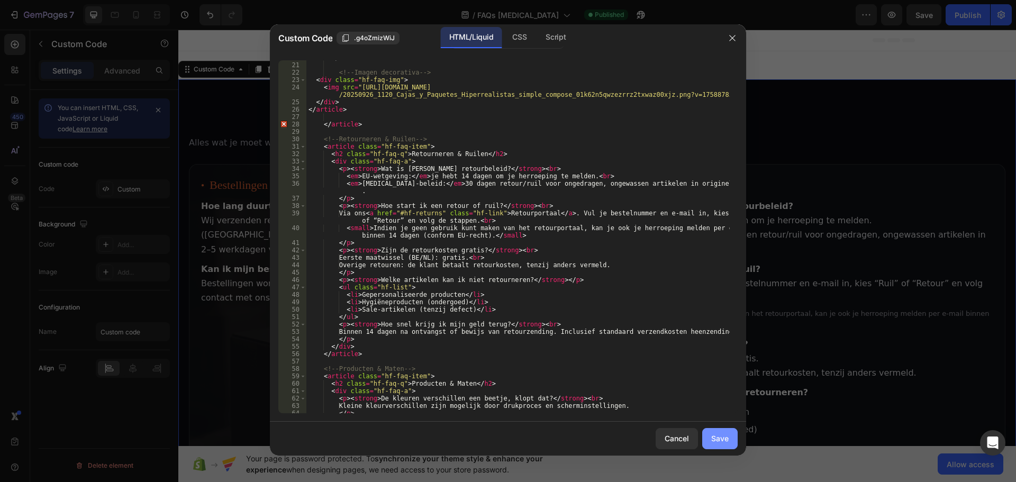
click at [727, 442] on div "Save" at bounding box center [719, 438] width 17 height 11
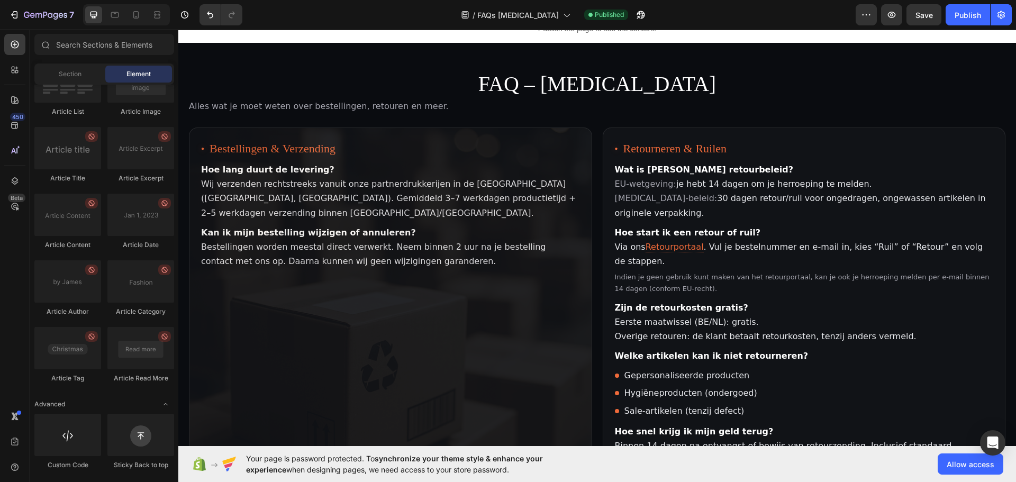
scroll to position [0, 0]
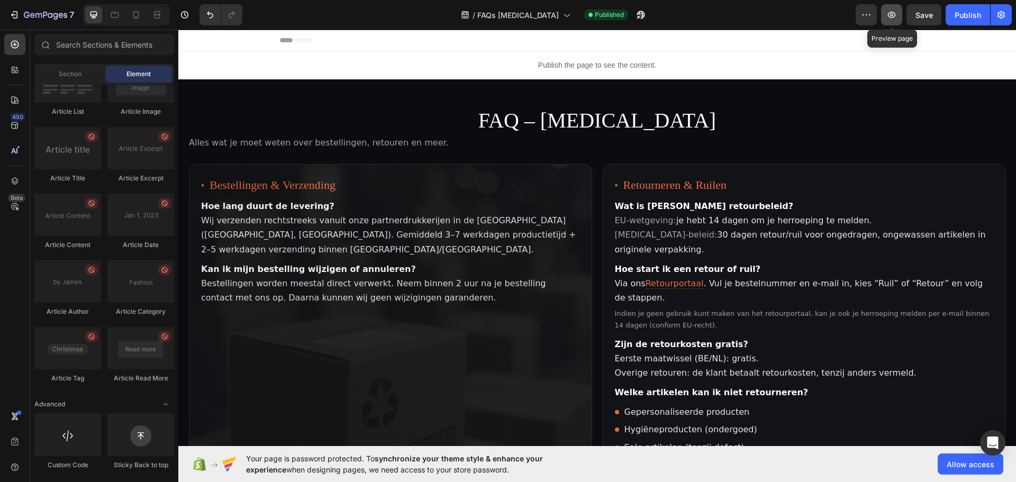
click at [893, 13] on icon "button" at bounding box center [891, 15] width 11 height 11
